Goal: Information Seeking & Learning: Learn about a topic

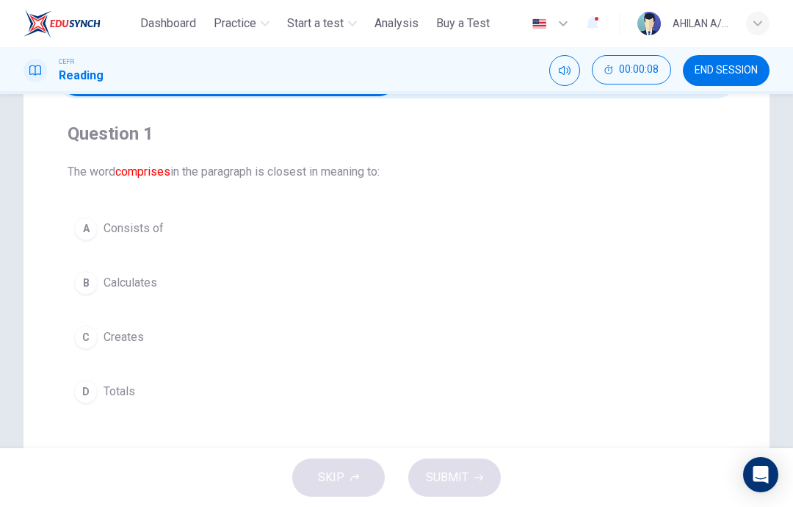
scroll to position [134, 0]
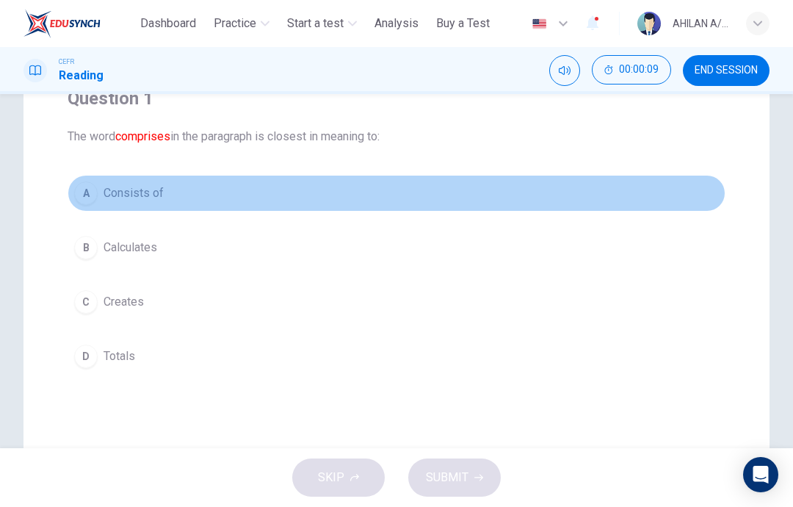
click at [137, 195] on span "Consists of" at bounding box center [134, 193] width 60 height 18
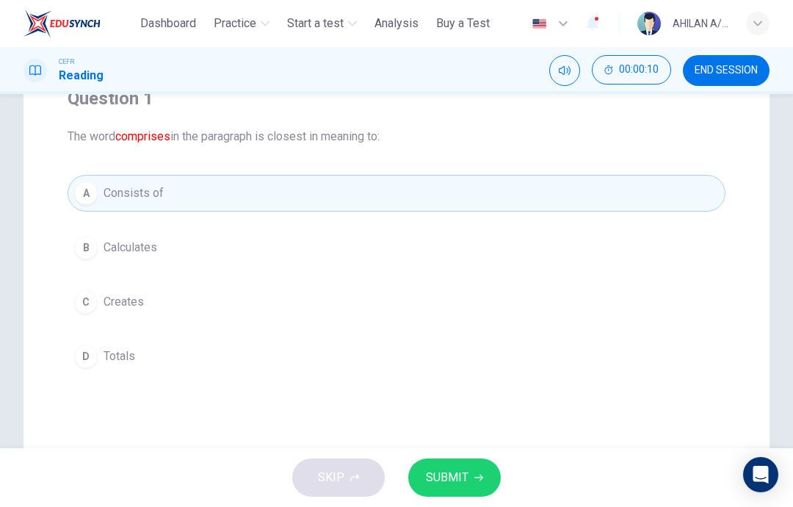
click at [465, 475] on span "SUBMIT" at bounding box center [447, 477] width 43 height 21
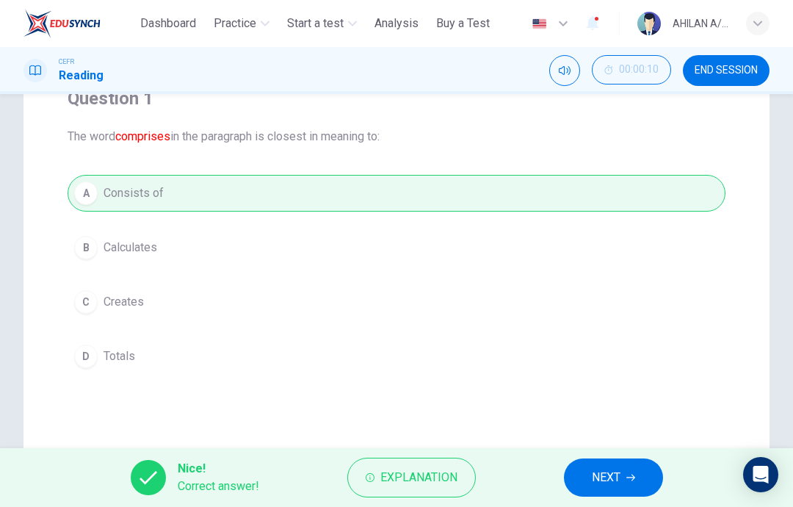
click at [623, 495] on button "NEXT" at bounding box center [613, 477] width 99 height 38
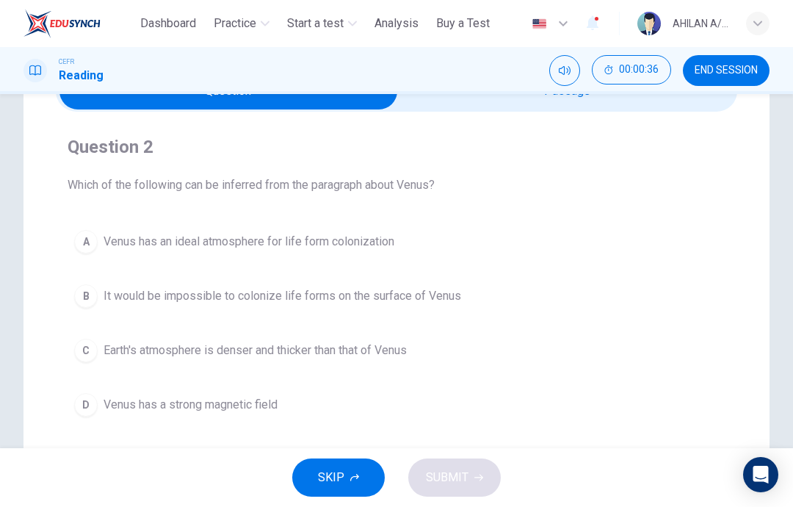
scroll to position [87, 0]
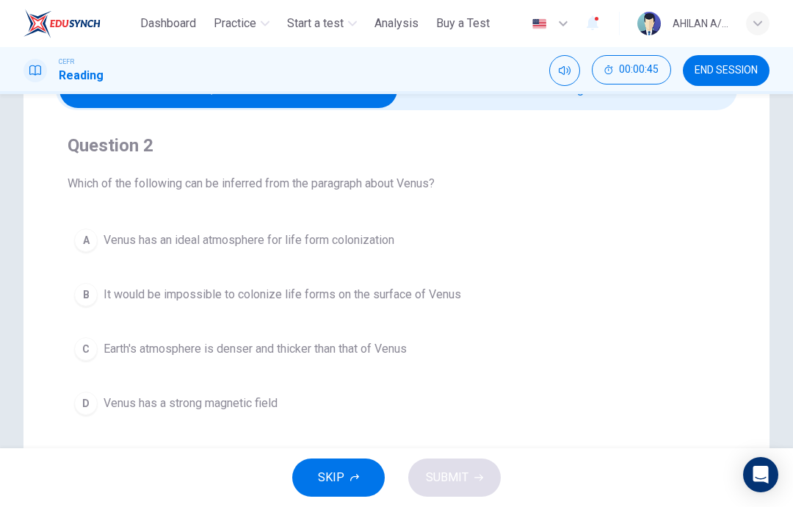
click at [372, 285] on button "B It would be impossible to colonize life forms on the surface of Venus" at bounding box center [397, 294] width 658 height 37
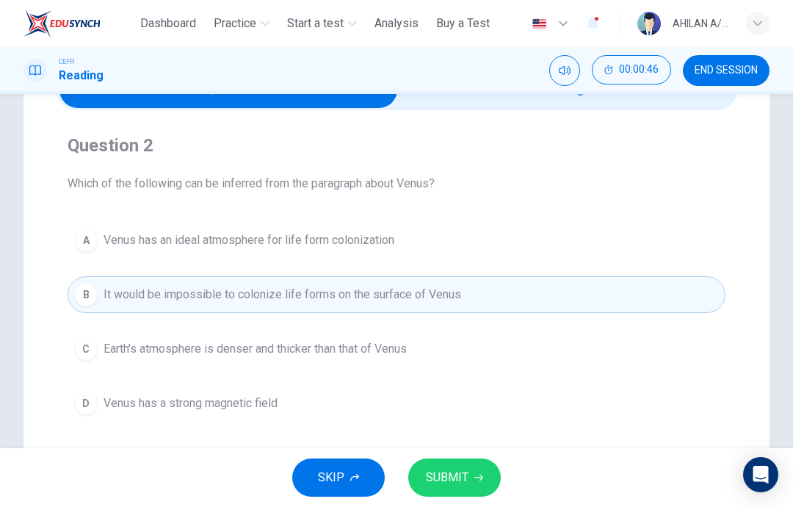
click at [469, 471] on button "SUBMIT" at bounding box center [454, 477] width 93 height 38
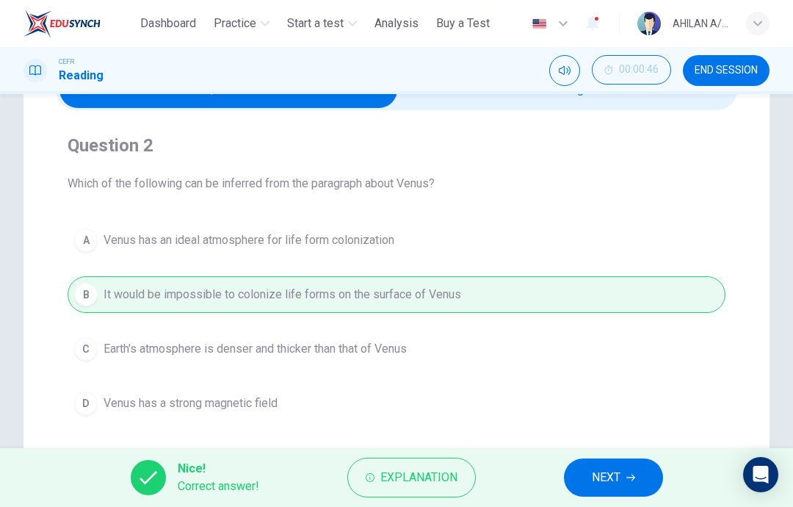
click at [626, 473] on button "NEXT" at bounding box center [613, 477] width 99 height 38
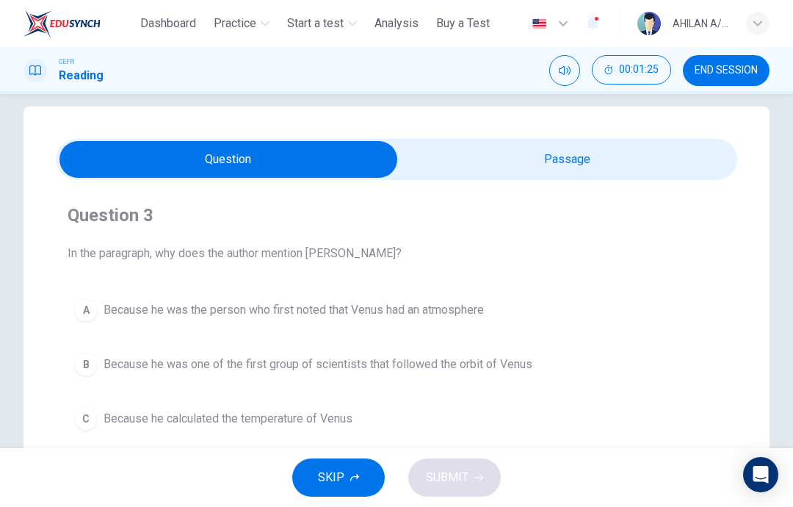
scroll to position [18, 0]
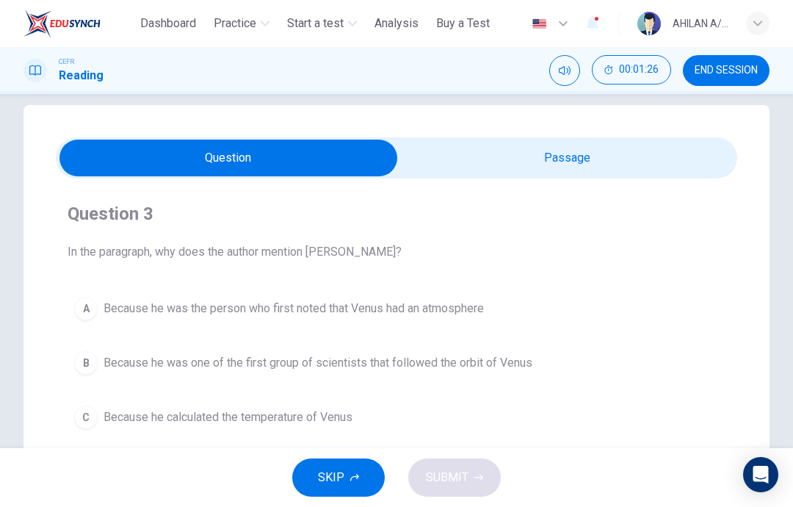
click at [697, 133] on div "Question 3 In the paragraph, why does the author mention Mikhail Lomonosov? A B…" at bounding box center [397, 400] width 746 height 591
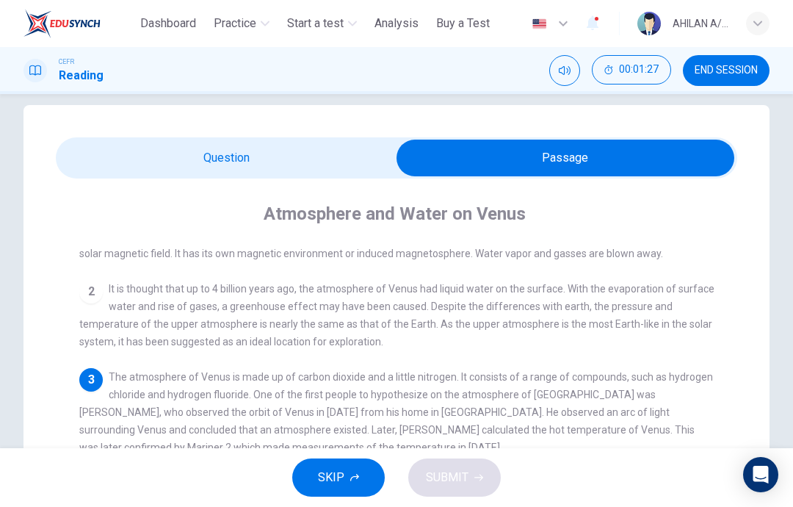
click at [666, 176] on span at bounding box center [397, 157] width 682 height 41
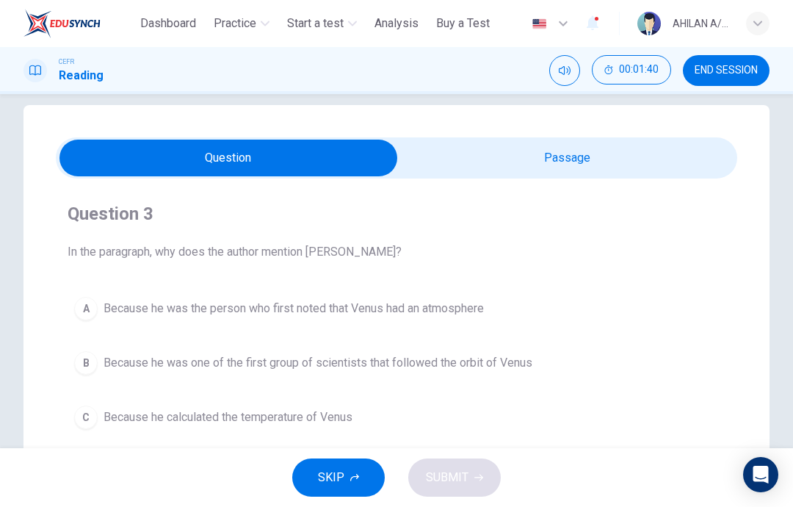
scroll to position [33, 0]
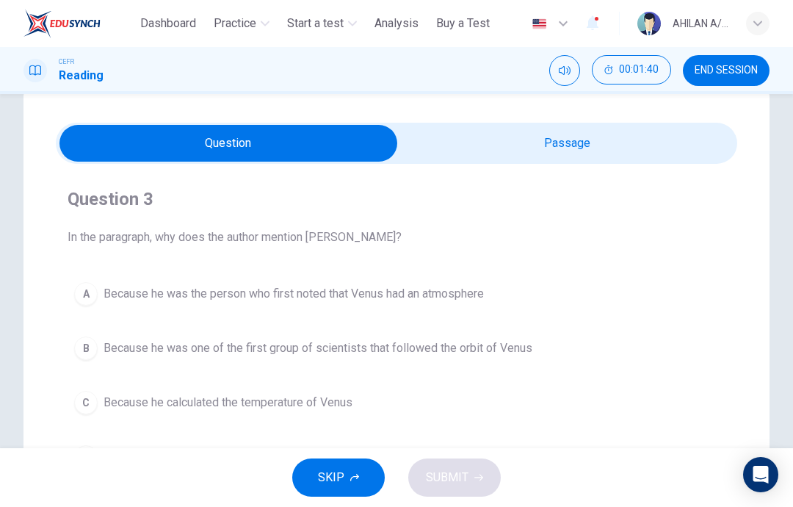
click at [314, 395] on span "Because he calculated the temperature of Venus" at bounding box center [228, 403] width 249 height 18
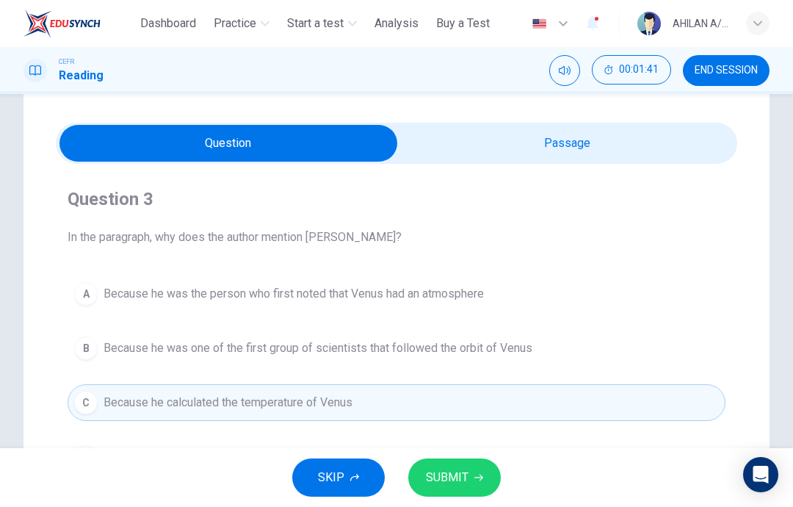
click at [479, 482] on button "SUBMIT" at bounding box center [454, 477] width 93 height 38
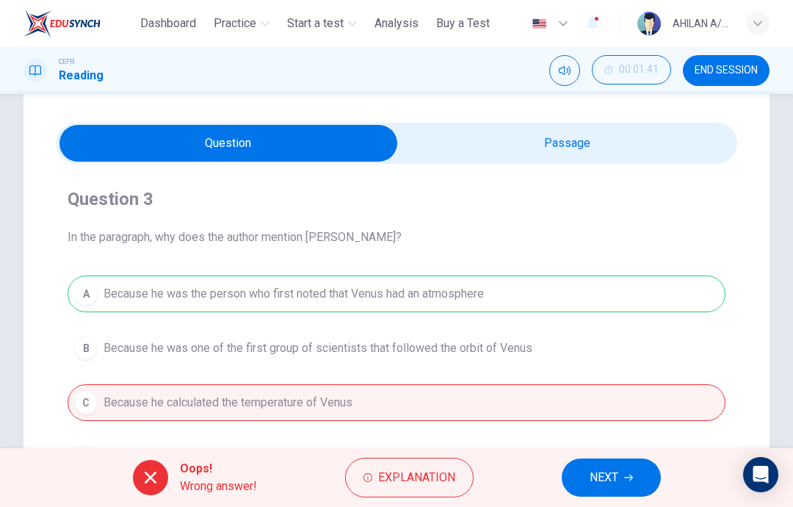
click at [605, 480] on span "NEXT" at bounding box center [604, 477] width 29 height 21
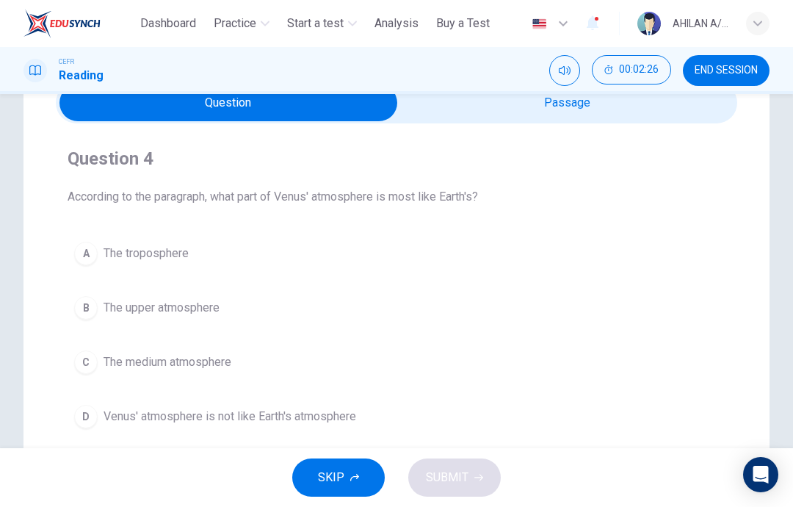
scroll to position [100, 0]
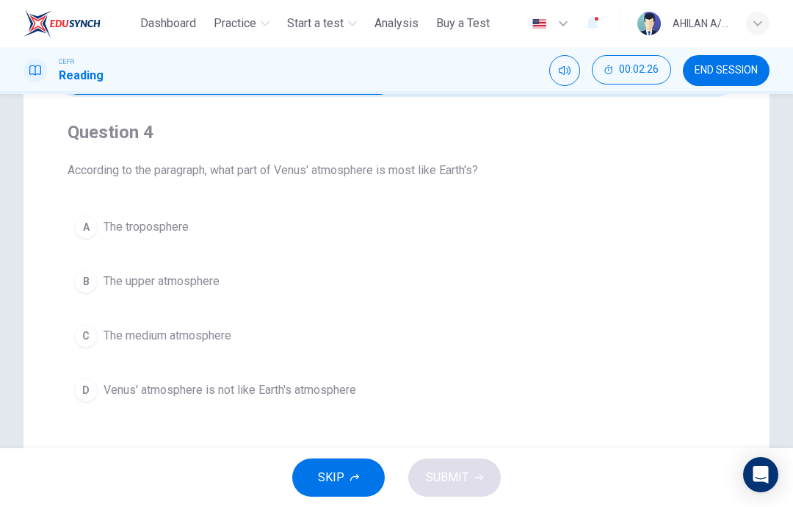
click at [319, 271] on button "B The upper atmosphere" at bounding box center [397, 281] width 658 height 37
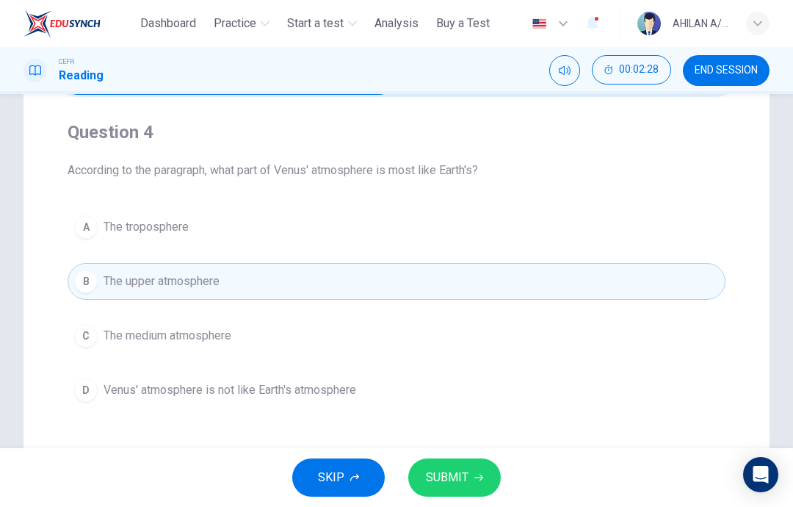
click at [459, 480] on span "SUBMIT" at bounding box center [447, 477] width 43 height 21
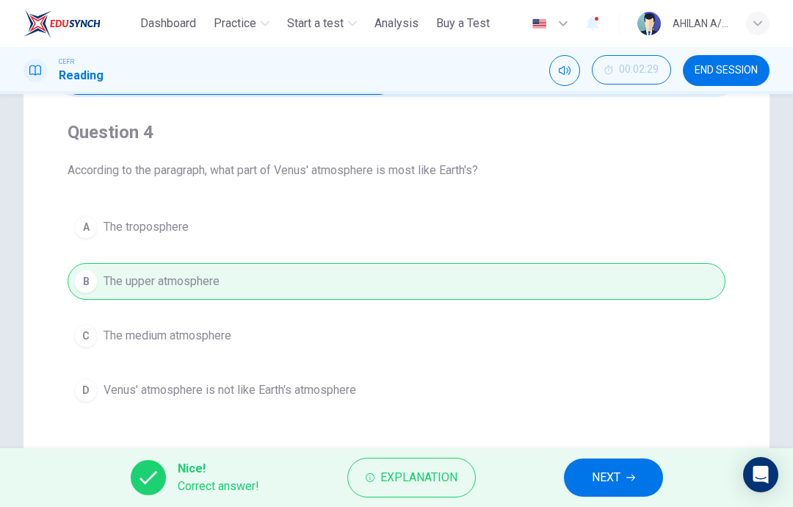
click at [632, 479] on icon "button" at bounding box center [631, 477] width 9 height 9
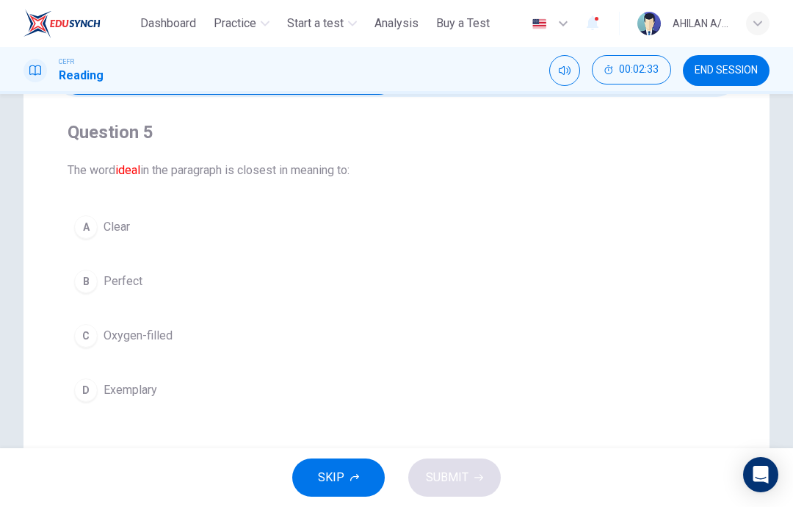
click at [143, 397] on span "Exemplary" at bounding box center [131, 390] width 54 height 18
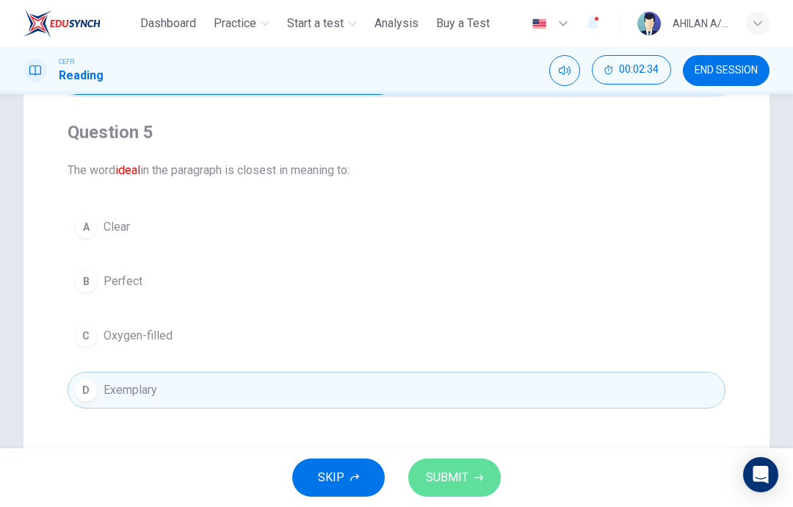
click at [451, 478] on span "SUBMIT" at bounding box center [447, 477] width 43 height 21
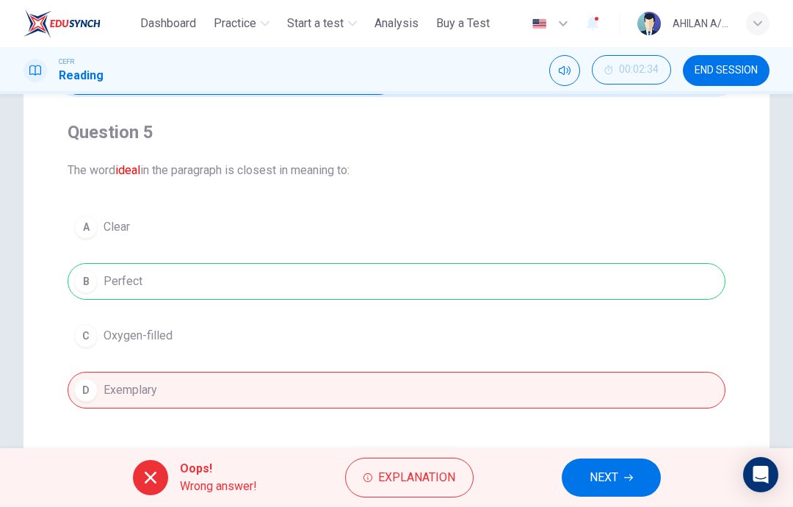
click at [627, 480] on icon "button" at bounding box center [628, 477] width 9 height 9
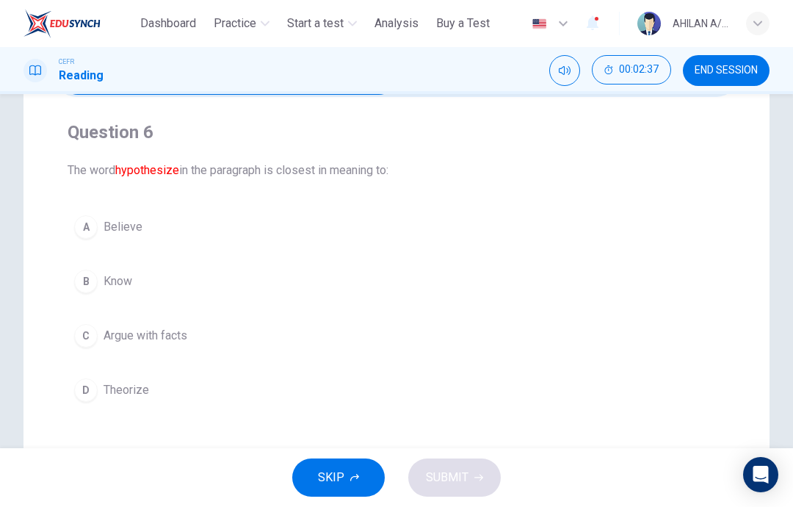
click at [82, 331] on div "C" at bounding box center [86, 336] width 24 height 24
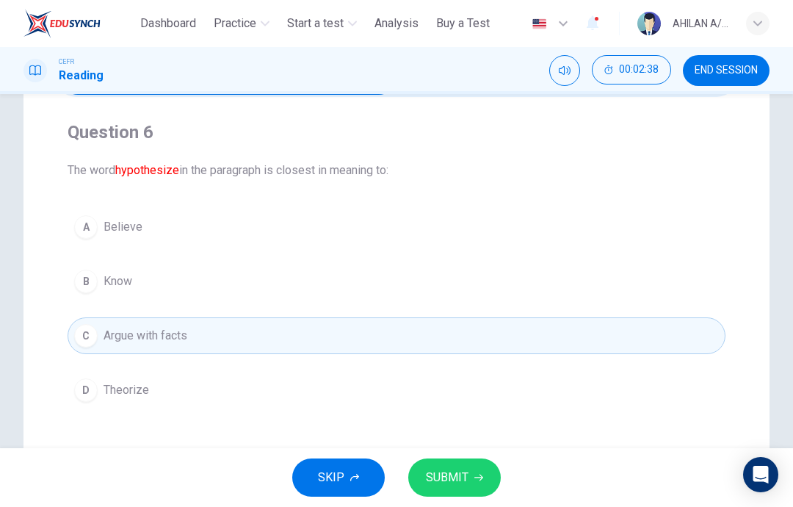
click at [453, 450] on div "SKIP SUBMIT" at bounding box center [396, 477] width 793 height 59
click at [442, 493] on button "SUBMIT" at bounding box center [454, 477] width 93 height 38
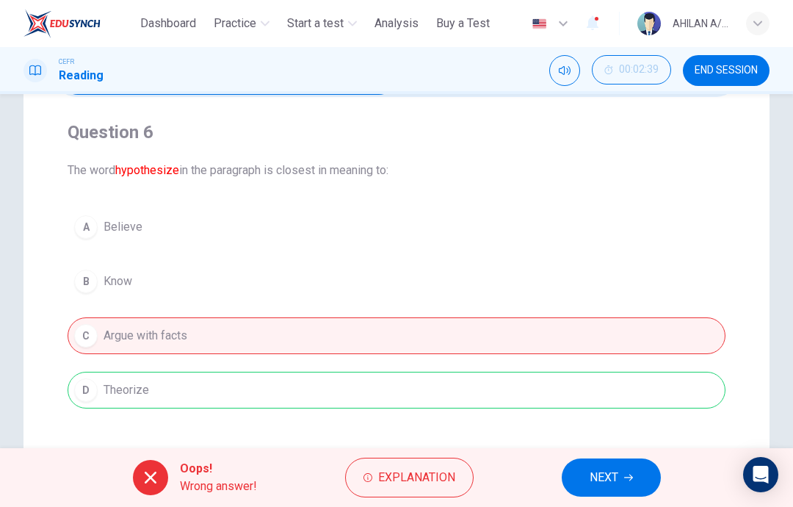
click at [611, 480] on span "NEXT" at bounding box center [604, 477] width 29 height 21
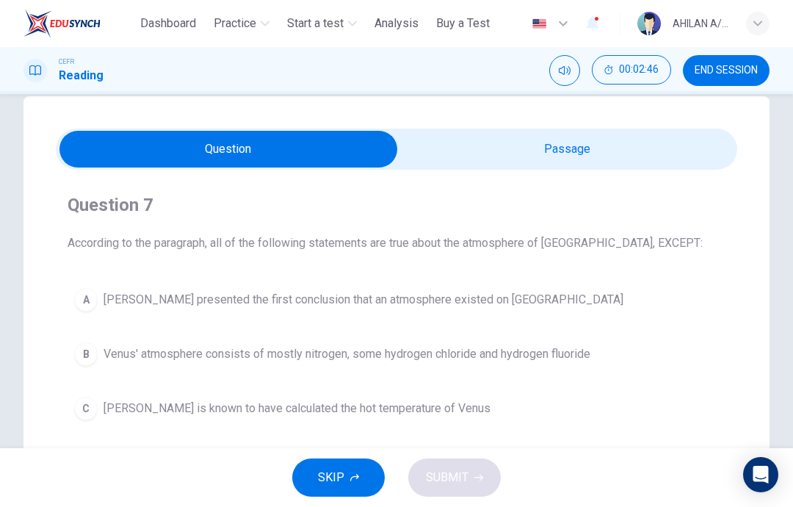
scroll to position [37, 0]
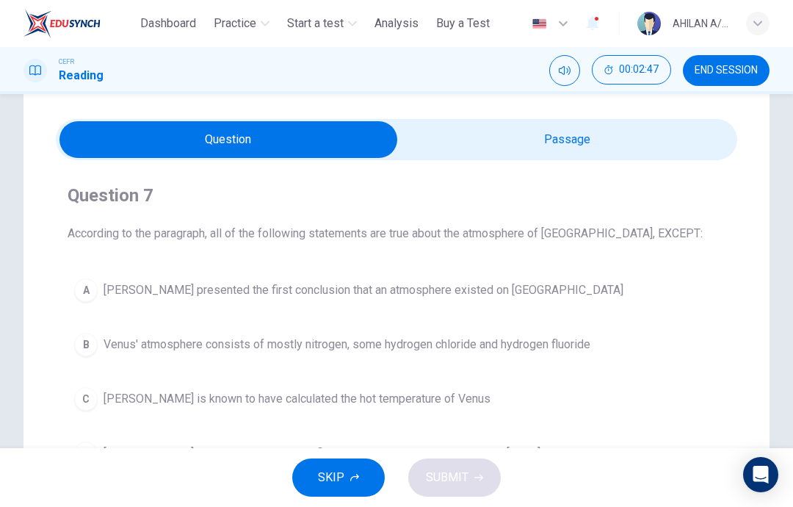
click at [563, 76] on icon "Mute" at bounding box center [565, 71] width 12 height 12
click at [561, 70] on icon "Unmute" at bounding box center [565, 71] width 12 height 12
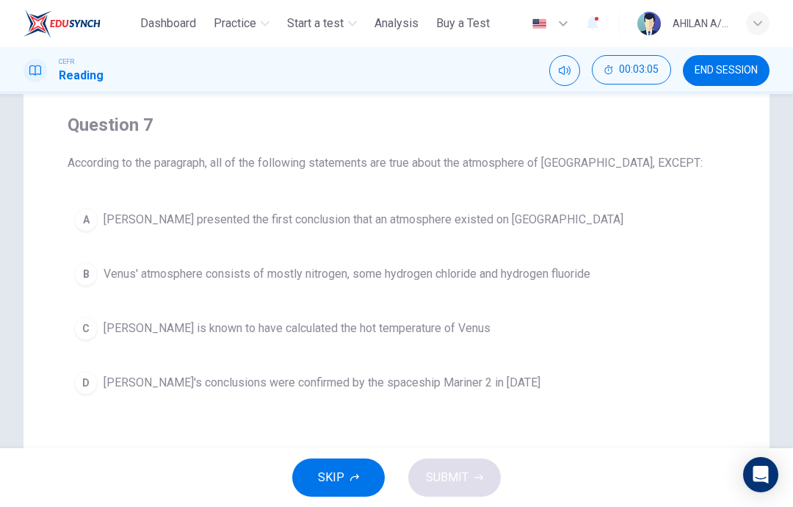
scroll to position [108, 0]
click at [460, 386] on span "Sildt's conclusions were confirmed by the spaceship Mariner 2 in 1962" at bounding box center [322, 382] width 437 height 18
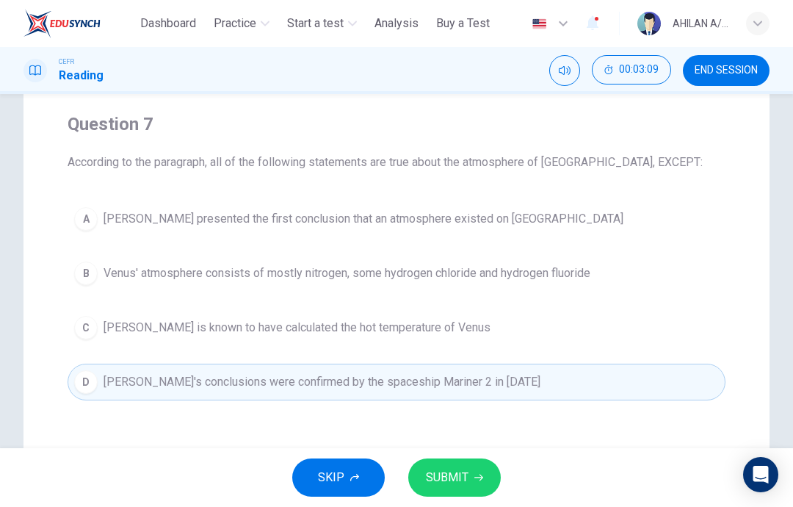
click at [463, 478] on span "SUBMIT" at bounding box center [447, 477] width 43 height 21
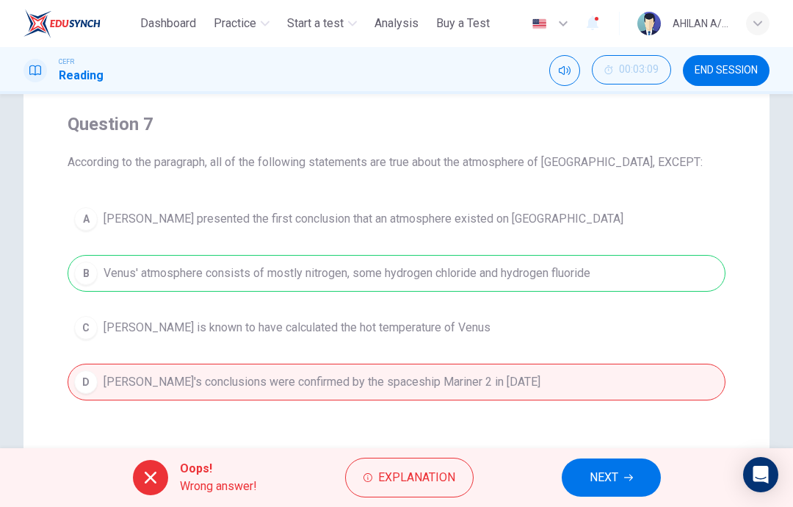
click at [433, 477] on span "Explanation" at bounding box center [416, 477] width 77 height 21
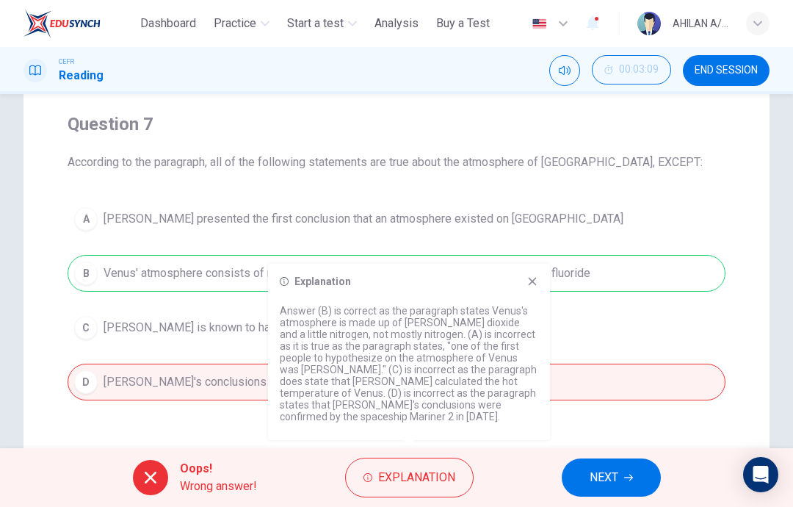
click at [528, 287] on icon at bounding box center [533, 281] width 12 height 12
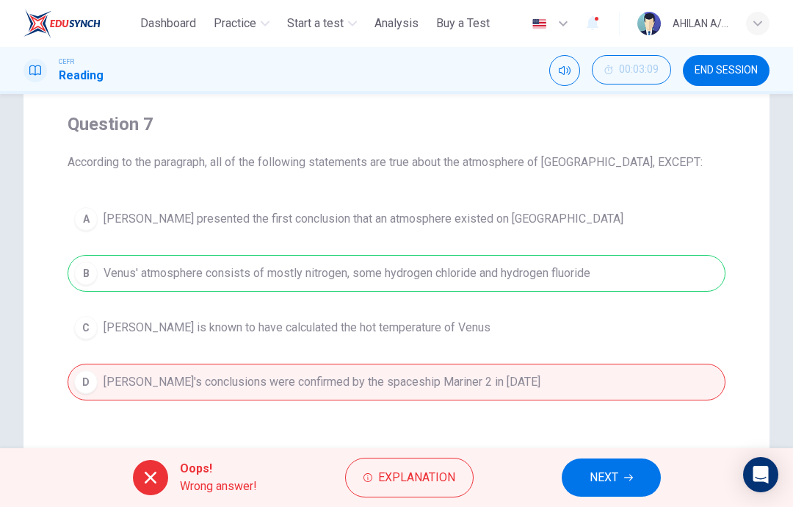
click at [620, 469] on button "NEXT" at bounding box center [611, 477] width 99 height 38
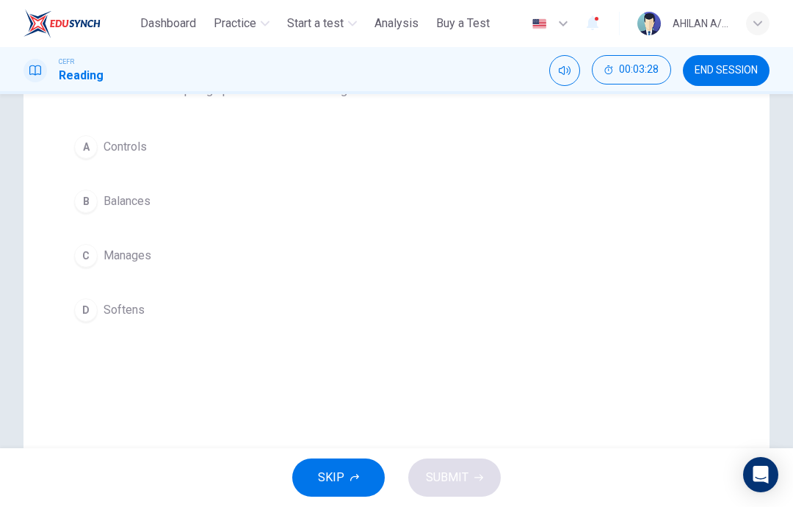
scroll to position [171, 0]
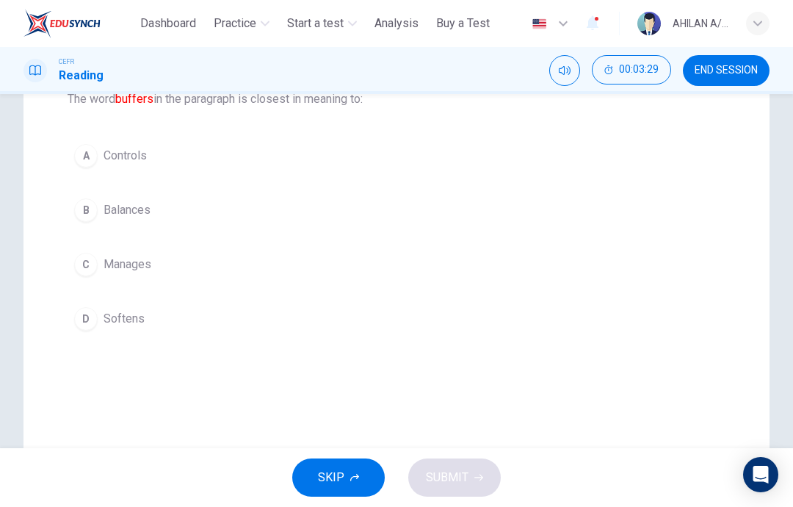
click at [143, 192] on button "B Balances" at bounding box center [397, 210] width 658 height 37
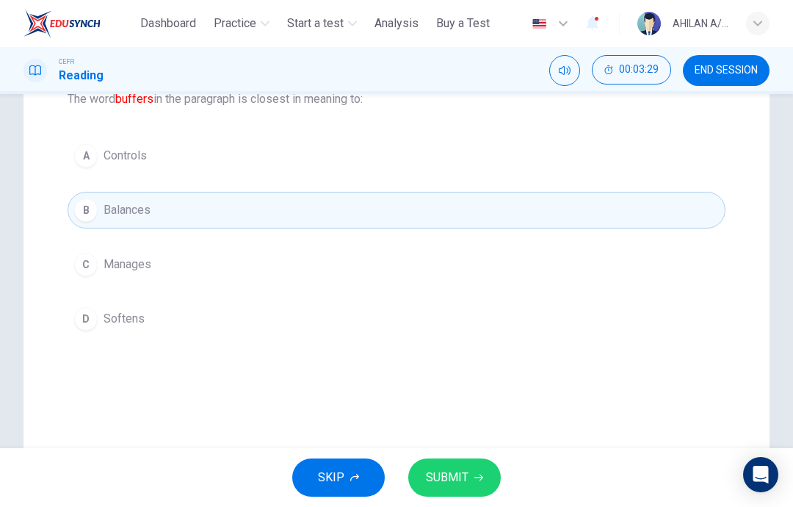
click at [450, 480] on span "SUBMIT" at bounding box center [447, 477] width 43 height 21
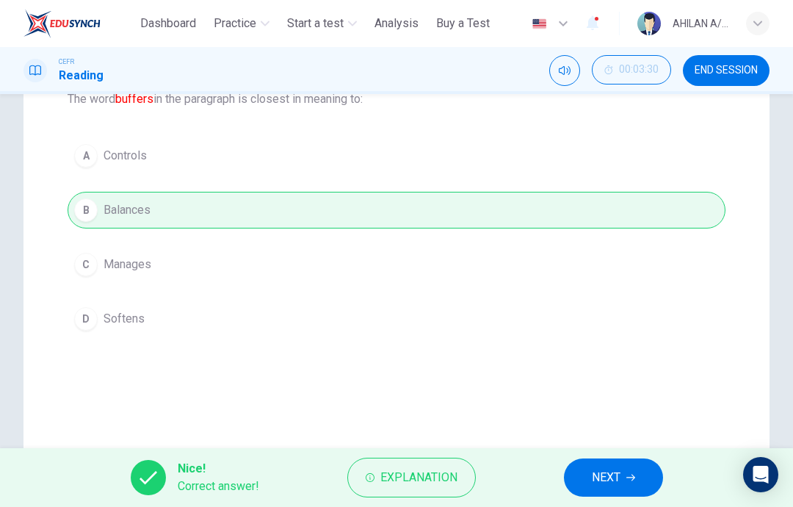
click at [614, 479] on span "NEXT" at bounding box center [606, 477] width 29 height 21
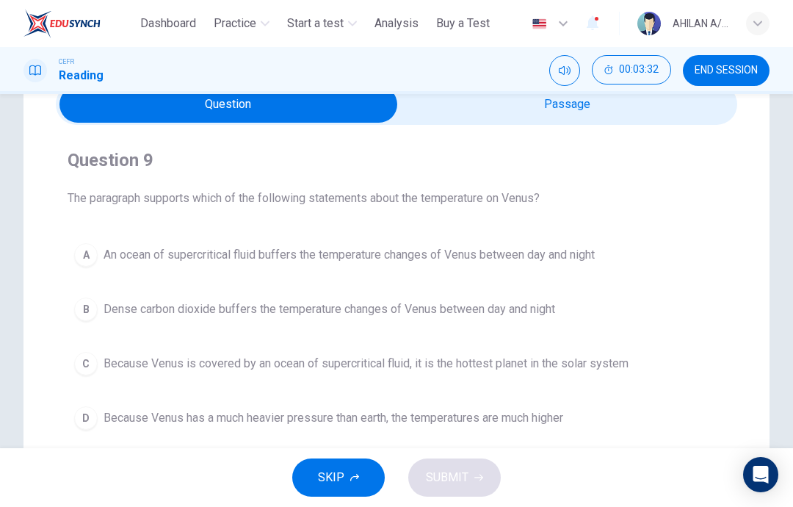
scroll to position [64, 0]
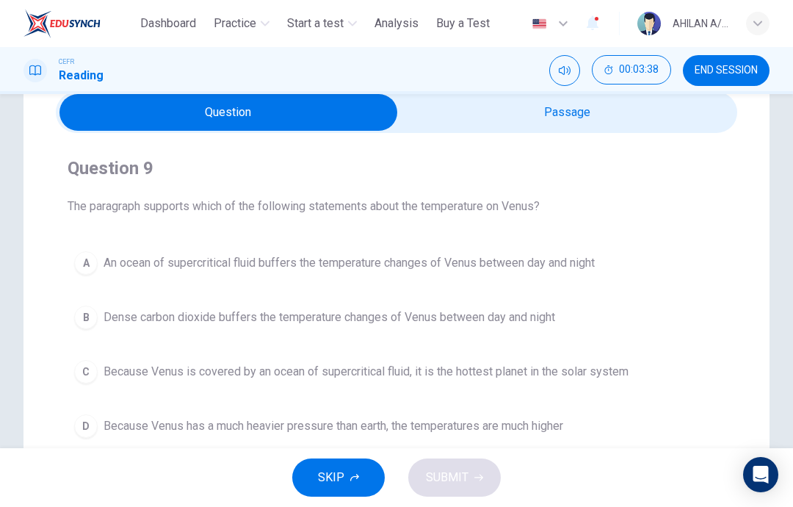
click at [740, 83] on button "END SESSION" at bounding box center [726, 70] width 87 height 31
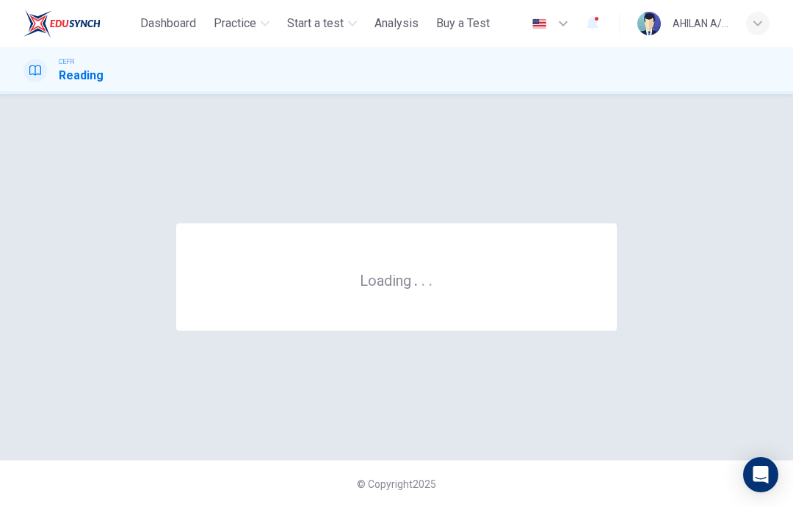
scroll to position [0, 0]
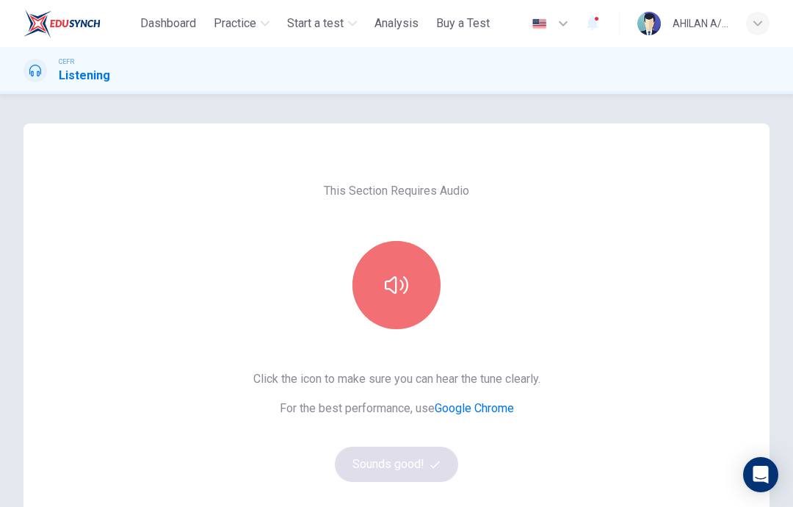
click at [410, 276] on button "button" at bounding box center [397, 285] width 88 height 88
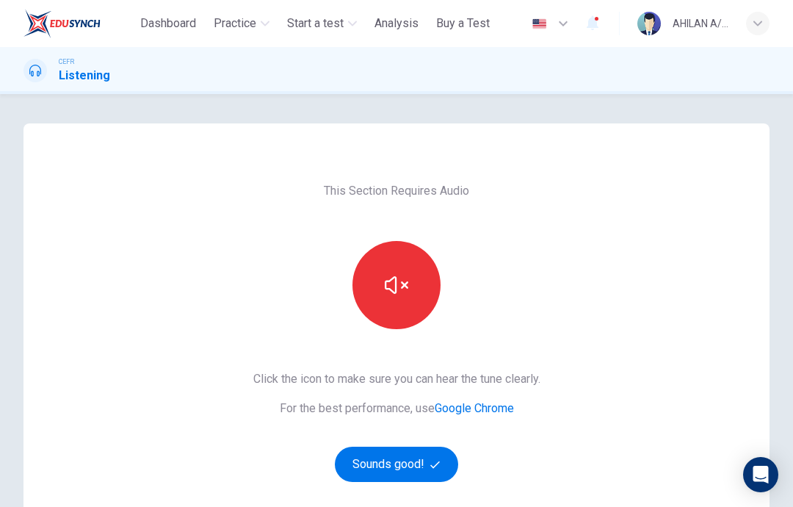
click at [397, 474] on button "Sounds good!" at bounding box center [396, 464] width 123 height 35
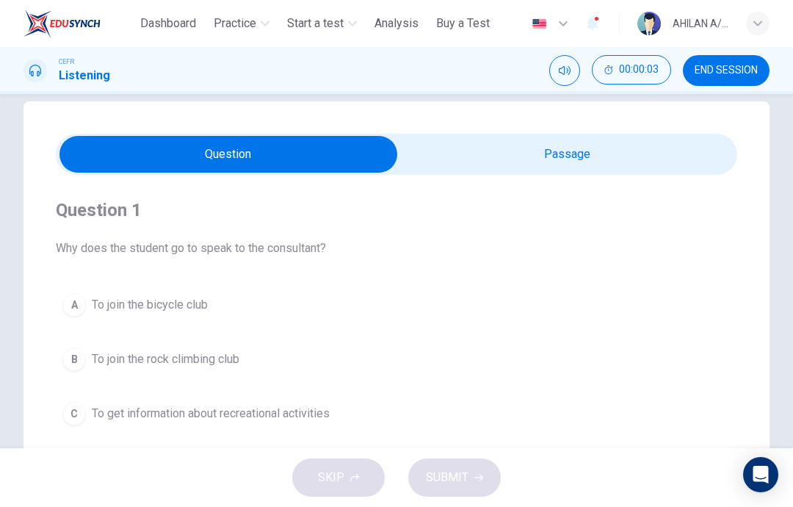
scroll to position [18, 0]
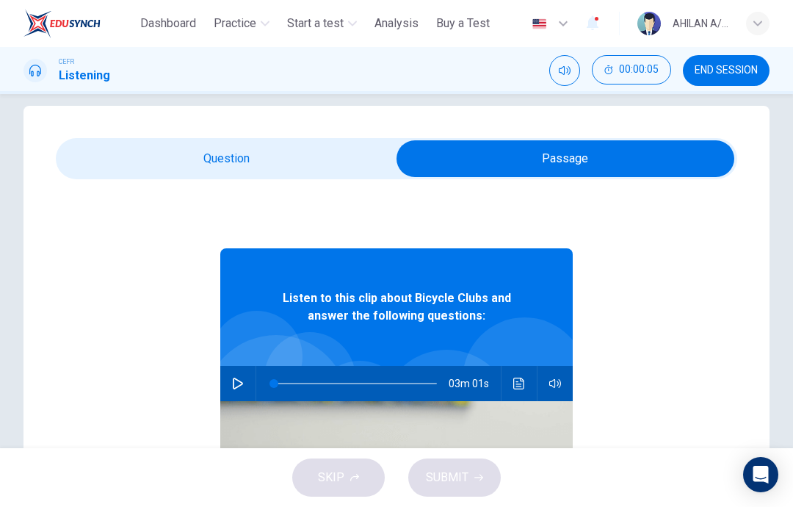
click at [231, 392] on button "button" at bounding box center [238, 383] width 24 height 35
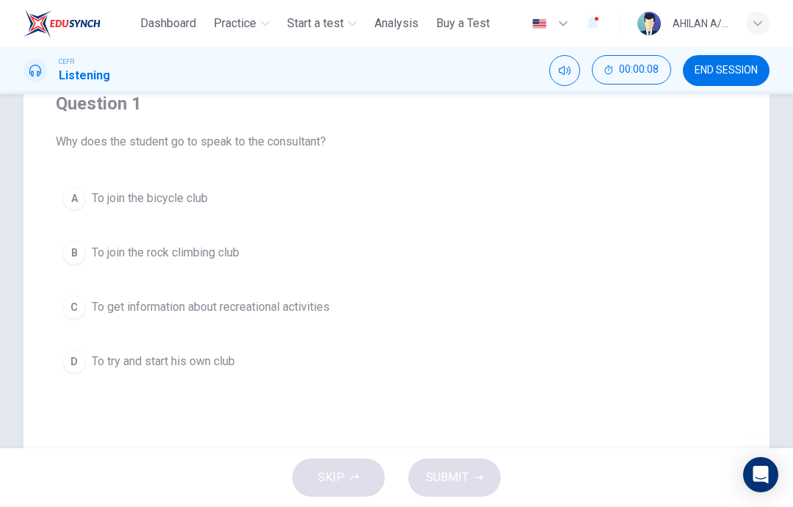
scroll to position [129, 0]
click at [223, 212] on button "A To join the bicycle club" at bounding box center [397, 197] width 682 height 37
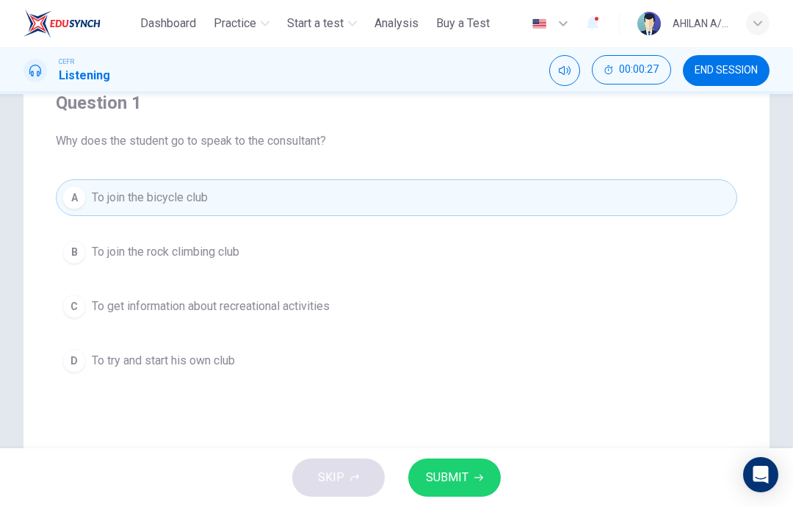
click at [433, 496] on button "SUBMIT" at bounding box center [454, 477] width 93 height 38
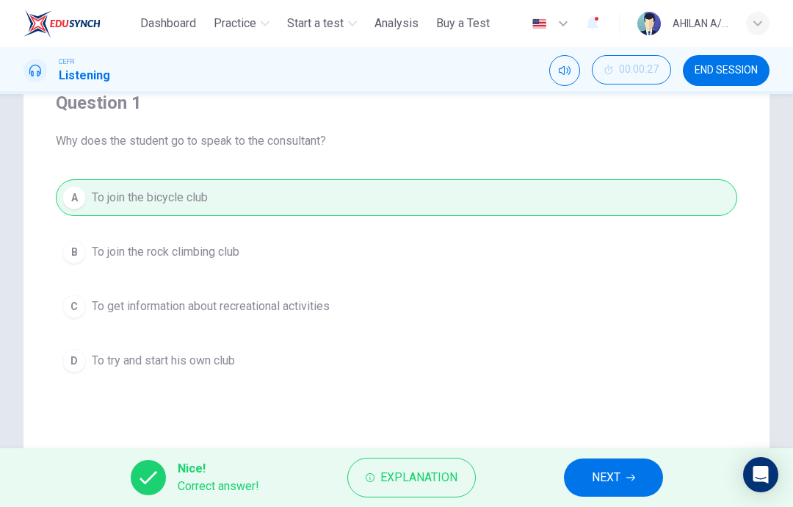
click at [605, 493] on button "NEXT" at bounding box center [613, 477] width 99 height 38
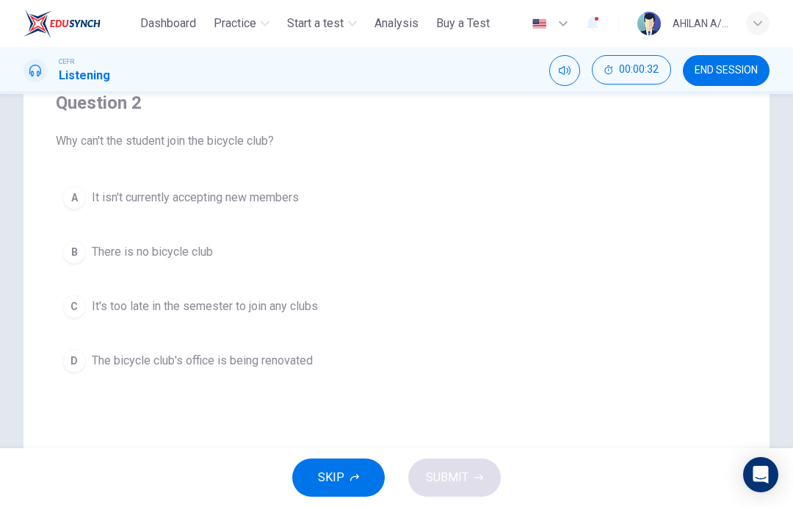
click at [279, 351] on button "D The bicycle club's office is being renovated" at bounding box center [397, 360] width 682 height 37
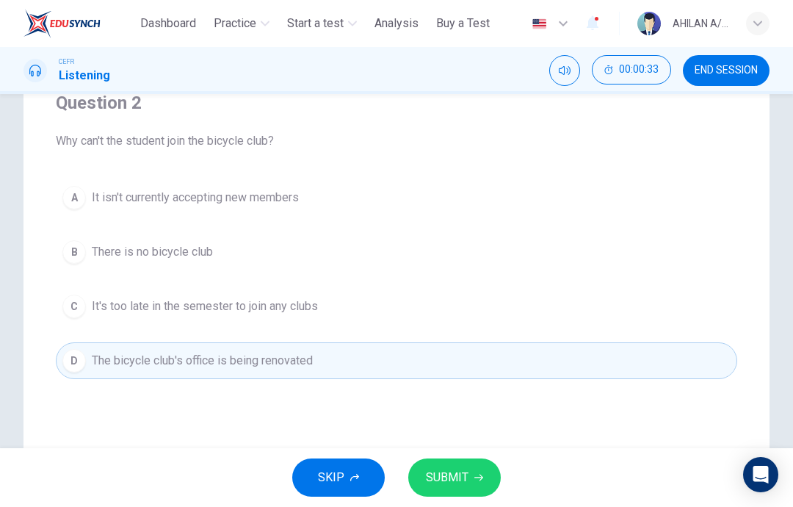
click at [469, 481] on button "SUBMIT" at bounding box center [454, 477] width 93 height 38
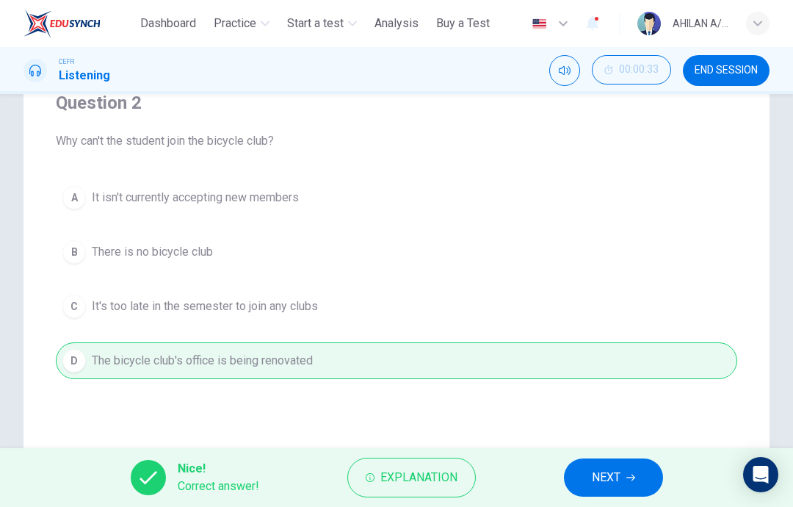
click at [591, 486] on button "NEXT" at bounding box center [613, 477] width 99 height 38
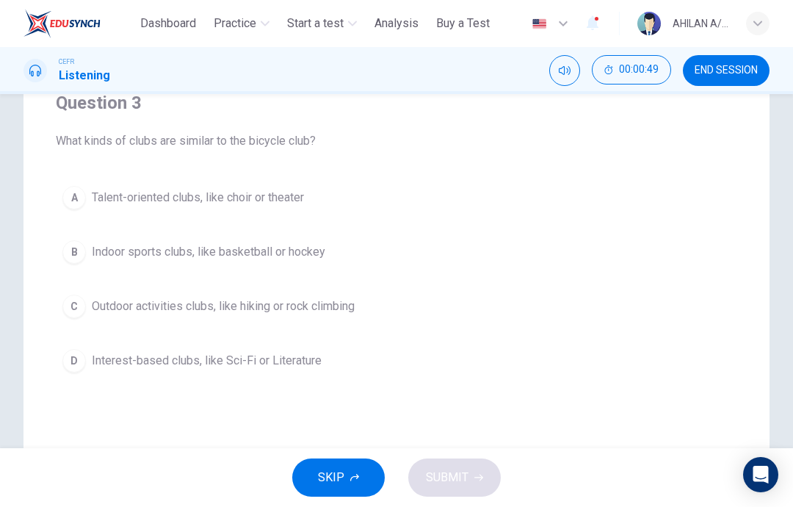
click at [325, 308] on span "Outdoor activities clubs, like hiking or rock climbing" at bounding box center [223, 307] width 263 height 18
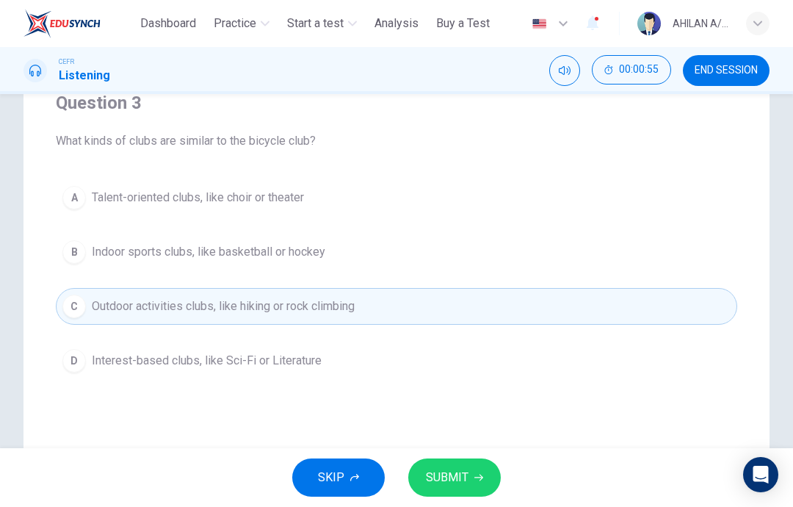
click at [458, 491] on button "SUBMIT" at bounding box center [454, 477] width 93 height 38
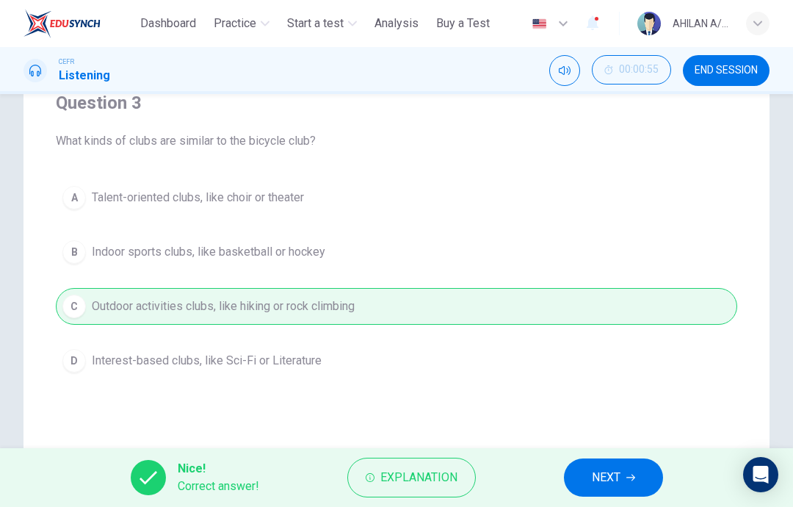
click at [596, 488] on button "NEXT" at bounding box center [613, 477] width 99 height 38
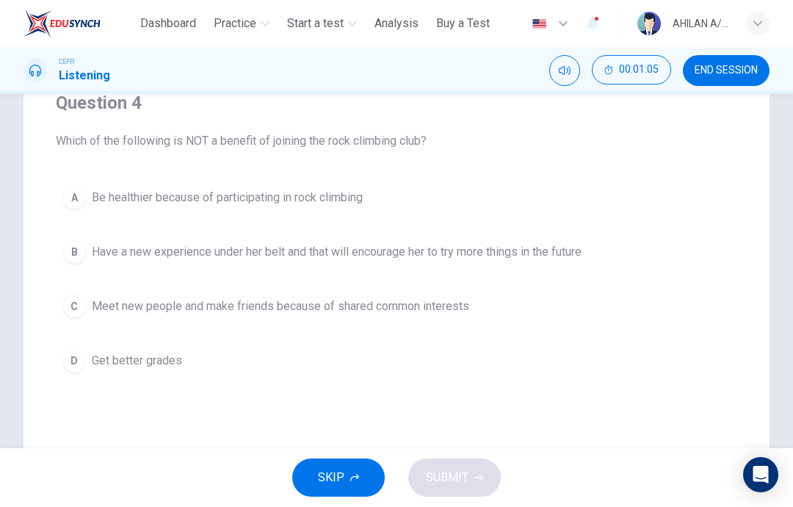
click at [200, 364] on button "D Get better grades" at bounding box center [397, 360] width 682 height 37
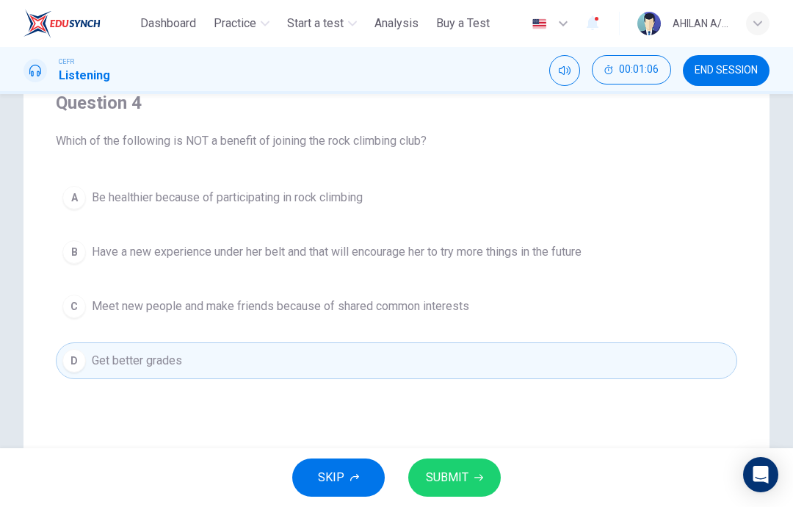
click at [470, 486] on button "SUBMIT" at bounding box center [454, 477] width 93 height 38
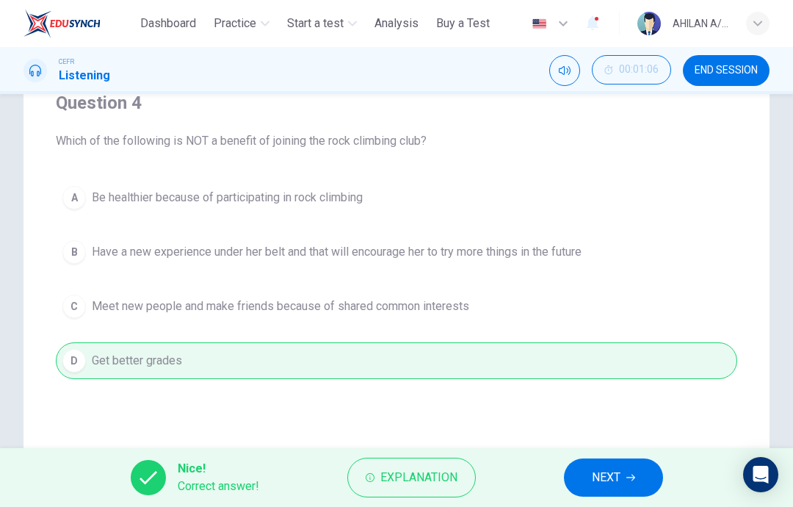
click at [608, 484] on span "NEXT" at bounding box center [606, 477] width 29 height 21
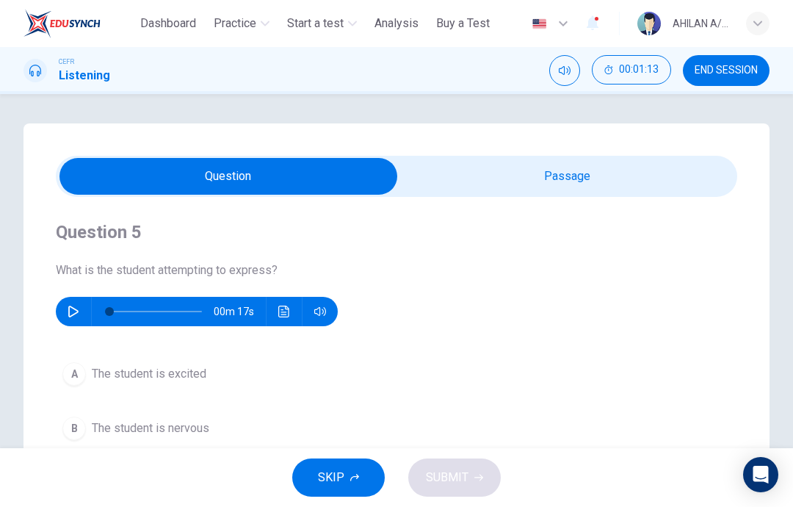
scroll to position [0, 0]
click at [629, 154] on div "Question 5 What is the student attempting to express? 00m 17s A The student is …" at bounding box center [397, 418] width 746 height 591
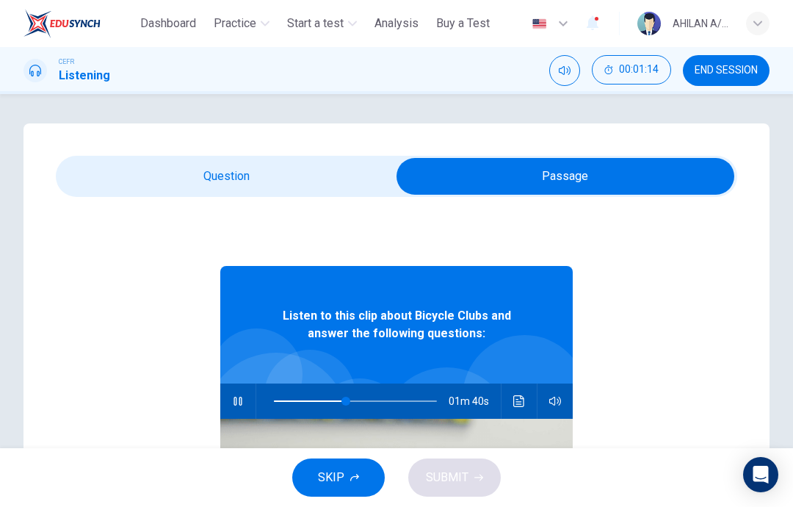
click at [241, 401] on icon "button" at bounding box center [238, 401] width 12 height 12
type input "**"
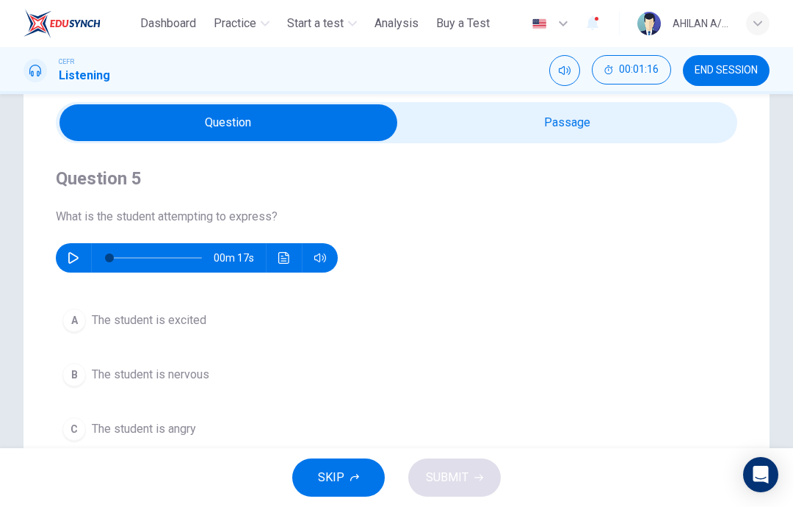
scroll to position [71, 0]
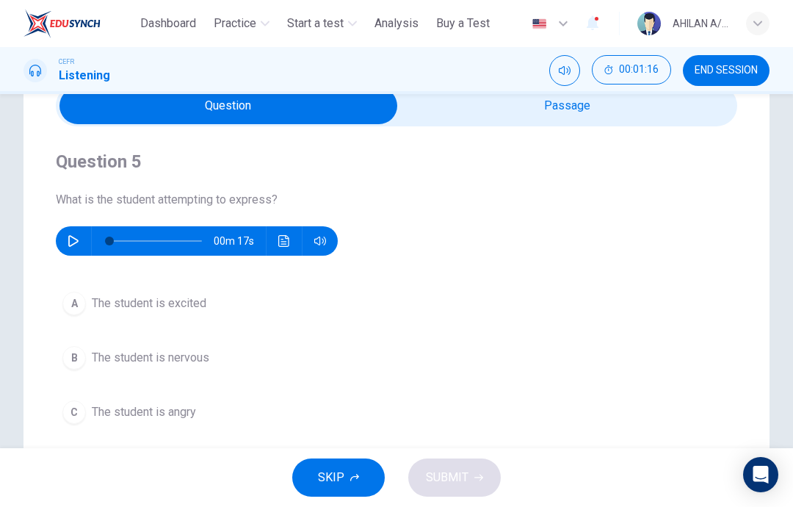
click at [64, 248] on button "button" at bounding box center [74, 240] width 24 height 29
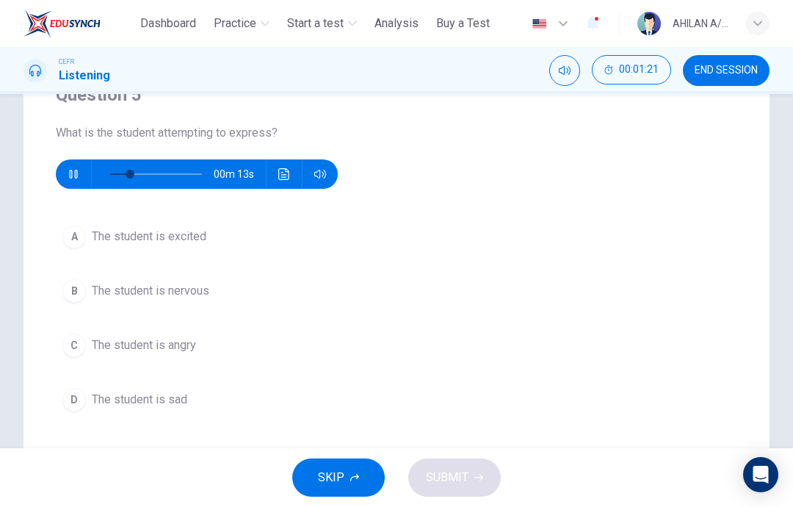
scroll to position [142, 0]
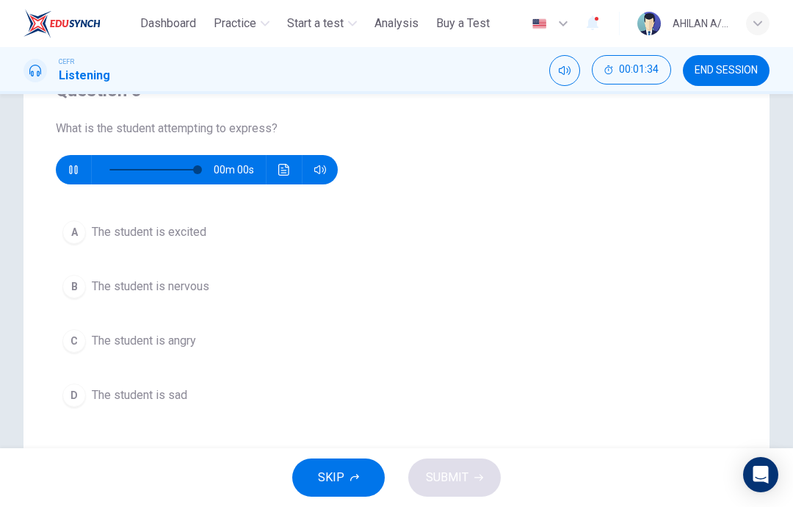
type input "*"
click at [209, 283] on span "The student is nervous" at bounding box center [151, 287] width 118 height 18
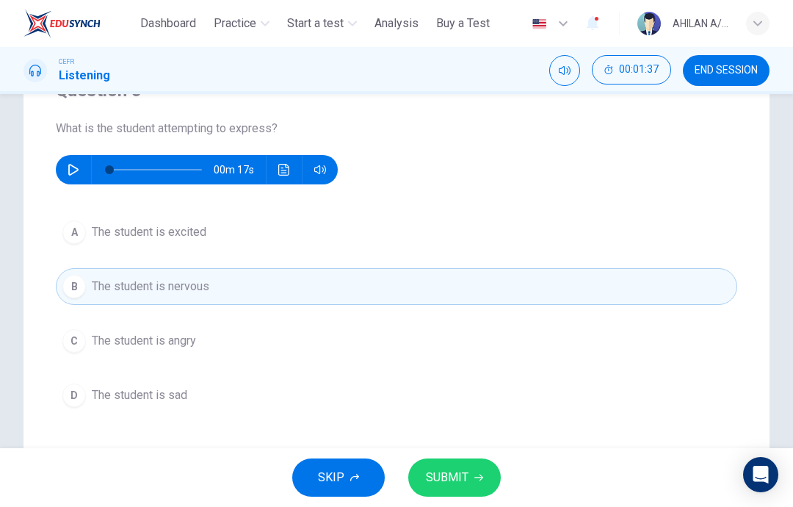
click at [460, 480] on span "SUBMIT" at bounding box center [447, 477] width 43 height 21
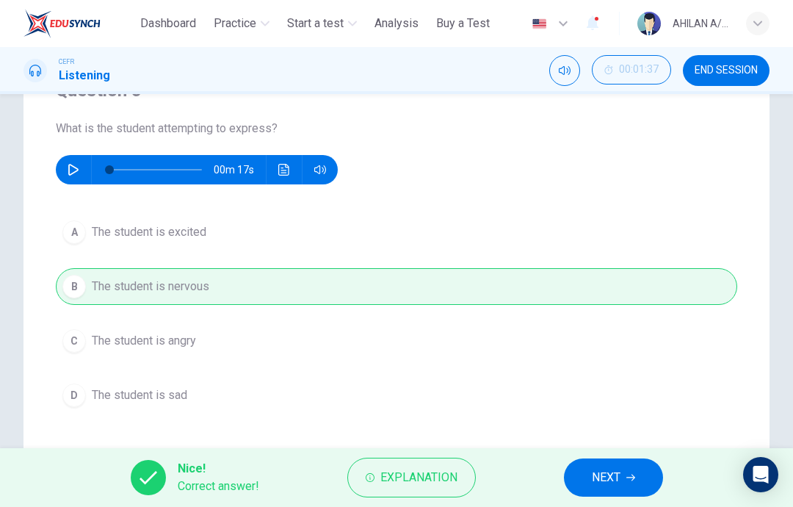
click at [580, 471] on button "NEXT" at bounding box center [613, 477] width 99 height 38
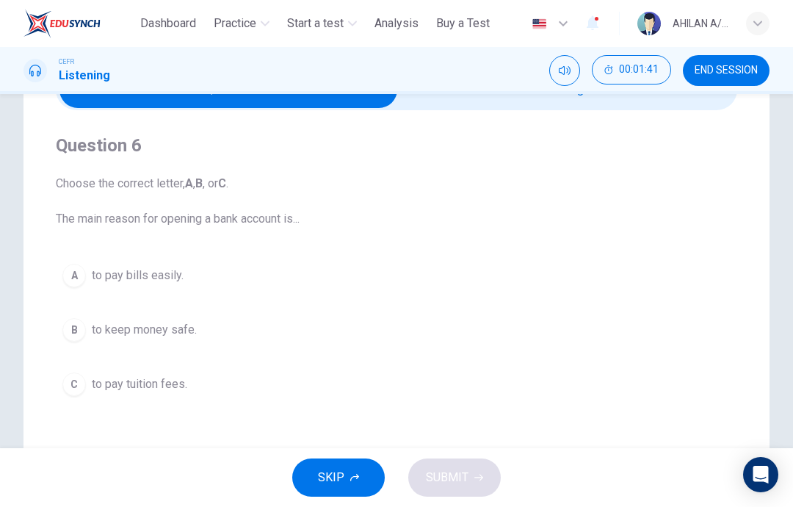
scroll to position [86, 0]
click at [181, 331] on span "to keep money safe." at bounding box center [144, 331] width 105 height 18
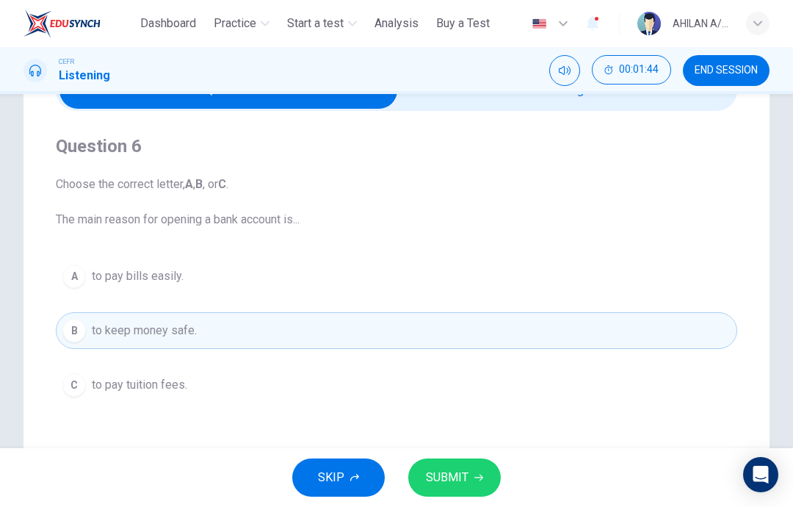
click at [491, 482] on button "SUBMIT" at bounding box center [454, 477] width 93 height 38
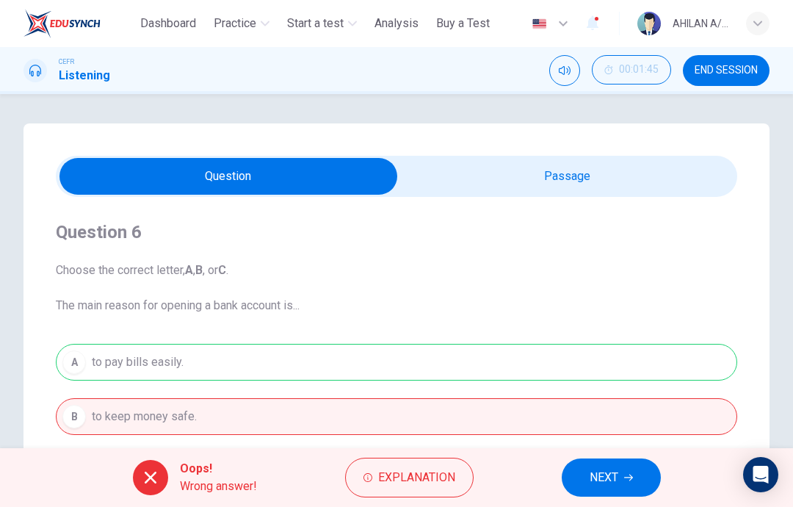
scroll to position [0, 0]
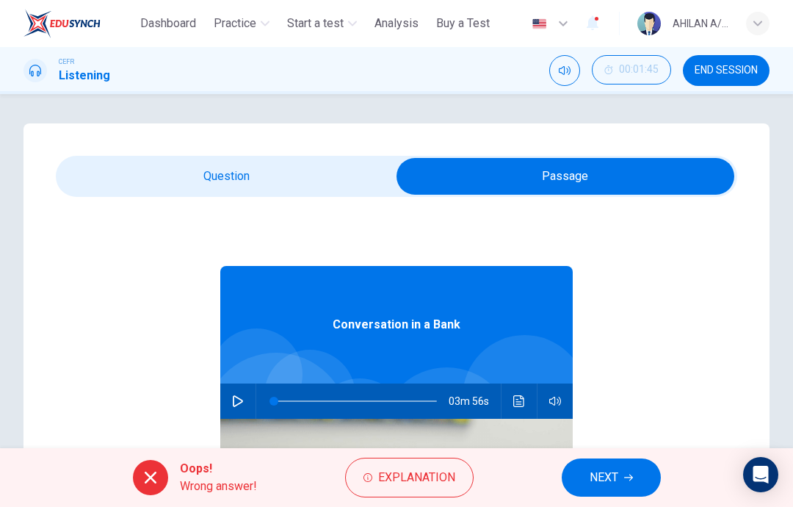
click at [247, 406] on button "button" at bounding box center [238, 400] width 24 height 35
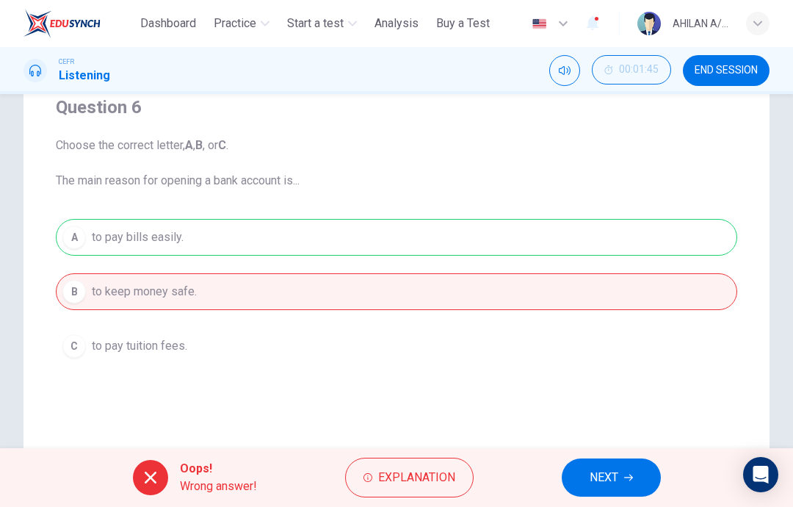
scroll to position [133, 0]
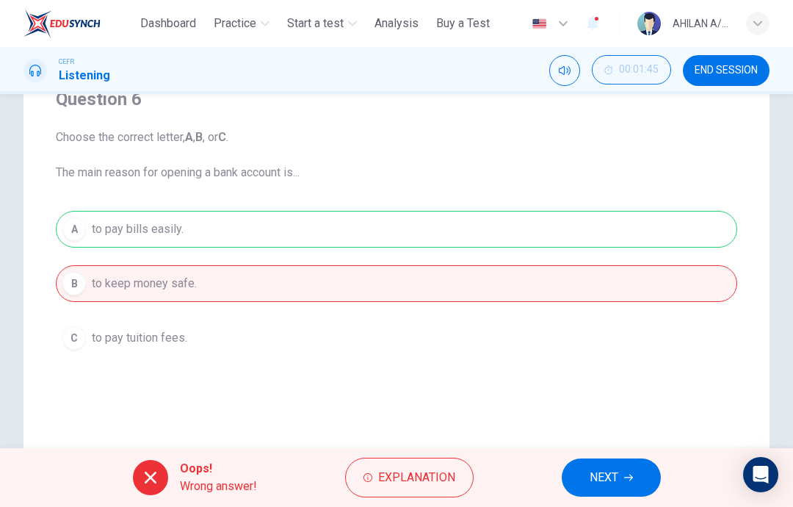
click at [428, 491] on button "Explanation" at bounding box center [409, 478] width 129 height 40
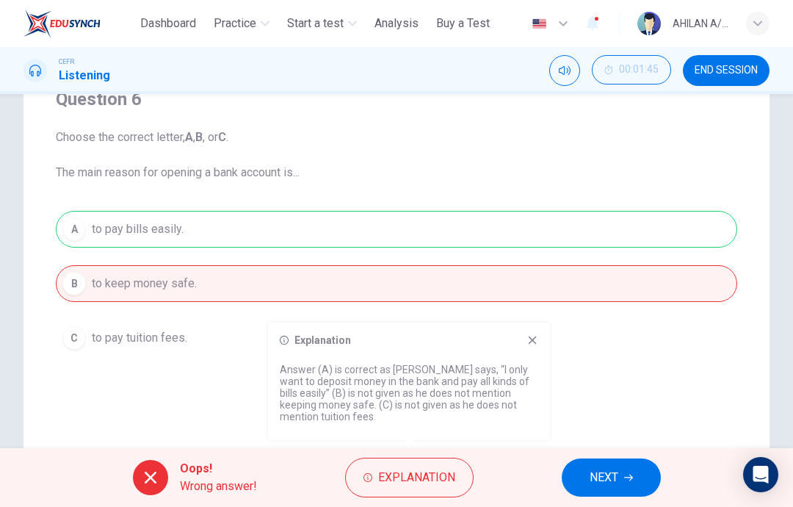
click at [402, 480] on span "Explanation" at bounding box center [416, 477] width 77 height 21
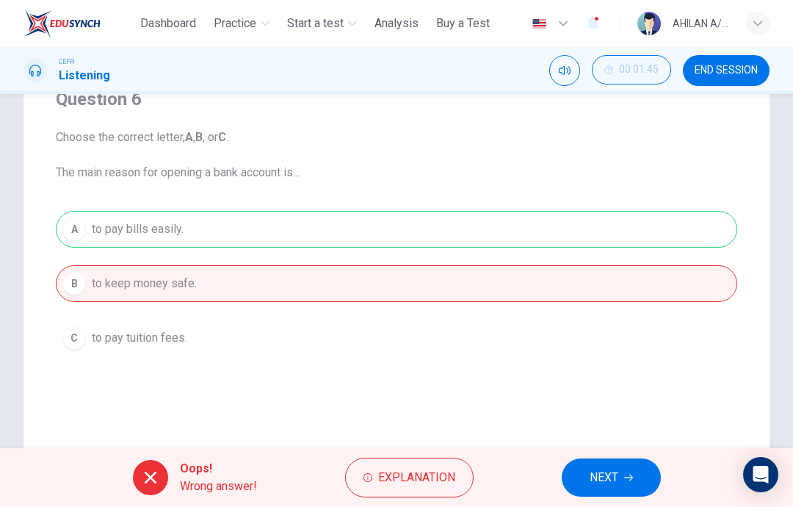
click at [599, 484] on span "NEXT" at bounding box center [604, 477] width 29 height 21
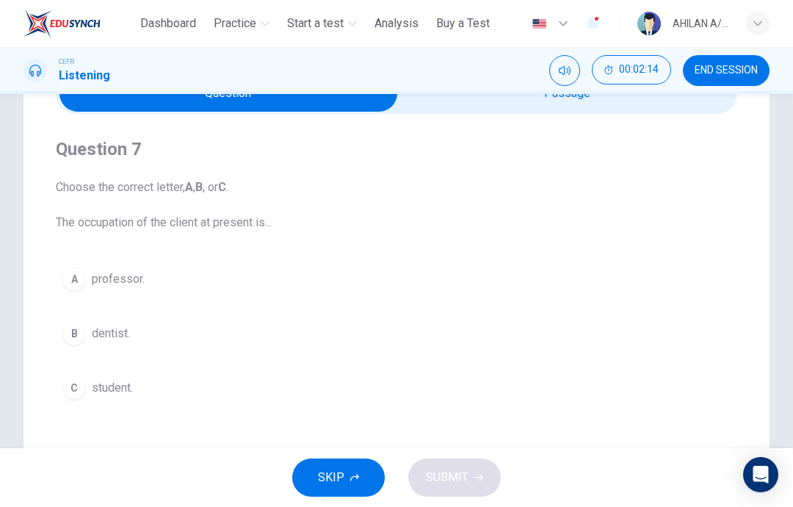
scroll to position [85, 0]
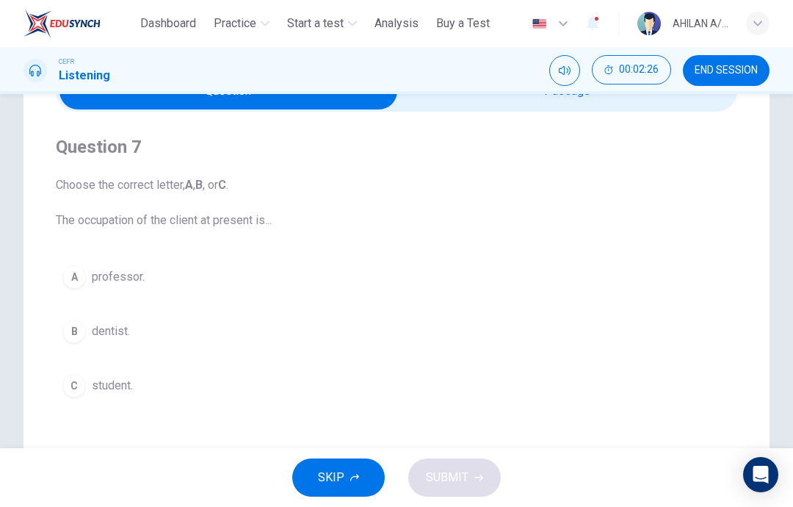
click at [154, 390] on button "C student." at bounding box center [397, 385] width 682 height 37
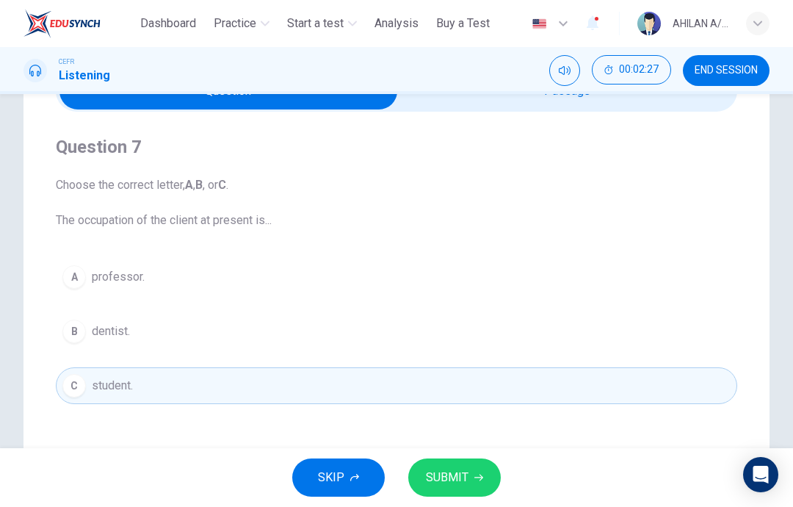
click at [486, 480] on button "SUBMIT" at bounding box center [454, 477] width 93 height 38
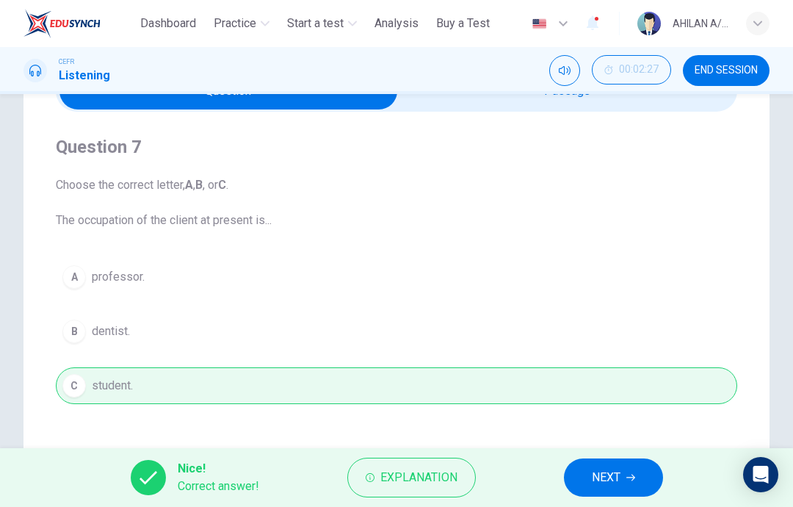
click at [595, 495] on button "NEXT" at bounding box center [613, 477] width 99 height 38
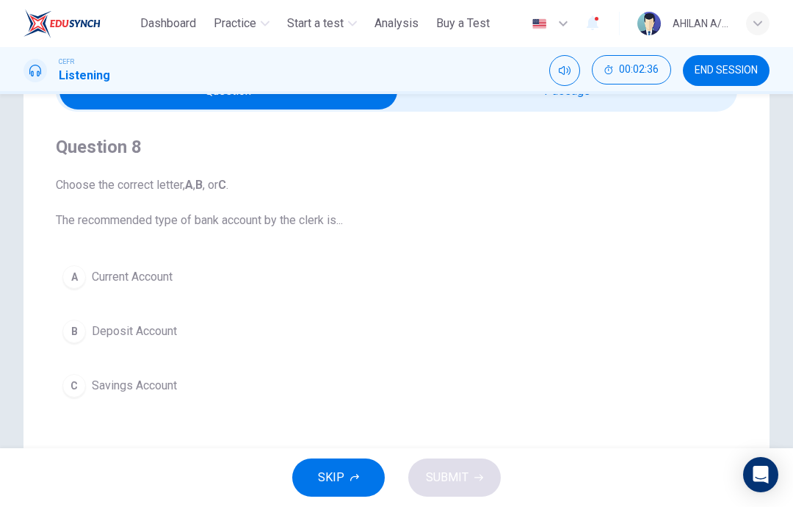
click at [207, 336] on button "B Deposit Account" at bounding box center [397, 331] width 682 height 37
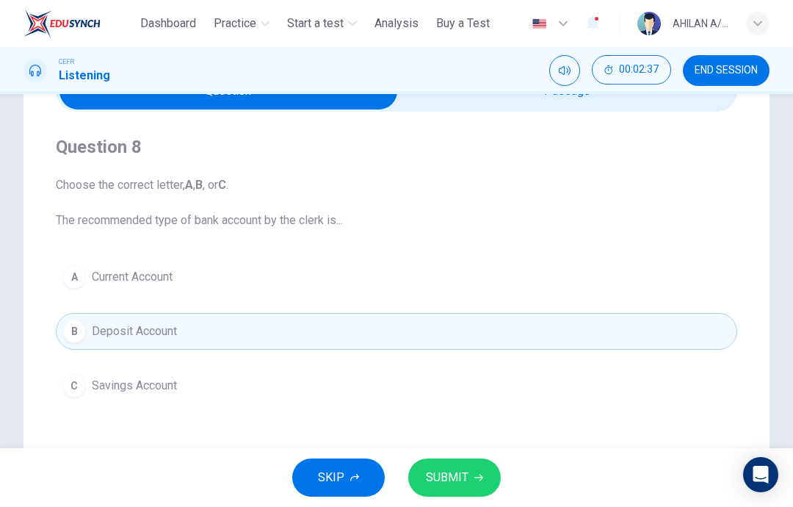
click at [477, 480] on icon "button" at bounding box center [479, 477] width 9 height 9
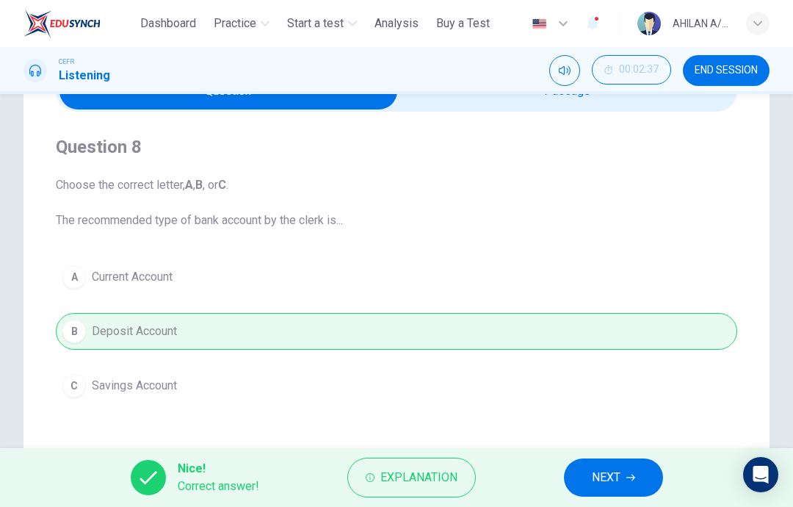
click at [591, 483] on button "NEXT" at bounding box center [613, 477] width 99 height 38
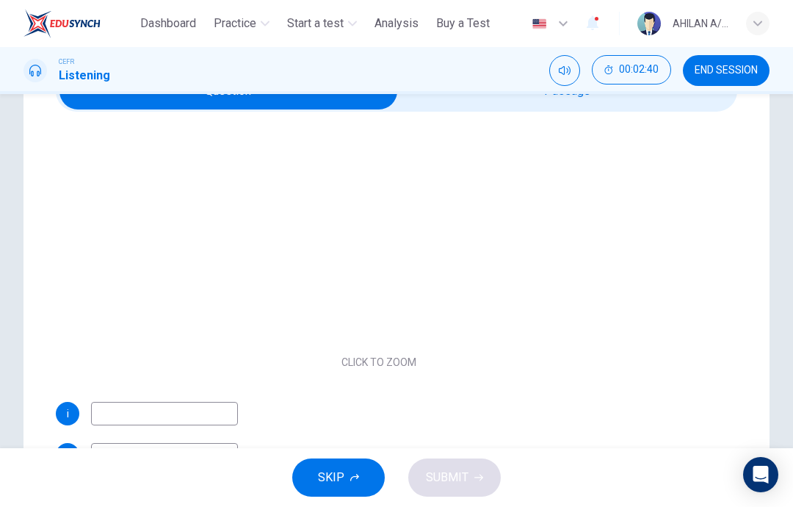
scroll to position [135, 0]
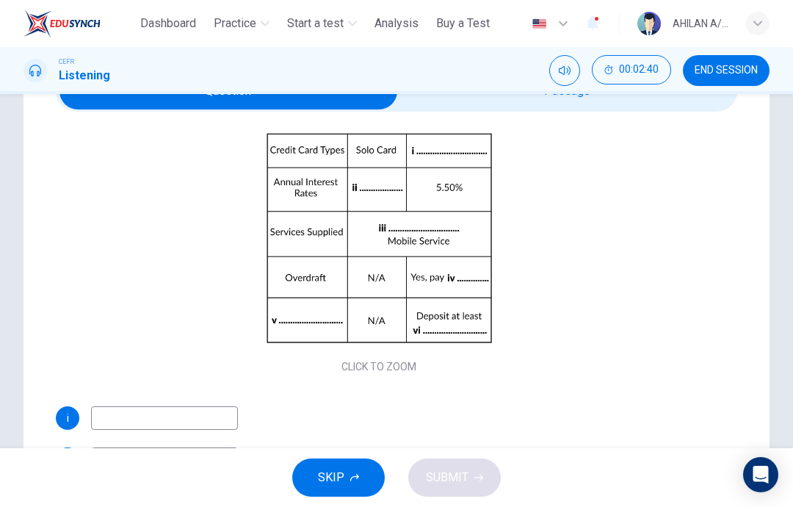
click at [395, 254] on button "Click to Zoom" at bounding box center [379, 250] width 128 height 35
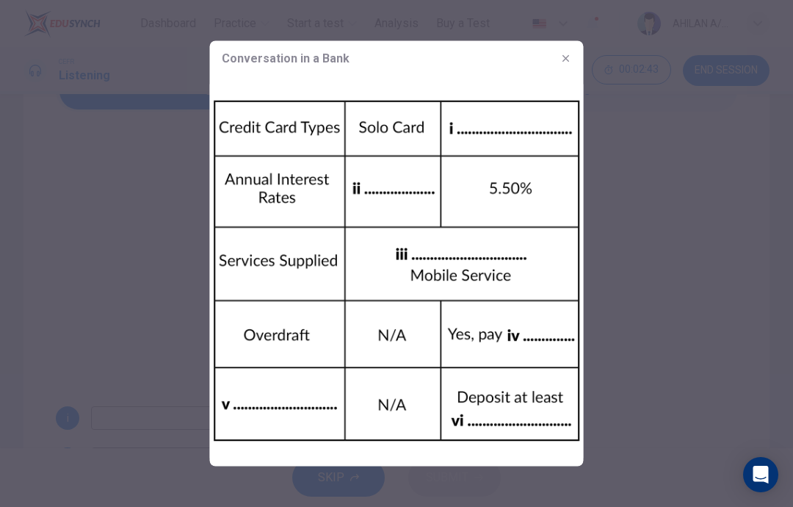
click at [615, 432] on div at bounding box center [396, 253] width 793 height 507
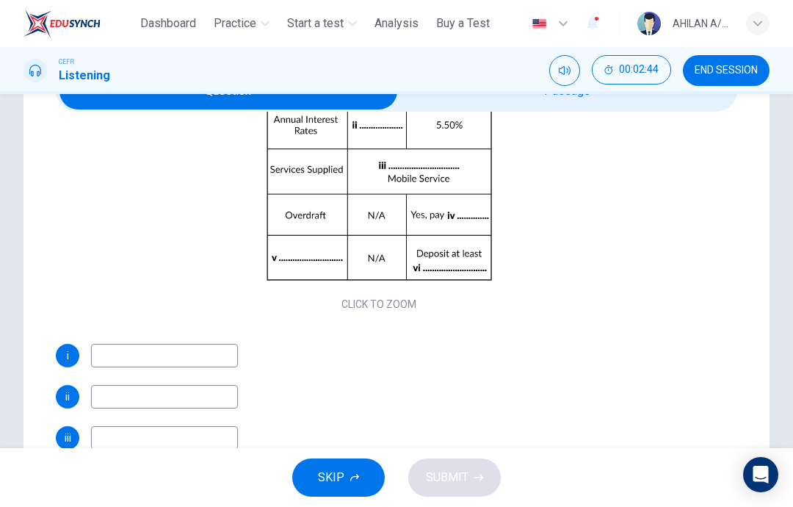
scroll to position [198, 0]
click at [199, 366] on input at bounding box center [164, 356] width 147 height 24
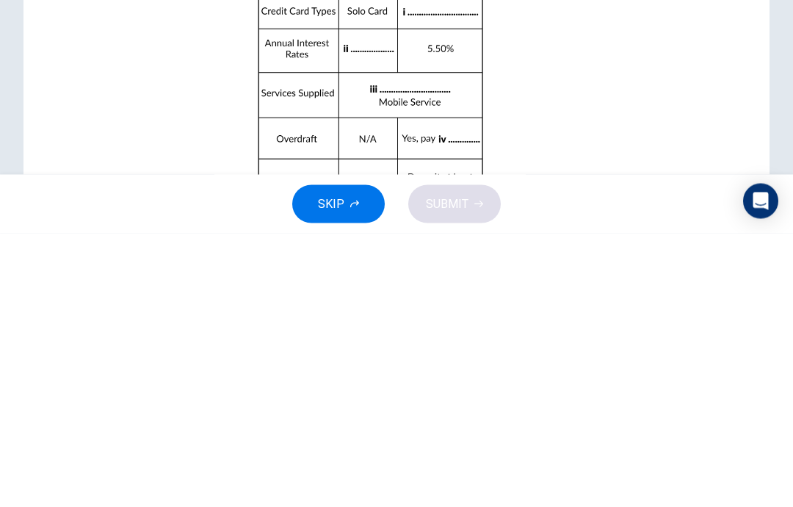
scroll to position [0, 0]
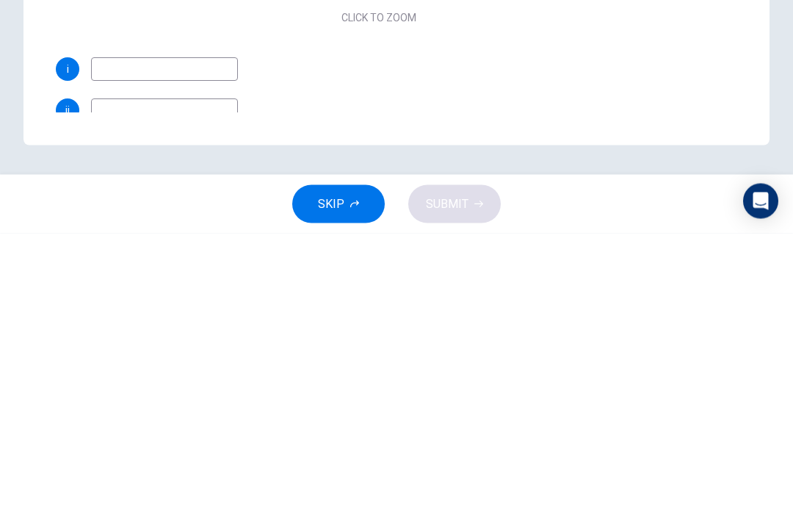
click at [131, 372] on input at bounding box center [164, 384] width 147 height 24
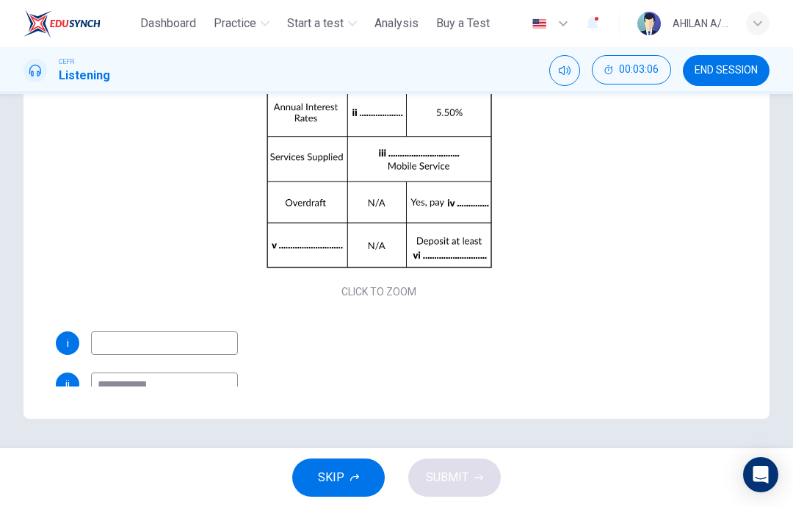
type input "**********"
click at [136, 342] on input at bounding box center [164, 343] width 147 height 24
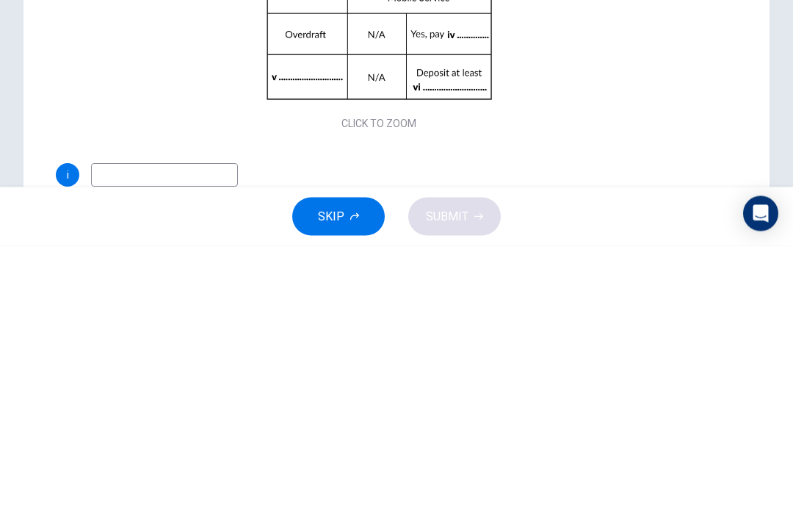
scroll to position [198, 0]
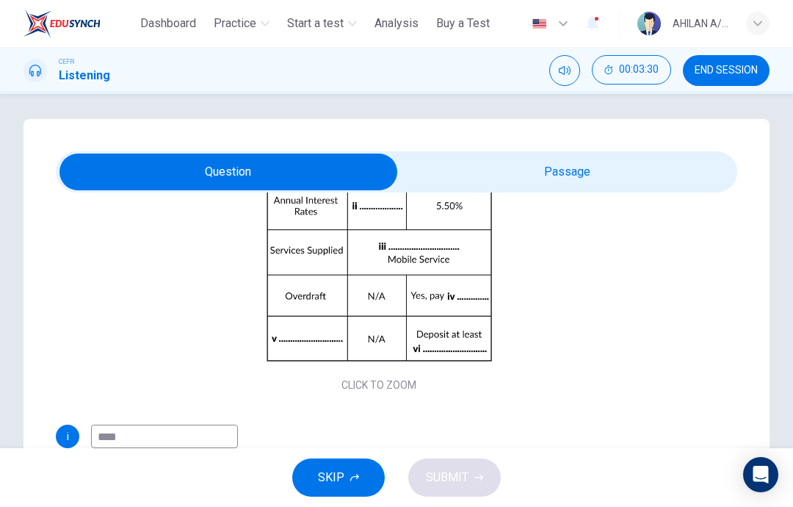
type input "****"
click at [578, 289] on div "Click to Zoom" at bounding box center [379, 268] width 647 height 253
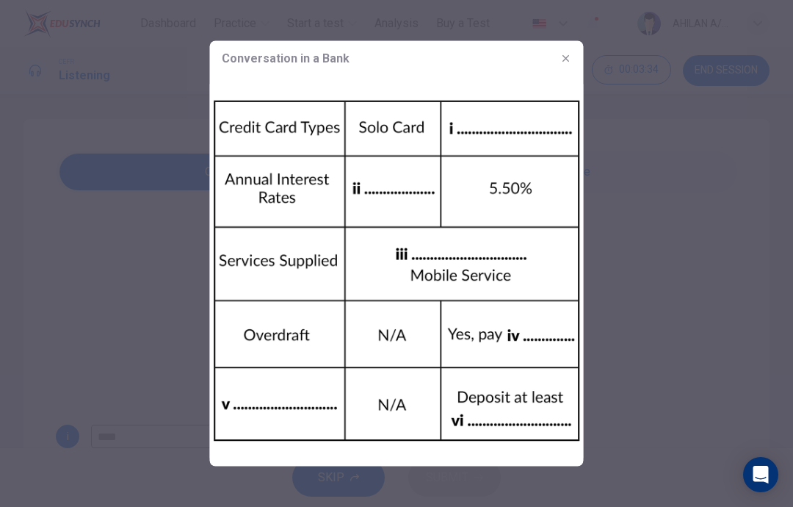
click at [644, 319] on div at bounding box center [396, 253] width 793 height 507
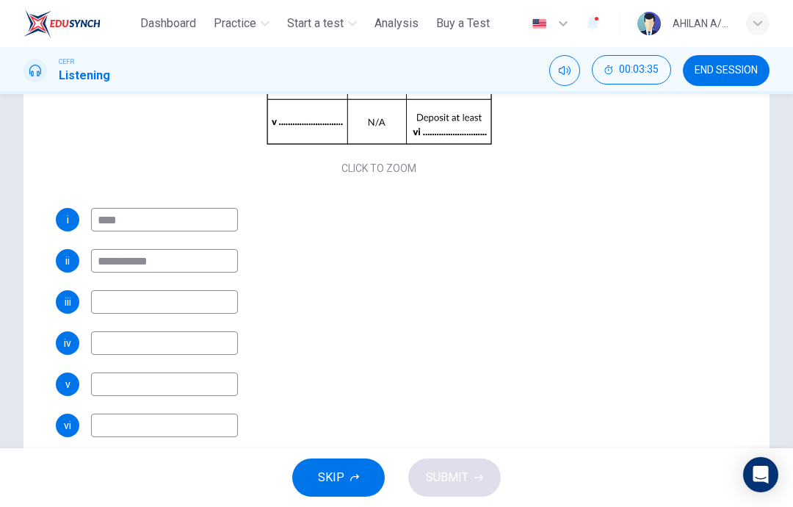
scroll to position [248, 0]
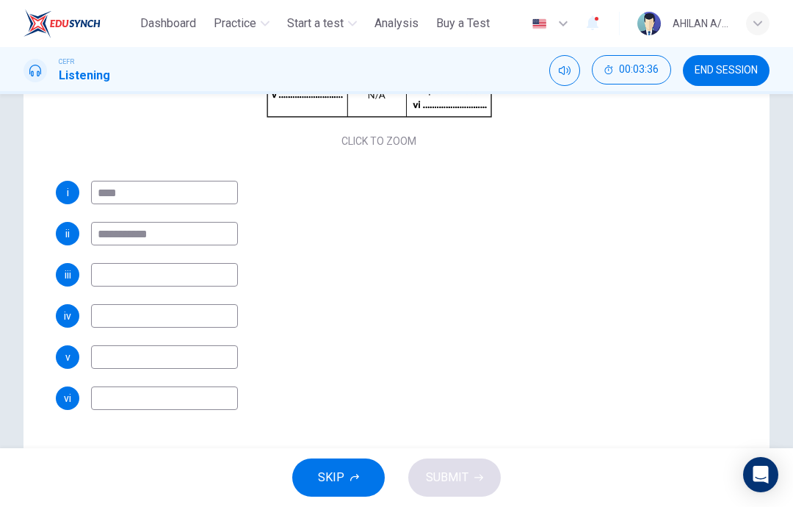
click at [117, 273] on input at bounding box center [164, 275] width 147 height 24
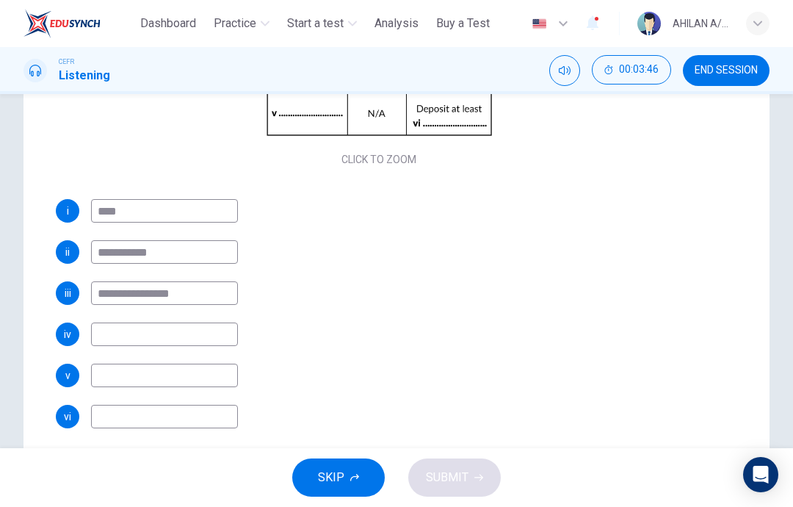
type input "**********"
click at [383, 153] on div "Click to Zoom" at bounding box center [379, 42] width 647 height 253
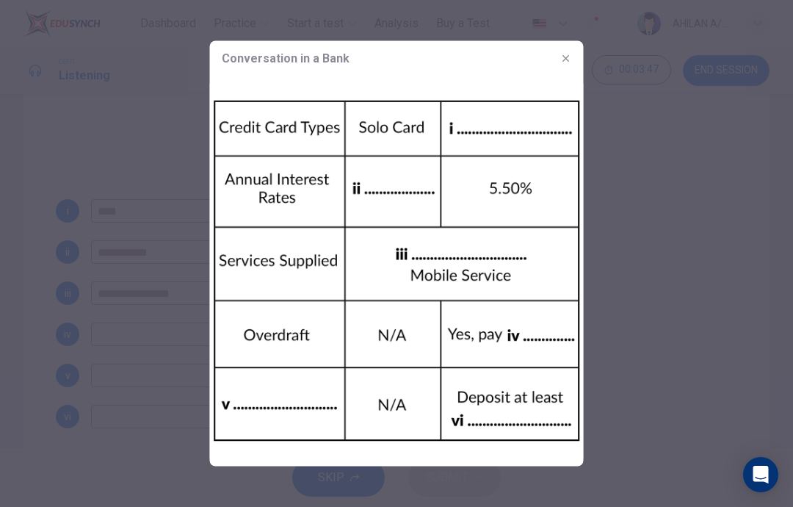
click at [564, 57] on icon "button" at bounding box center [567, 59] width 12 height 12
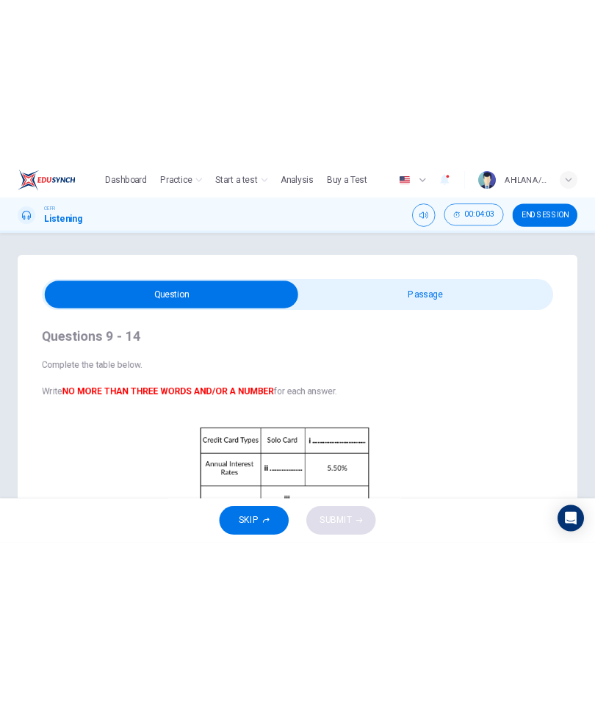
scroll to position [0, 0]
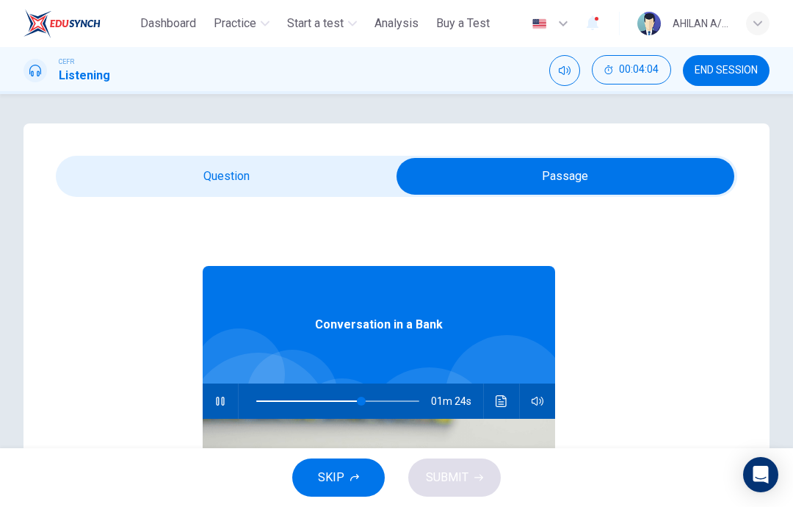
click at [215, 403] on icon "button" at bounding box center [221, 401] width 12 height 12
click at [226, 398] on button "button" at bounding box center [221, 400] width 24 height 35
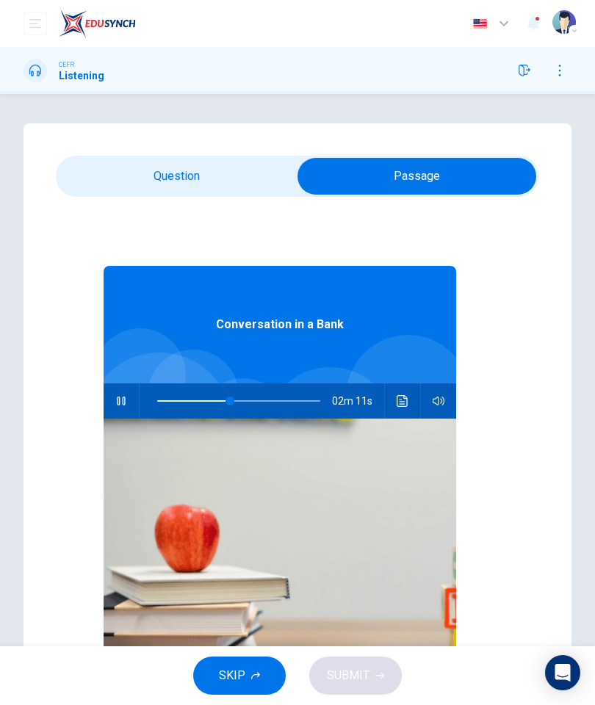
type input "**"
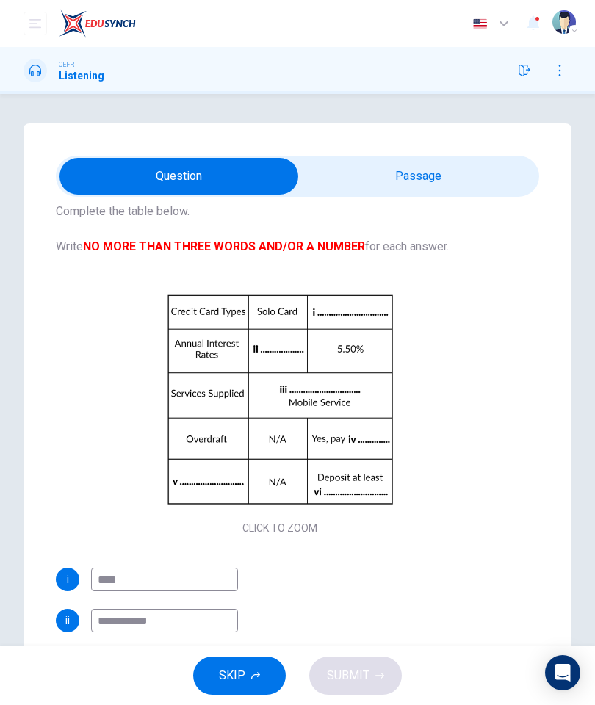
scroll to position [58, 0]
click at [159, 506] on input "****" at bounding box center [164, 581] width 147 height 24
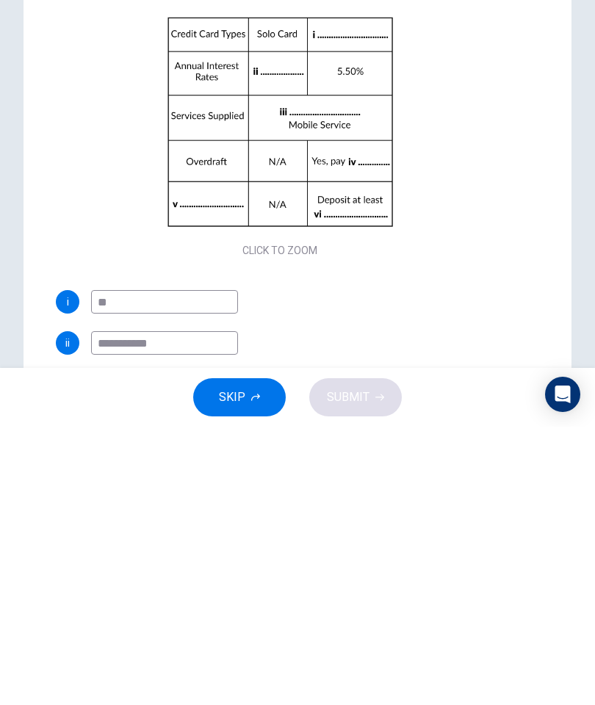
type input "*"
type input "**********"
click at [172, 506] on input "**********" at bounding box center [164, 622] width 147 height 24
type input "*"
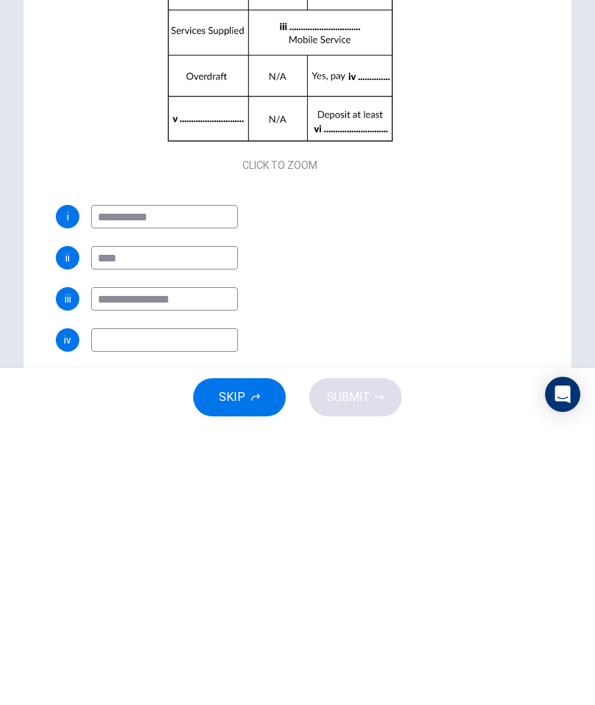
scroll to position [147, 0]
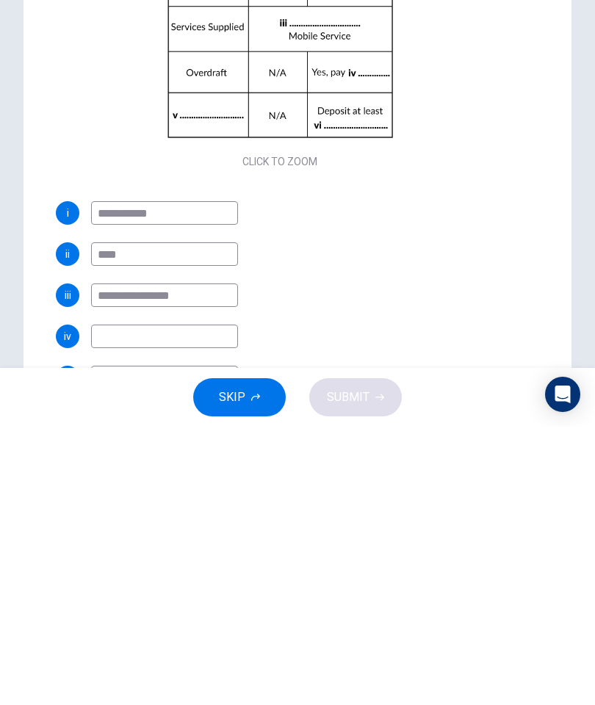
type input "****"
click at [114, 506] on input at bounding box center [164, 615] width 147 height 24
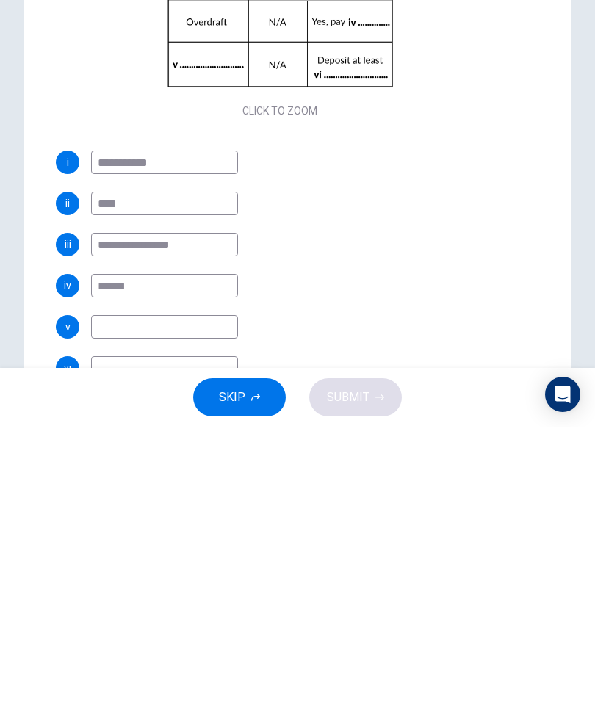
scroll to position [198, 0]
type input "******"
click at [110, 506] on input at bounding box center [164, 606] width 147 height 24
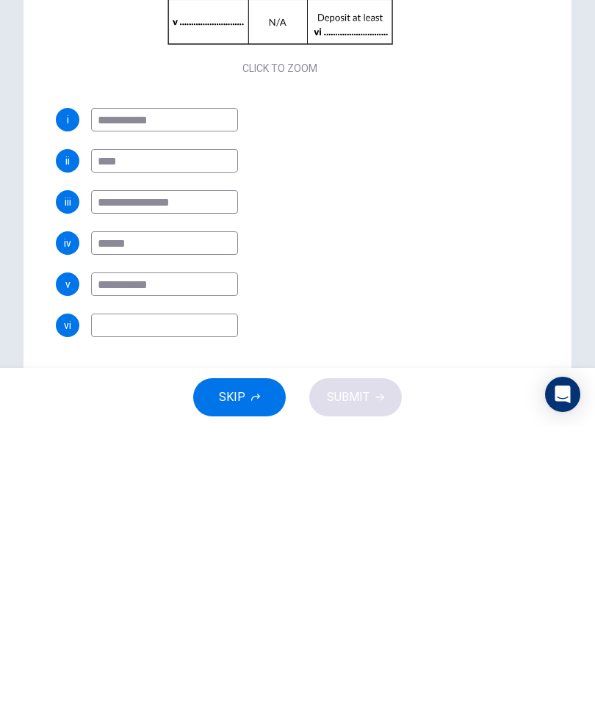
scroll to position [46, 0]
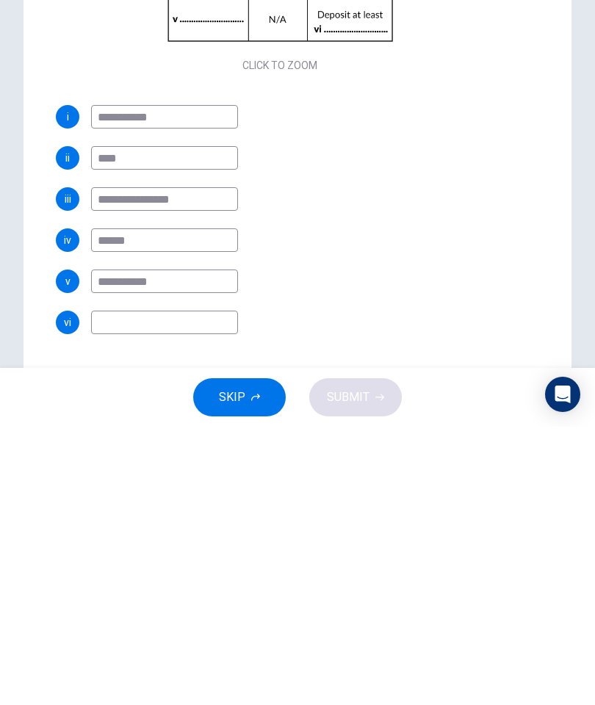
type input "**********"
click at [128, 506] on input at bounding box center [164, 601] width 147 height 24
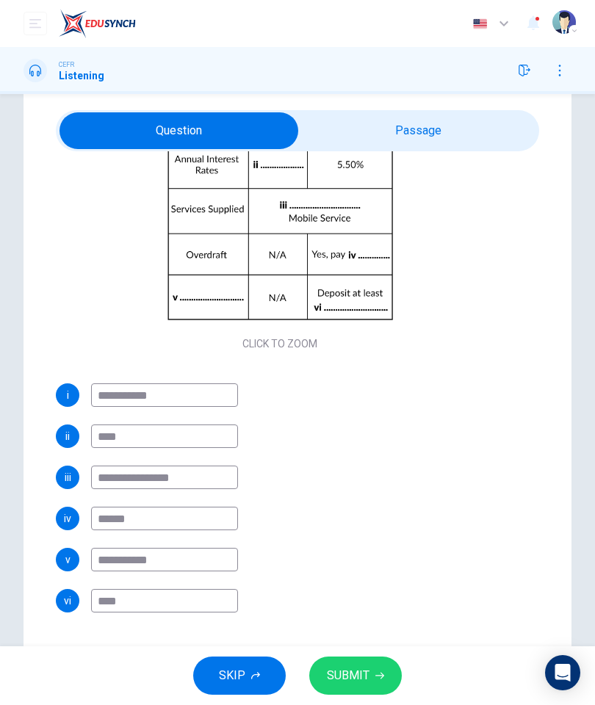
type input "****"
click at [362, 506] on span "SUBMIT" at bounding box center [348, 676] width 43 height 21
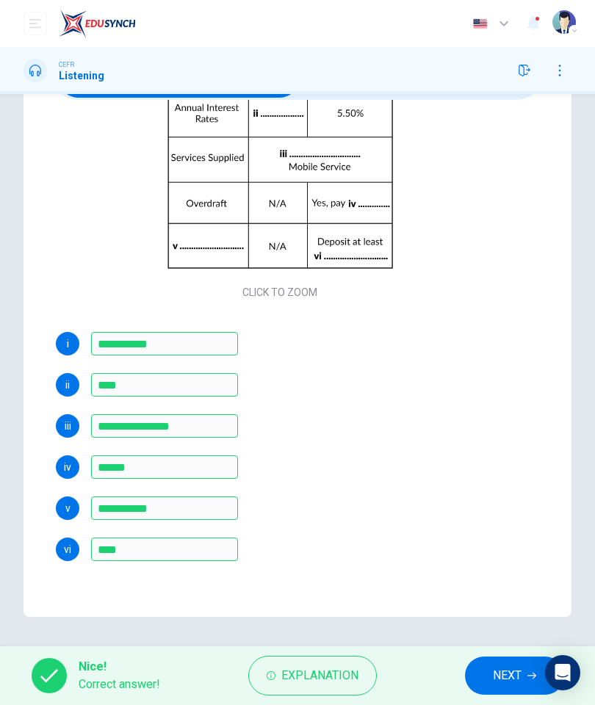
scroll to position [97, 0]
click at [316, 506] on button "Explanation" at bounding box center [312, 676] width 129 height 40
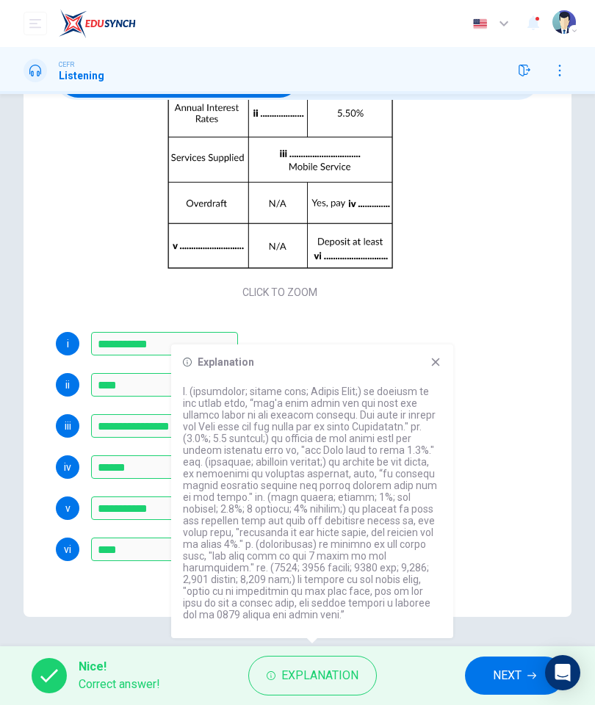
click at [436, 363] on icon at bounding box center [436, 363] width 8 height 8
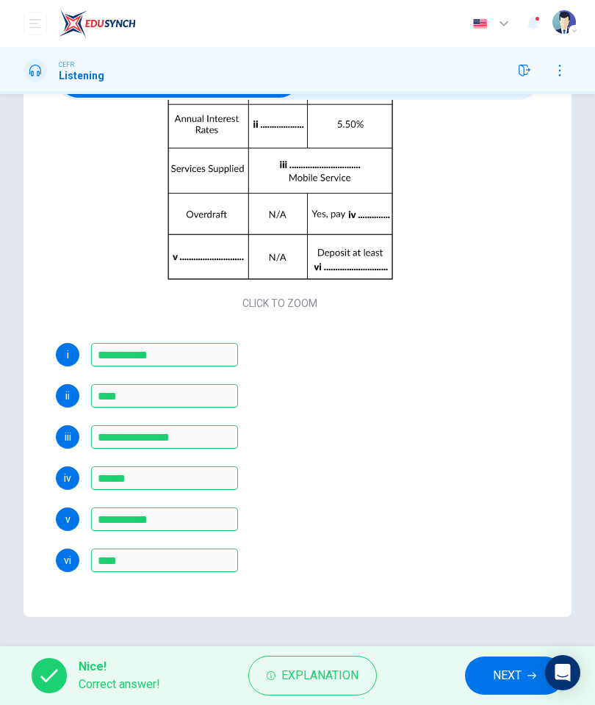
click at [508, 506] on span "NEXT" at bounding box center [507, 676] width 29 height 21
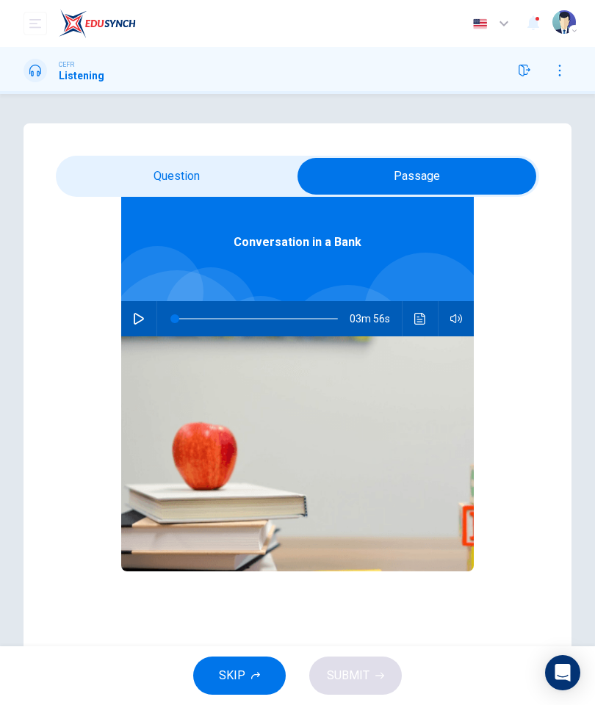
scroll to position [82, 0]
click at [138, 327] on button "button" at bounding box center [139, 318] width 24 height 35
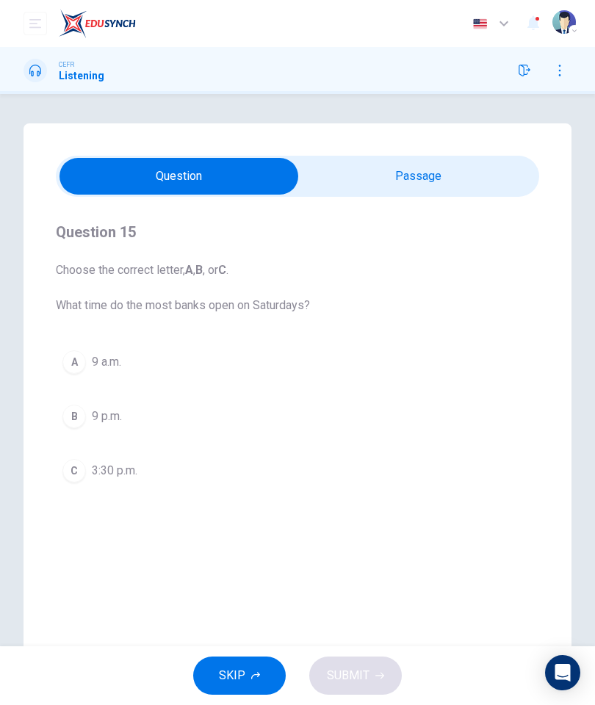
scroll to position [0, 0]
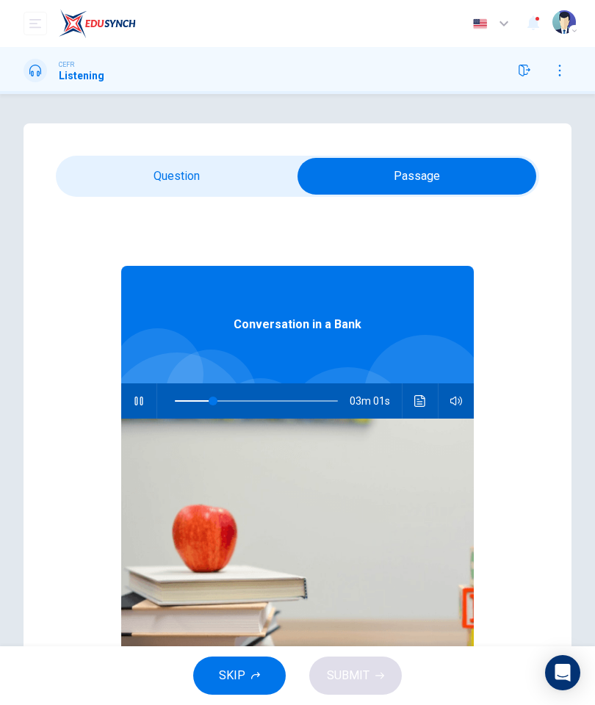
click at [417, 401] on icon "Click to see the audio transcription" at bounding box center [420, 401] width 12 height 12
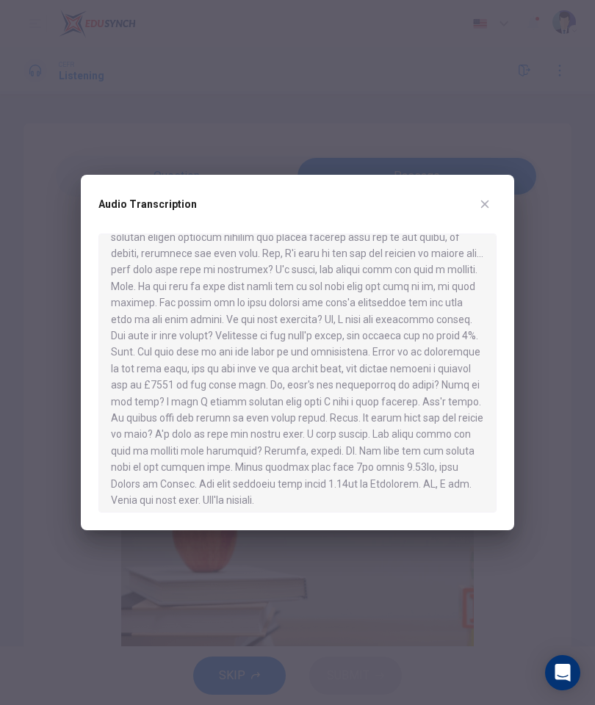
scroll to position [295, 0]
click at [491, 206] on button "button" at bounding box center [485, 204] width 24 height 24
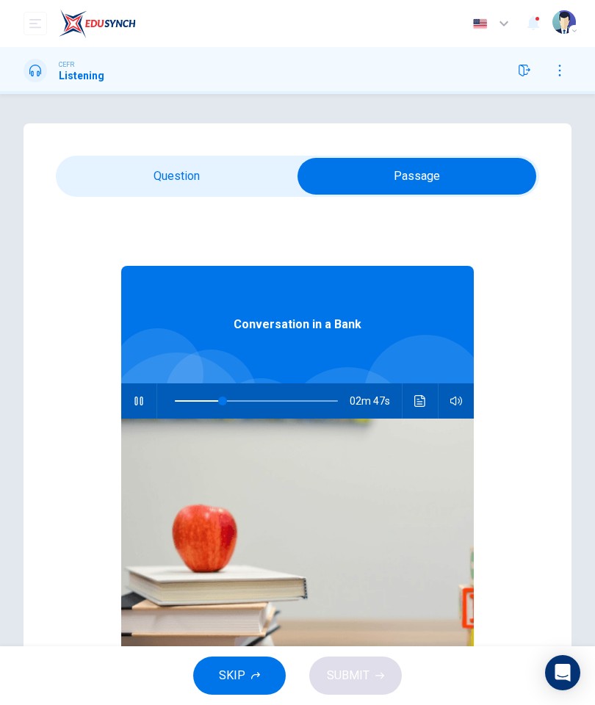
type input "**"
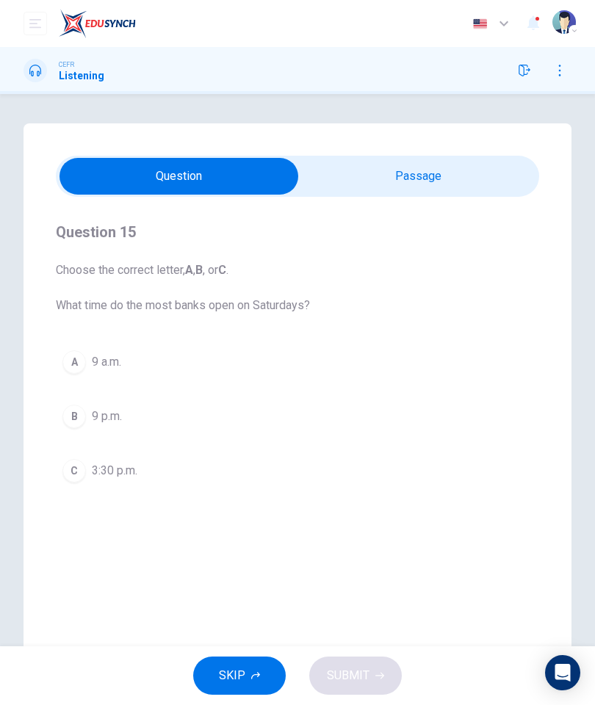
click at [73, 364] on div "A" at bounding box center [74, 362] width 24 height 24
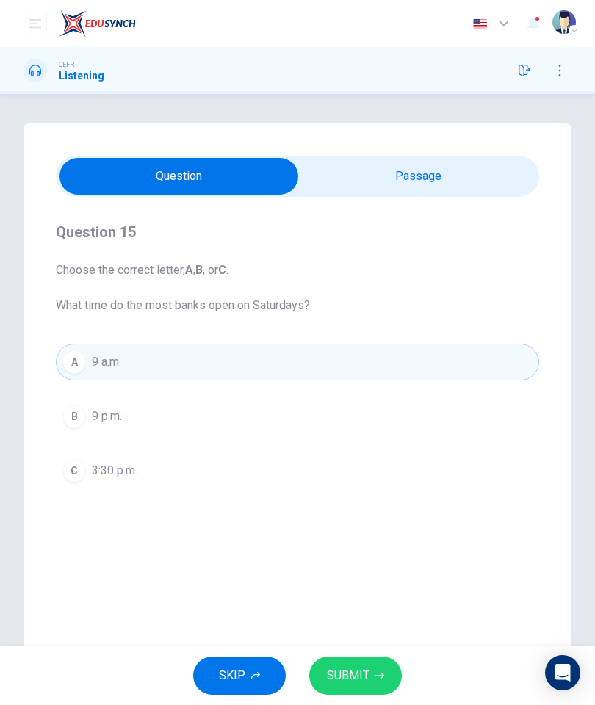
click at [362, 506] on span "SUBMIT" at bounding box center [348, 676] width 43 height 21
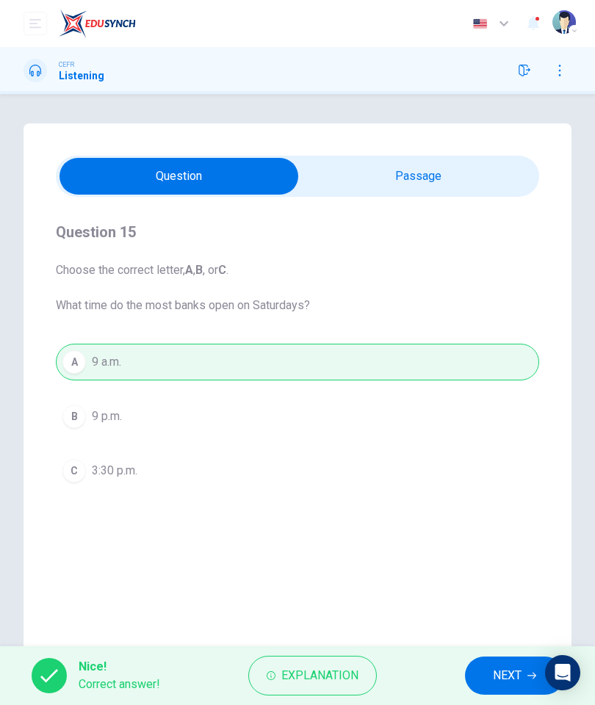
click at [506, 506] on span "NEXT" at bounding box center [507, 676] width 29 height 21
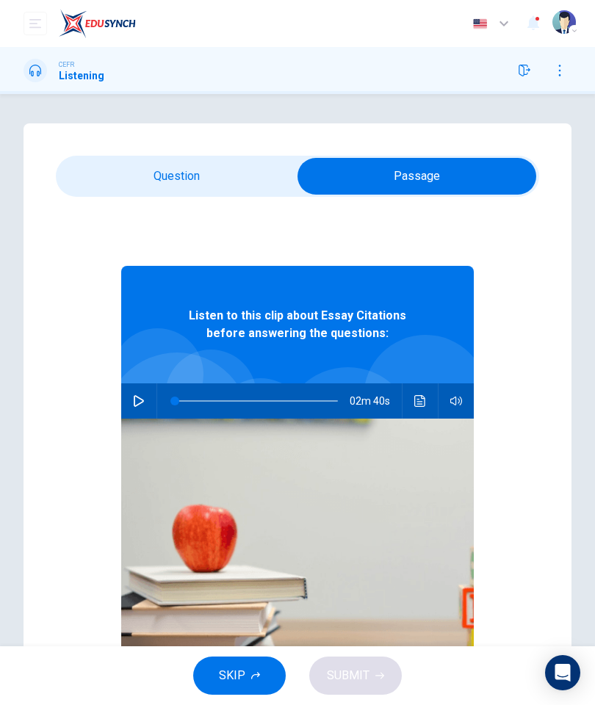
click at [142, 404] on icon "button" at bounding box center [139, 401] width 12 height 12
type input "*"
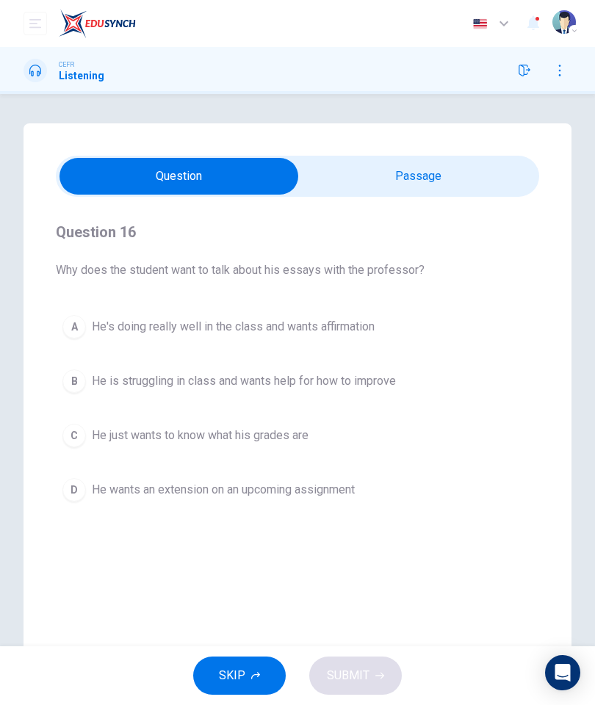
click at [386, 318] on button "A He's doing really well in the class and wants affirmation" at bounding box center [297, 327] width 483 height 37
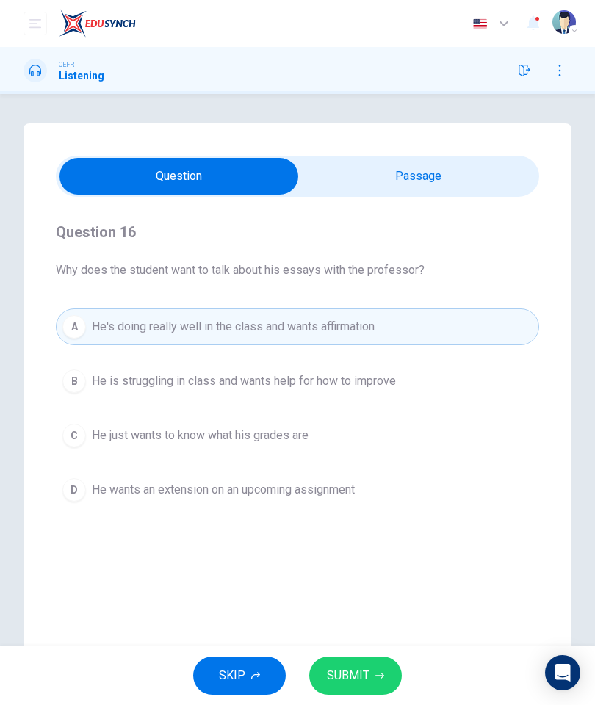
click at [392, 506] on button "SUBMIT" at bounding box center [355, 676] width 93 height 38
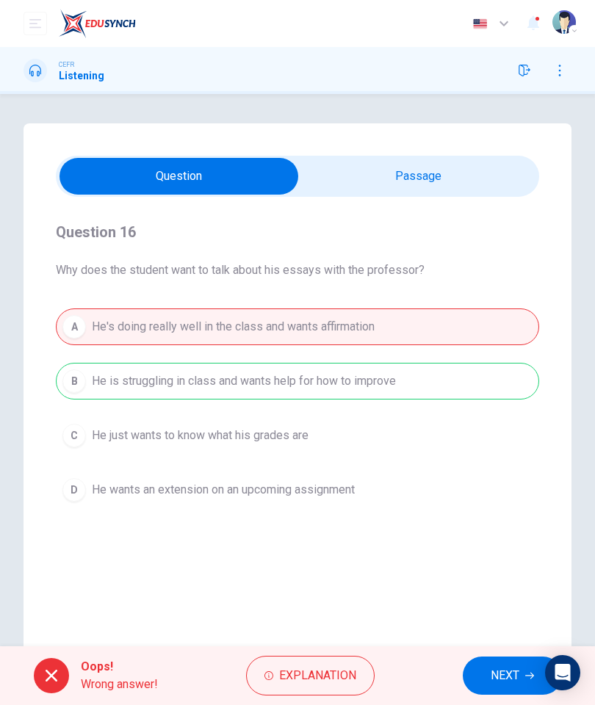
click at [471, 506] on button "NEXT" at bounding box center [512, 676] width 99 height 38
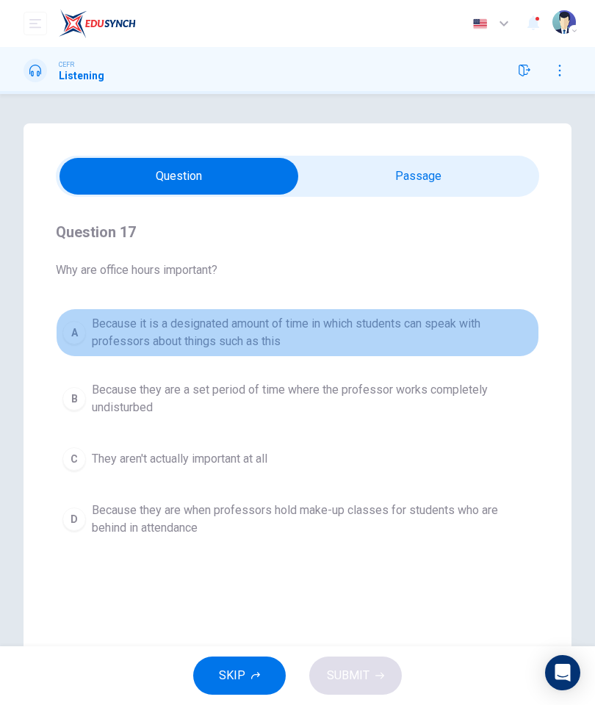
click at [433, 336] on span "Because it is a designated amount of time in which students can speak with prof…" at bounding box center [312, 332] width 441 height 35
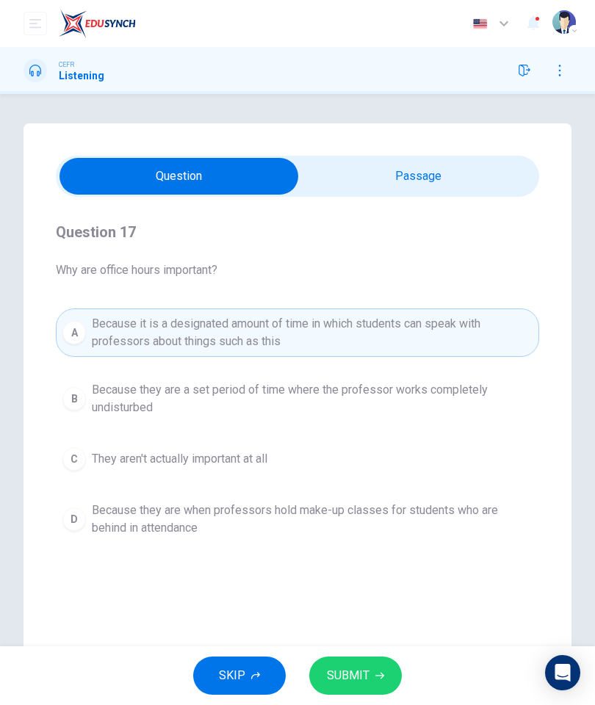
click at [367, 506] on span "SUBMIT" at bounding box center [348, 676] width 43 height 21
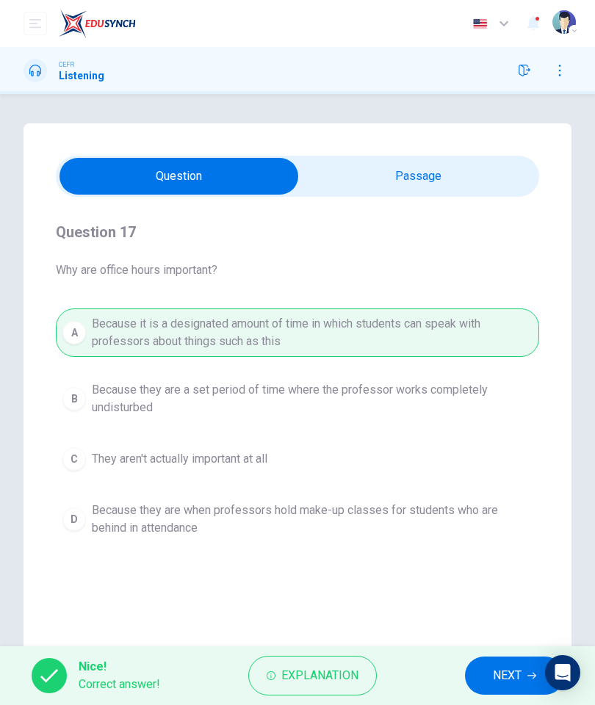
click at [486, 506] on button "NEXT" at bounding box center [514, 676] width 99 height 38
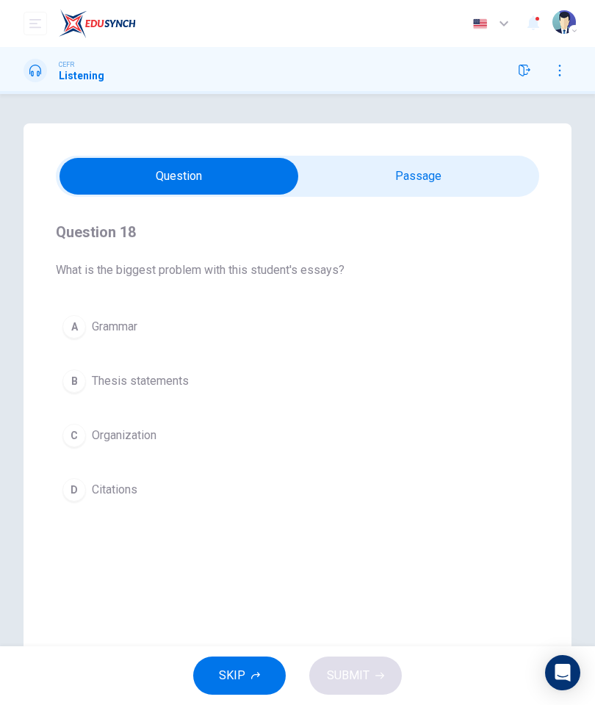
click at [386, 384] on button "B Thesis statements" at bounding box center [297, 381] width 483 height 37
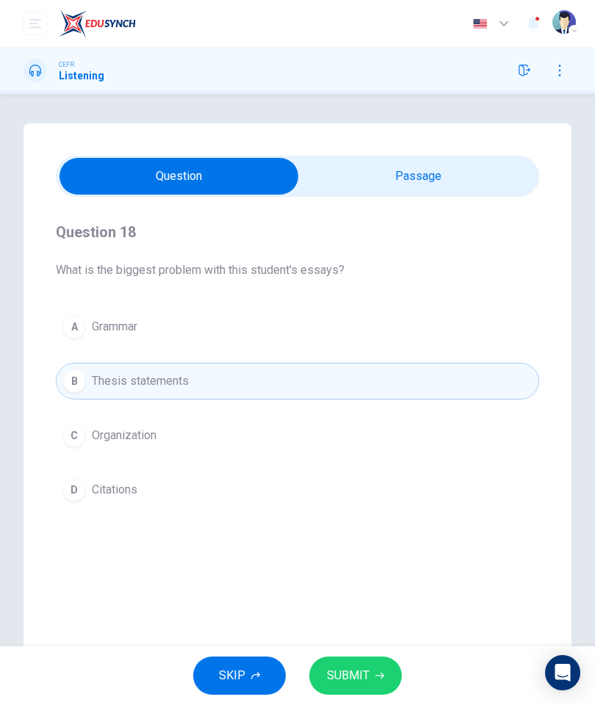
click at [328, 490] on button "D Citations" at bounding box center [297, 490] width 483 height 37
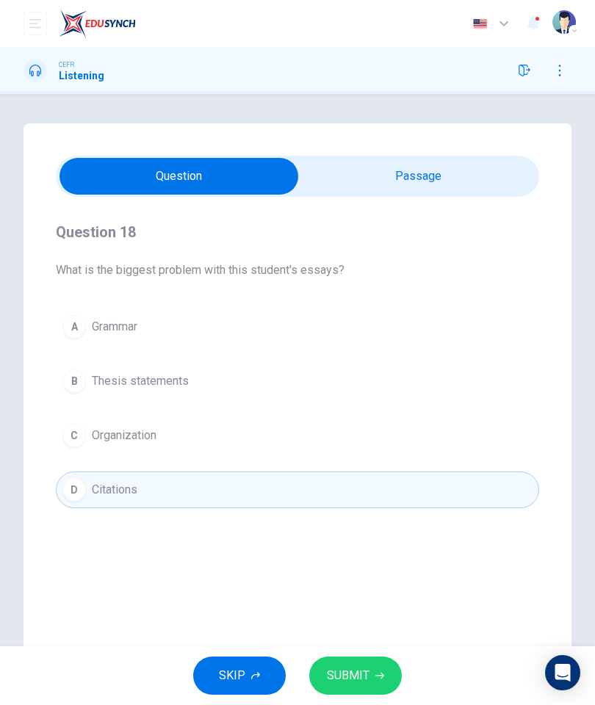
click at [364, 506] on button "SUBMIT" at bounding box center [355, 676] width 93 height 38
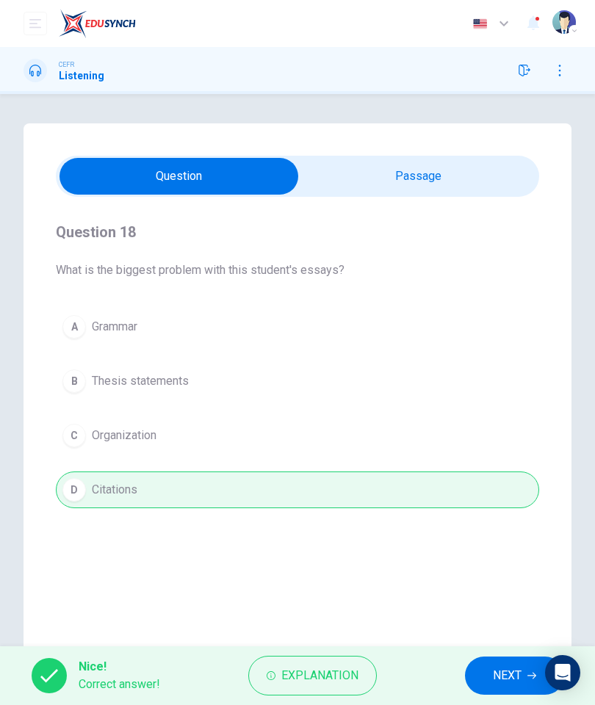
click at [491, 506] on button "NEXT" at bounding box center [514, 676] width 99 height 38
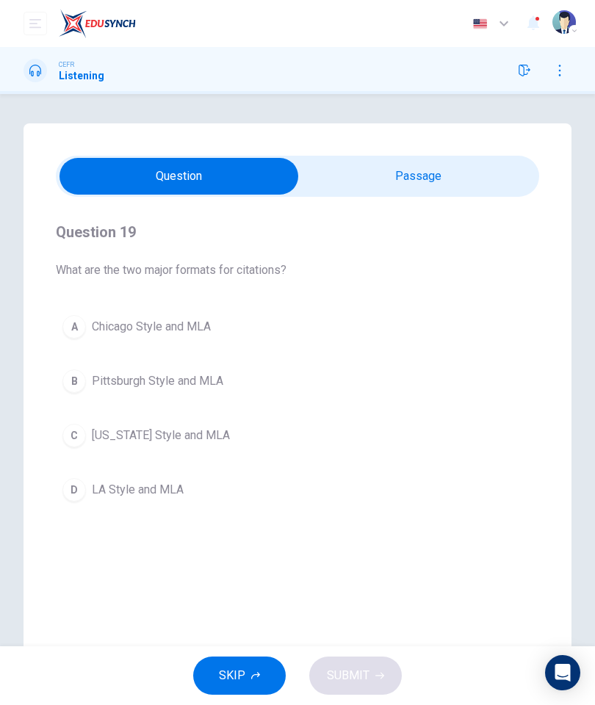
click at [393, 312] on button "A Chicago Style and MLA" at bounding box center [297, 327] width 483 height 37
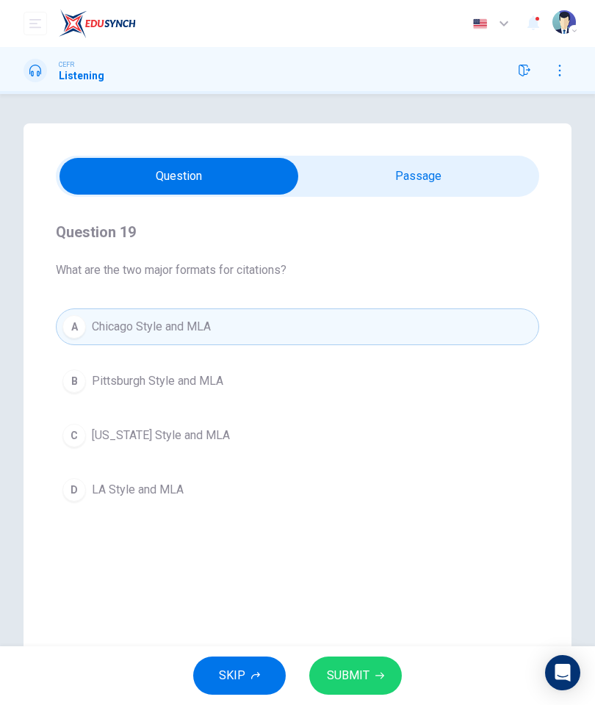
click at [370, 506] on button "SUBMIT" at bounding box center [355, 676] width 93 height 38
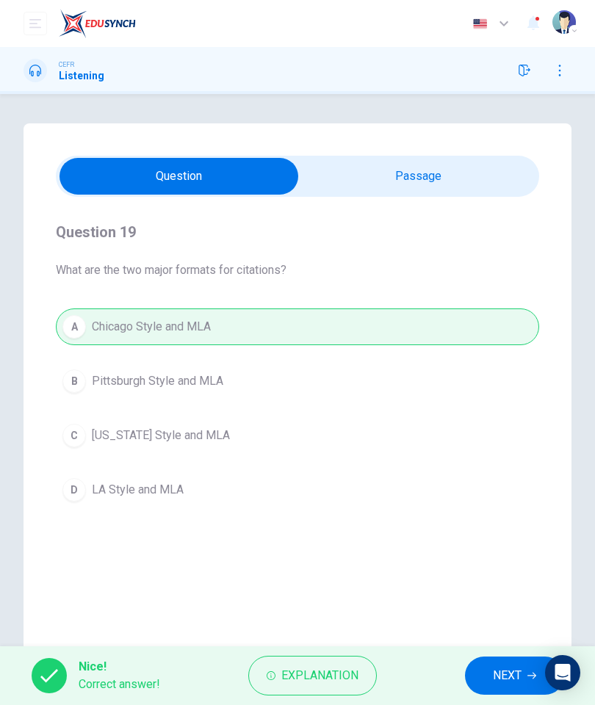
click at [490, 506] on button "NEXT" at bounding box center [514, 676] width 99 height 38
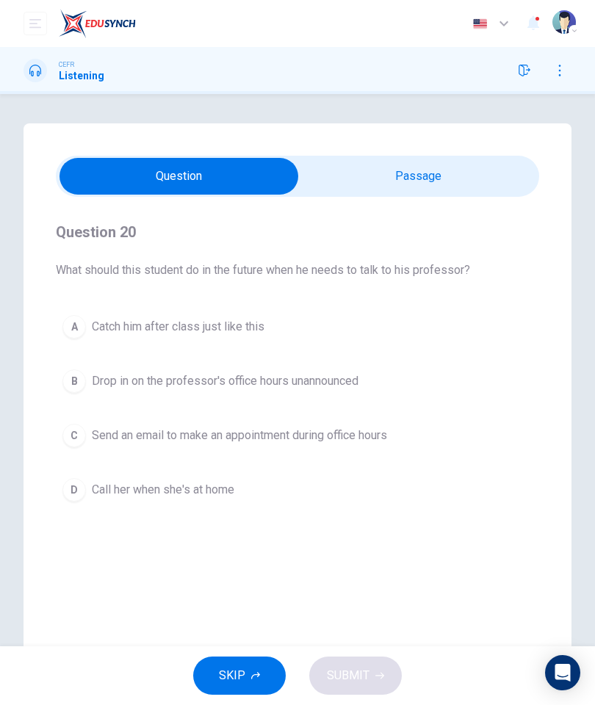
click at [359, 439] on span "Send an email to make an appointment during office hours" at bounding box center [239, 436] width 295 height 18
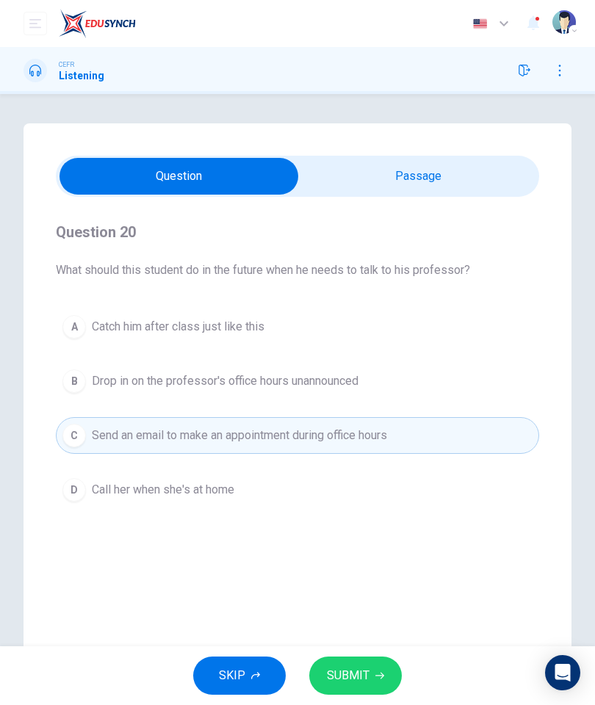
click at [363, 506] on button "SUBMIT" at bounding box center [355, 676] width 93 height 38
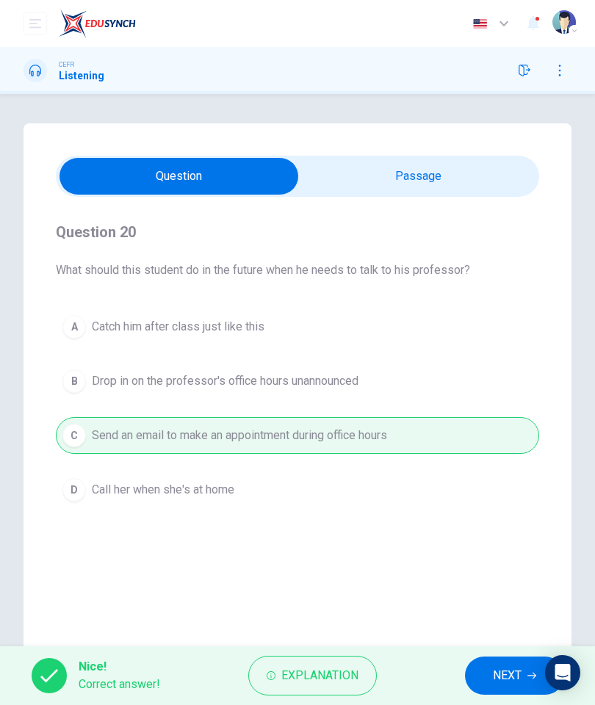
click at [476, 506] on button "NEXT" at bounding box center [514, 676] width 99 height 38
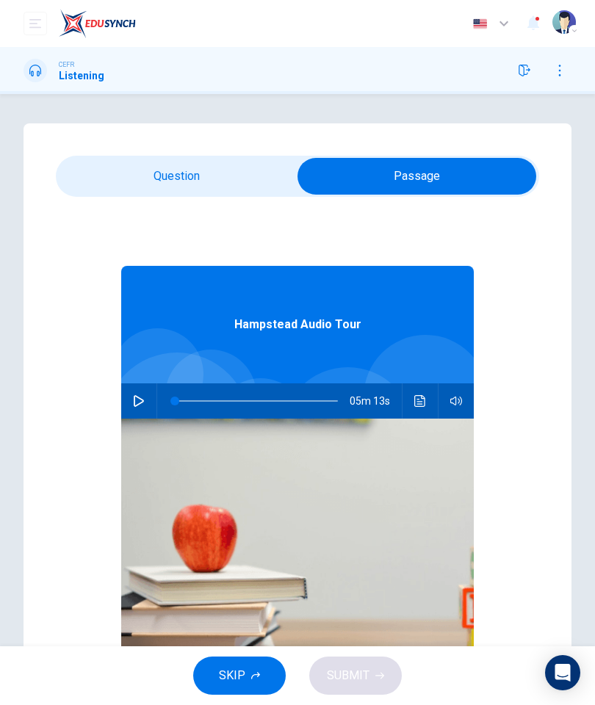
click at [143, 410] on button "button" at bounding box center [139, 400] width 24 height 35
type input "*"
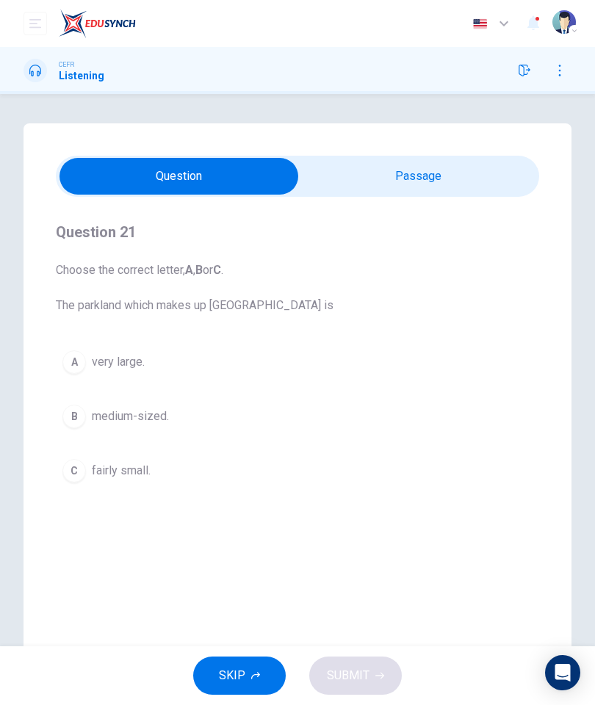
click at [361, 506] on div "SKIP SUBMIT" at bounding box center [297, 676] width 595 height 59
click at [78, 364] on div "A" at bounding box center [74, 362] width 24 height 24
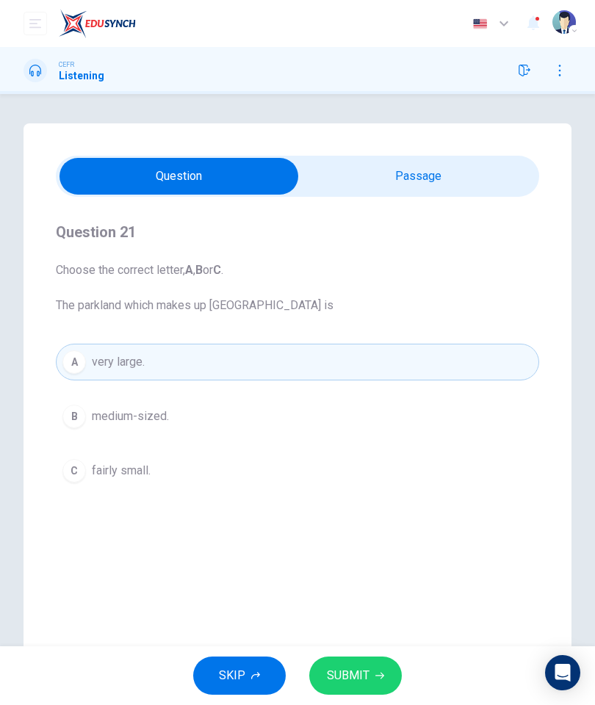
click at [356, 506] on span "SUBMIT" at bounding box center [348, 676] width 43 height 21
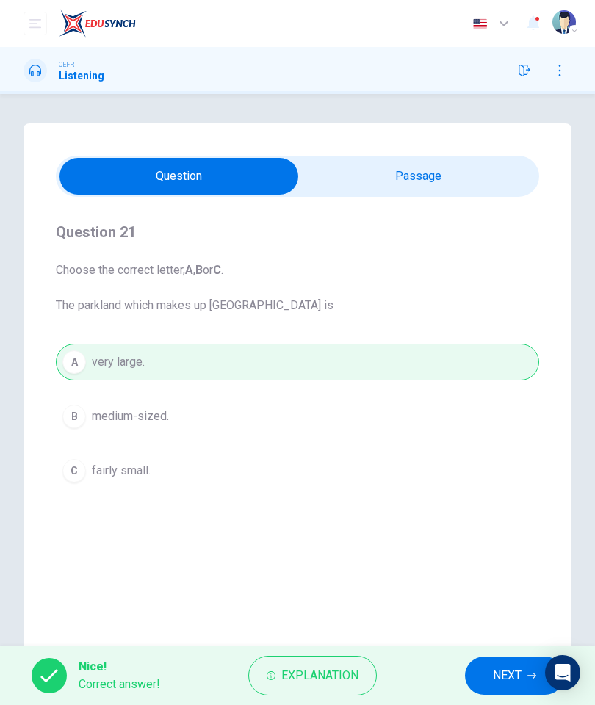
click at [503, 506] on button "NEXT" at bounding box center [514, 676] width 99 height 38
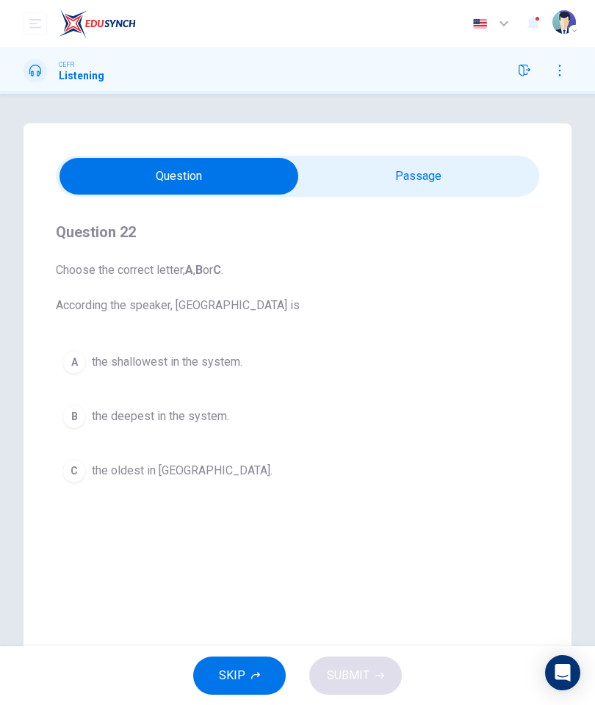
click at [78, 422] on div "B" at bounding box center [74, 417] width 24 height 24
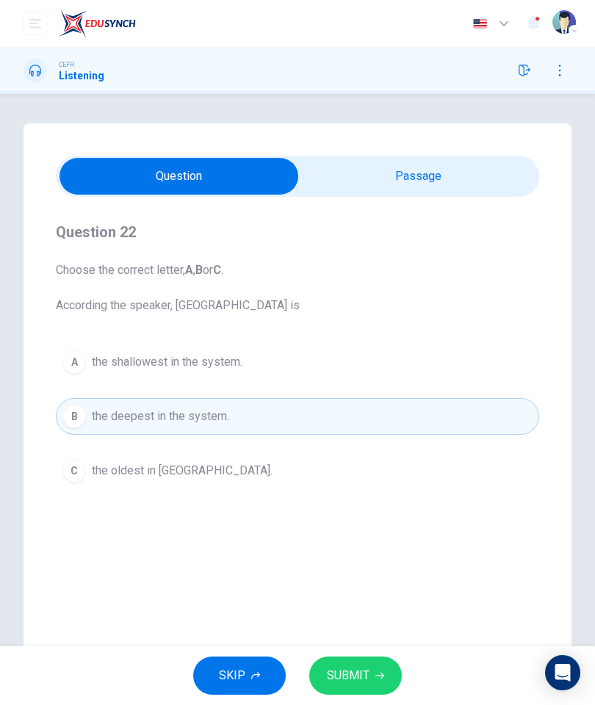
click at [364, 506] on span "SUBMIT" at bounding box center [348, 676] width 43 height 21
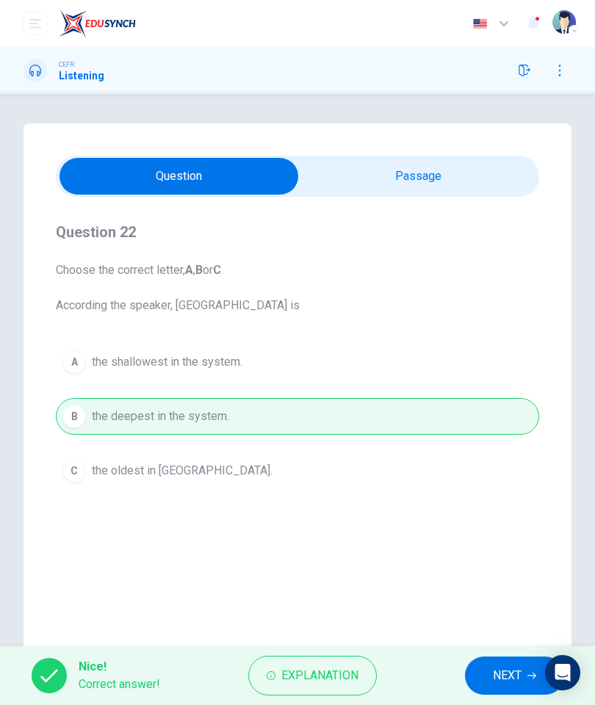
click at [483, 506] on button "NEXT" at bounding box center [514, 676] width 99 height 38
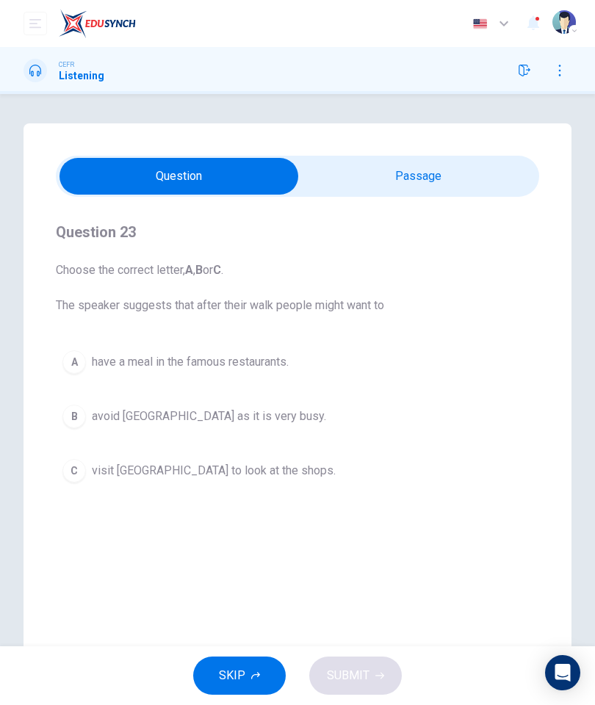
click at [305, 476] on span "visit [GEOGRAPHIC_DATA] to look at the shops." at bounding box center [214, 471] width 244 height 18
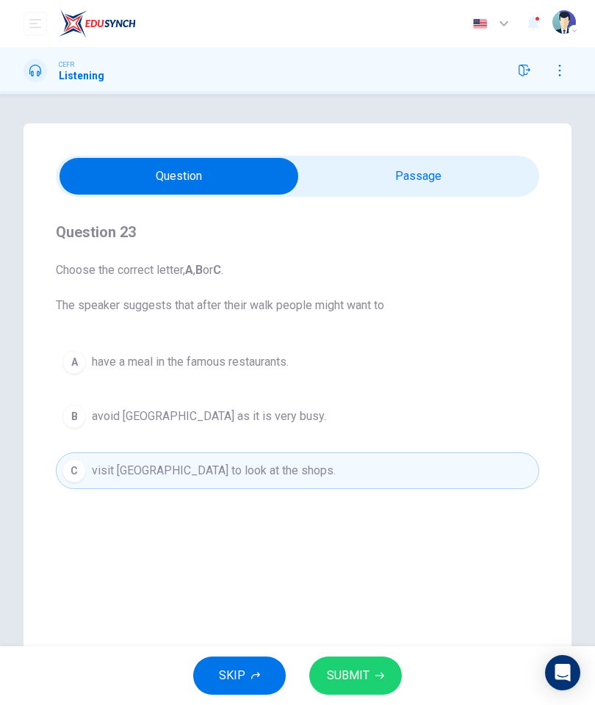
click at [351, 506] on span "SUBMIT" at bounding box center [348, 676] width 43 height 21
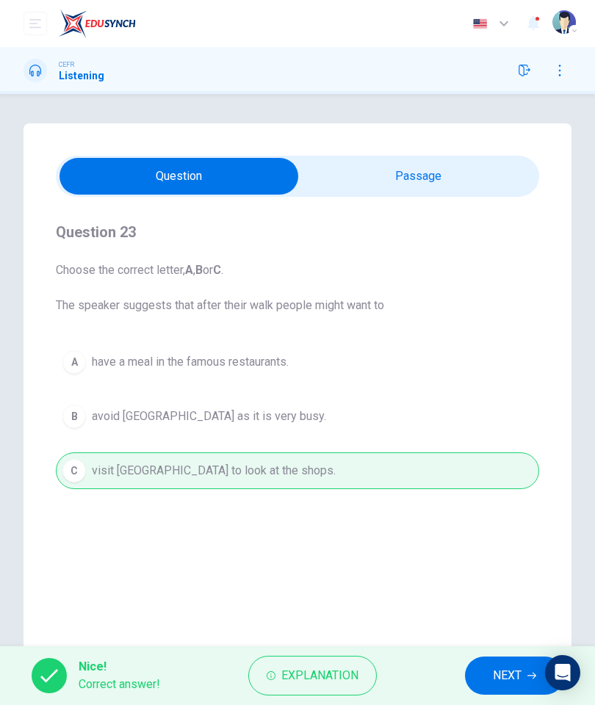
click at [478, 506] on button "NEXT" at bounding box center [514, 676] width 99 height 38
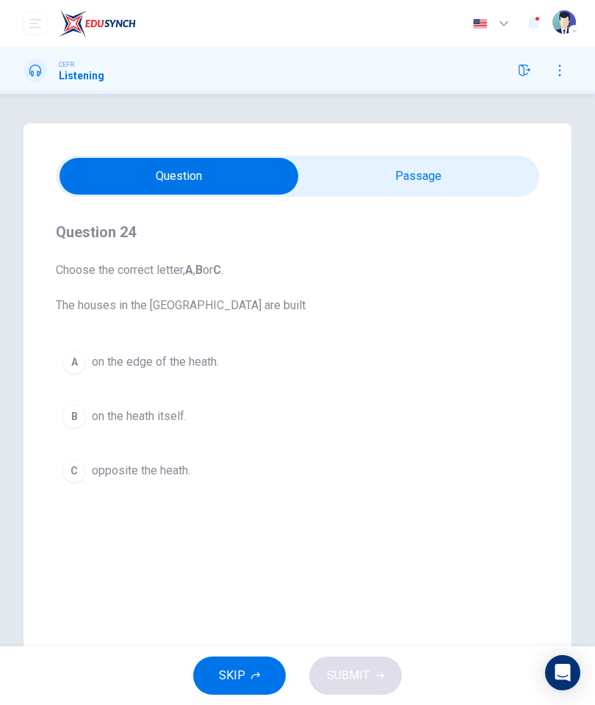
click at [344, 345] on button "A on the edge of the heath." at bounding box center [297, 362] width 483 height 37
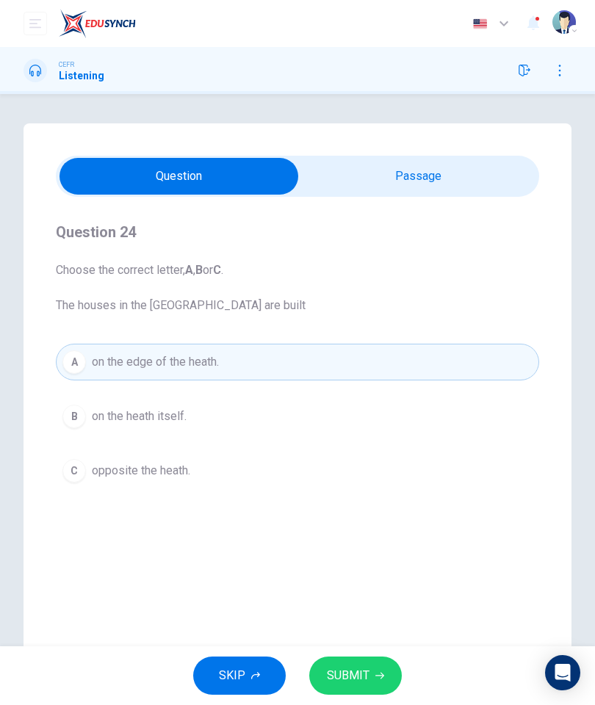
click at [372, 506] on button "SUBMIT" at bounding box center [355, 676] width 93 height 38
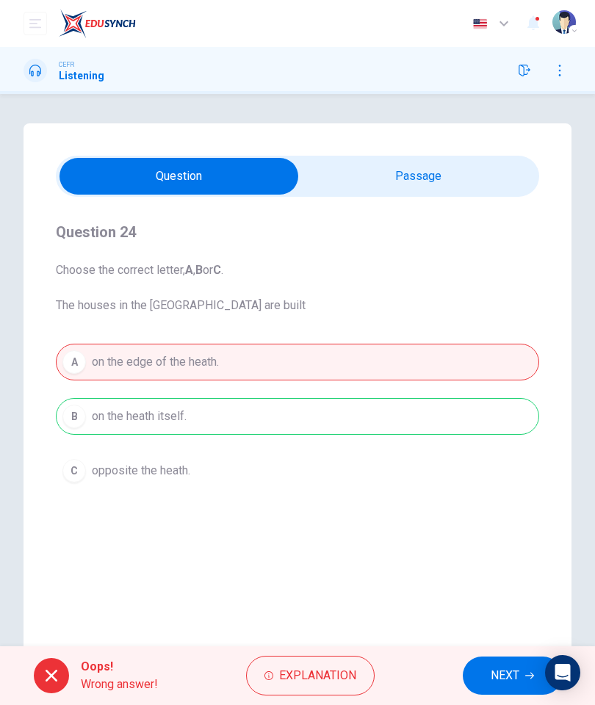
click at [478, 506] on button "NEXT" at bounding box center [512, 676] width 99 height 38
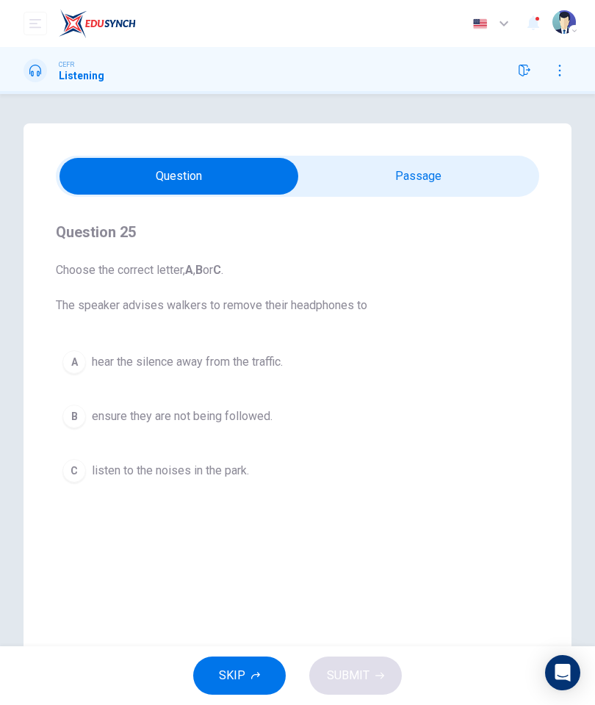
click at [297, 470] on button "C listen to the noises in the park." at bounding box center [297, 471] width 483 height 37
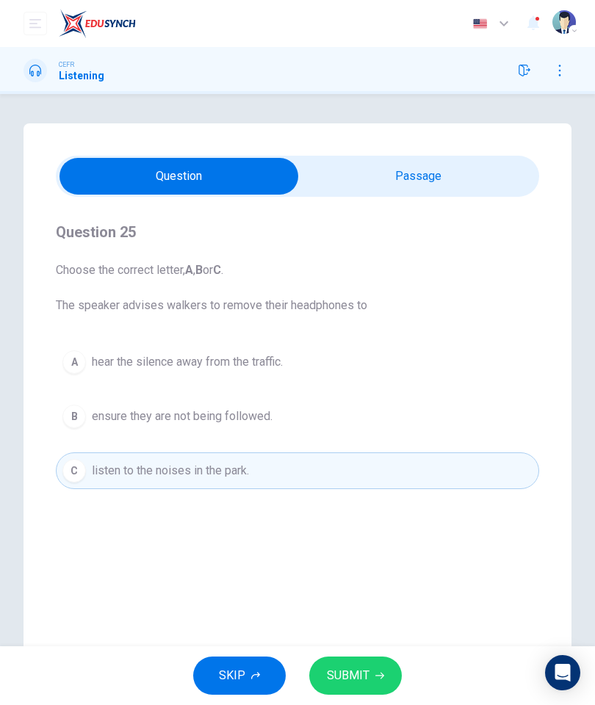
click at [342, 370] on button "A hear the silence away from the traffic." at bounding box center [297, 362] width 483 height 37
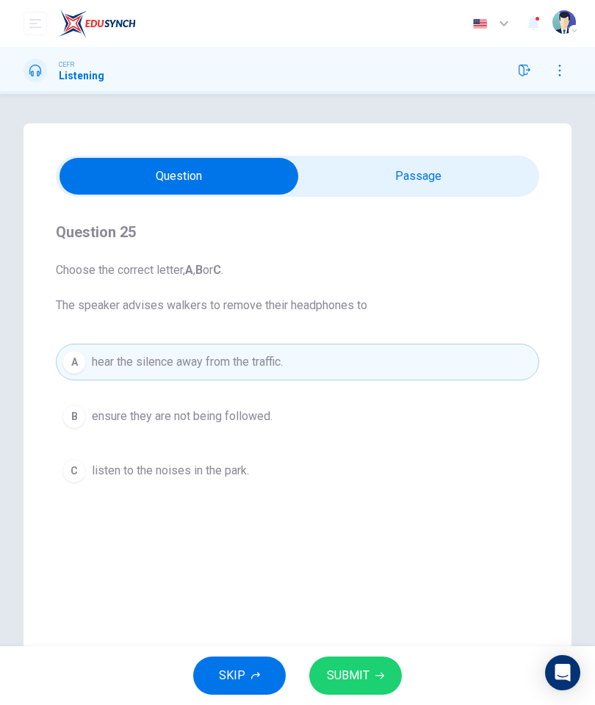
click at [370, 506] on button "SUBMIT" at bounding box center [355, 676] width 93 height 38
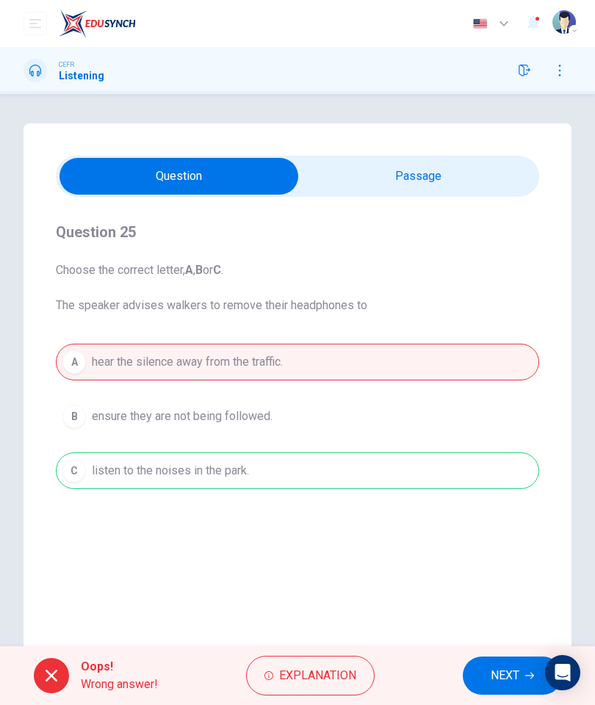
click at [486, 506] on button "NEXT" at bounding box center [512, 676] width 99 height 38
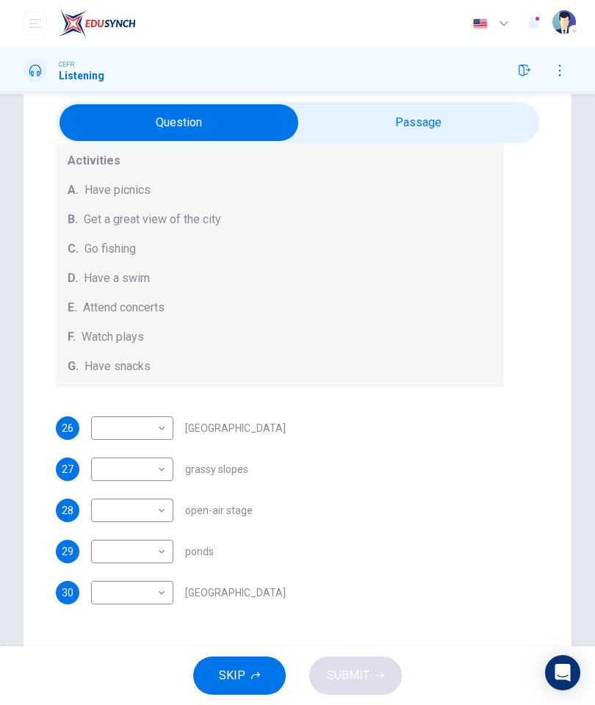
scroll to position [55, 0]
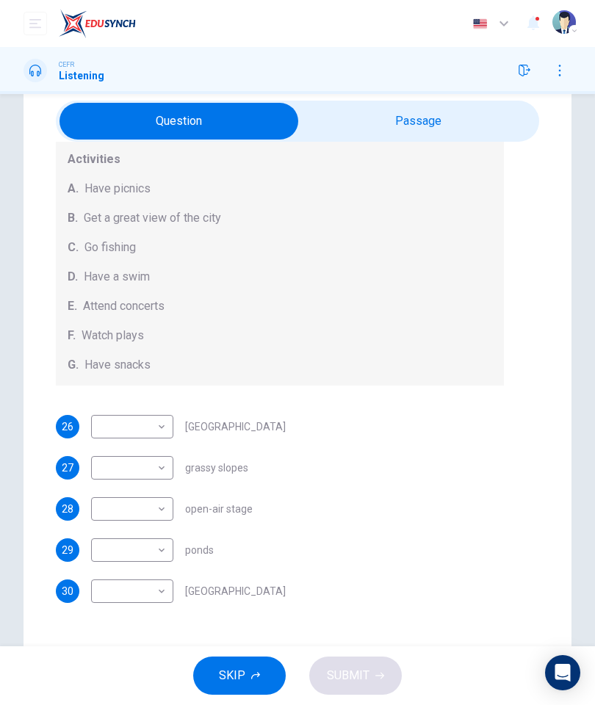
click at [149, 506] on body "This site uses cookies, as explained in our Privacy Policy . If you agree to th…" at bounding box center [297, 352] width 595 height 705
click at [117, 506] on li "C" at bounding box center [132, 588] width 82 height 24
type input "*"
click at [165, 428] on body "This site uses cookies, as explained in our Privacy Policy . If you agree to th…" at bounding box center [297, 352] width 595 height 705
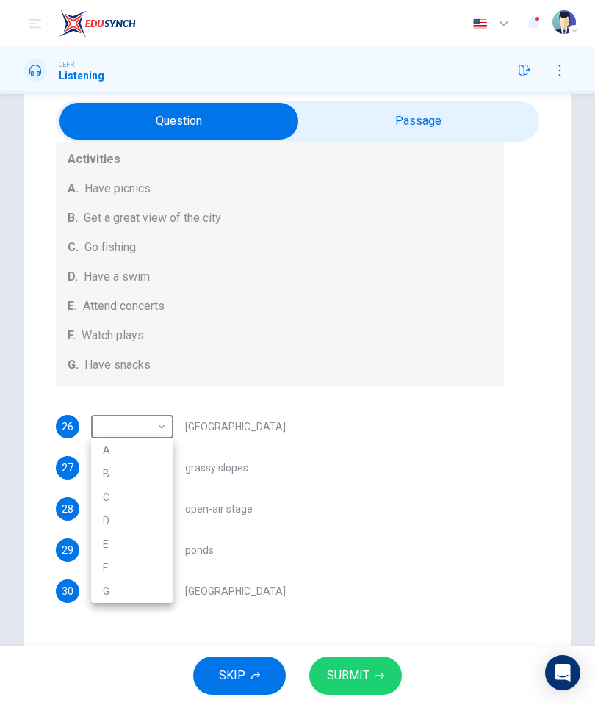
click at [414, 413] on div at bounding box center [297, 352] width 595 height 705
click at [156, 419] on body "This site uses cookies, as explained in our Privacy Policy . If you agree to th…" at bounding box center [297, 352] width 595 height 705
click at [137, 506] on li "G" at bounding box center [132, 592] width 82 height 24
type input "*"
click at [153, 470] on body "This site uses cookies, as explained in our Privacy Policy . If you agree to th…" at bounding box center [297, 352] width 595 height 705
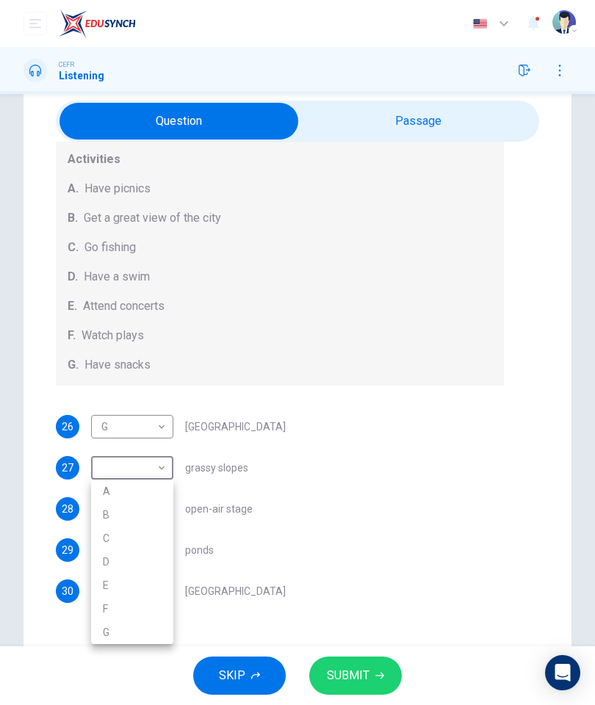
click at [146, 496] on li "A" at bounding box center [132, 492] width 82 height 24
type input "*"
click at [163, 506] on body "This site uses cookies, as explained in our Privacy Policy . If you agree to th…" at bounding box center [297, 352] width 595 height 705
click at [126, 506] on li "E" at bounding box center [132, 627] width 82 height 24
type input "*"
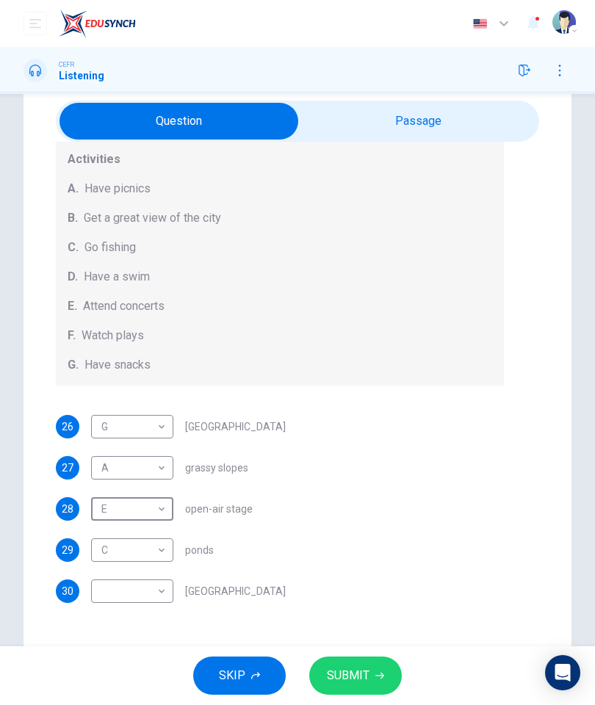
click at [154, 506] on body "This site uses cookies, as explained in our Privacy Policy . If you agree to th…" at bounding box center [297, 352] width 595 height 705
click at [137, 506] on li "B" at bounding box center [132, 564] width 82 height 24
type input "*"
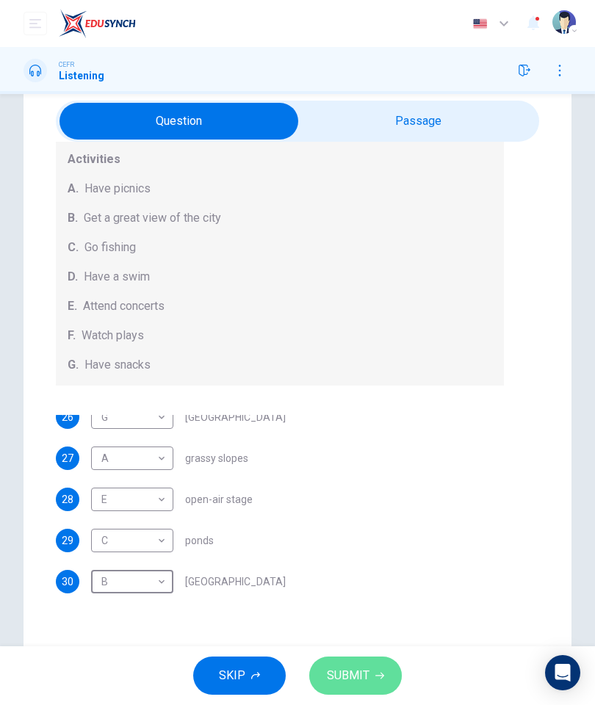
click at [364, 506] on button "SUBMIT" at bounding box center [355, 676] width 93 height 38
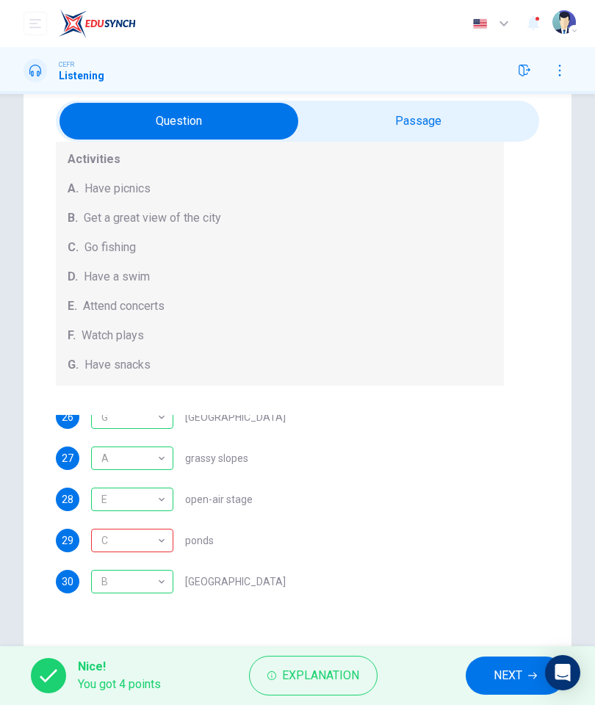
click at [149, 506] on div "C" at bounding box center [129, 541] width 77 height 42
click at [509, 506] on span "NEXT" at bounding box center [508, 676] width 29 height 21
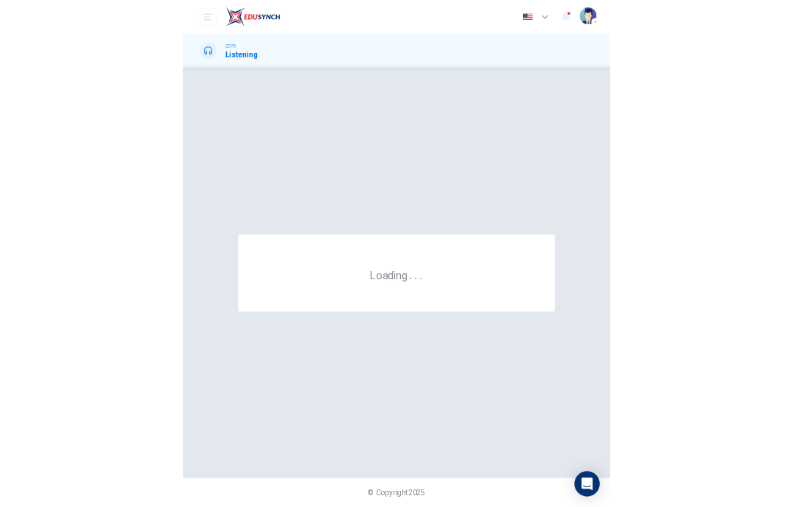
scroll to position [0, 0]
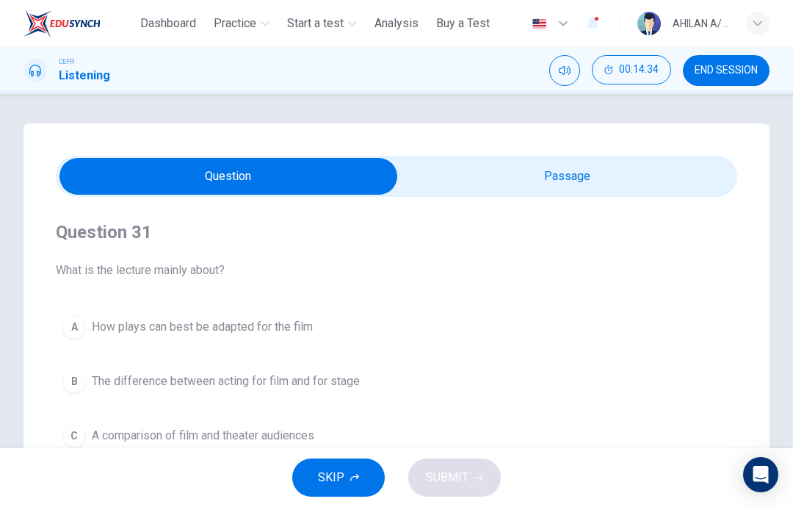
click at [753, 79] on button "END SESSION" at bounding box center [726, 70] width 87 height 31
